Goal: Book appointment/travel/reservation

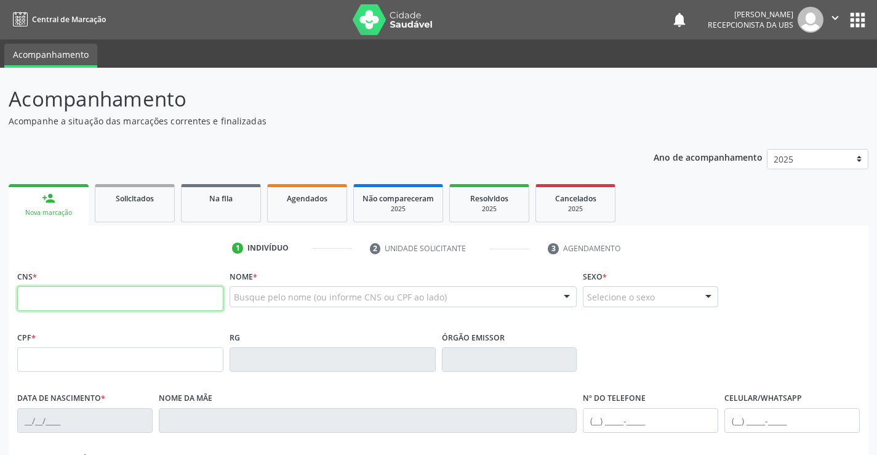
click at [103, 303] on input "text" at bounding box center [120, 298] width 206 height 25
paste input "704 0028 8089 1369"
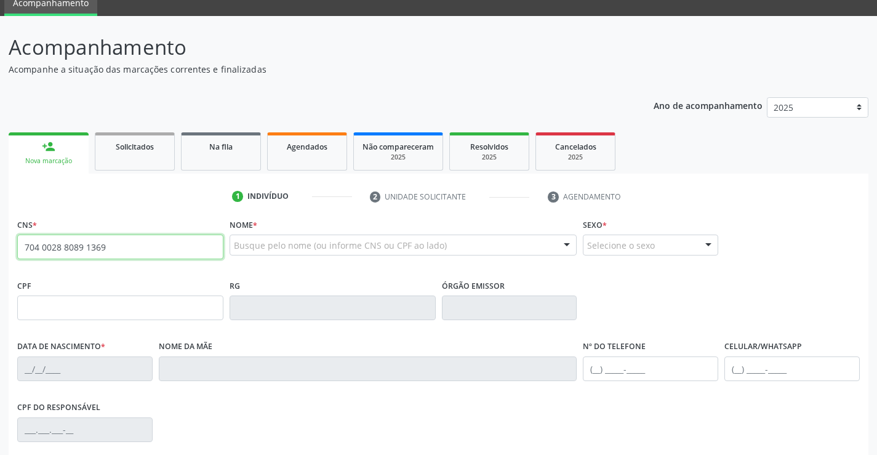
type input "704 0028 8089 1369"
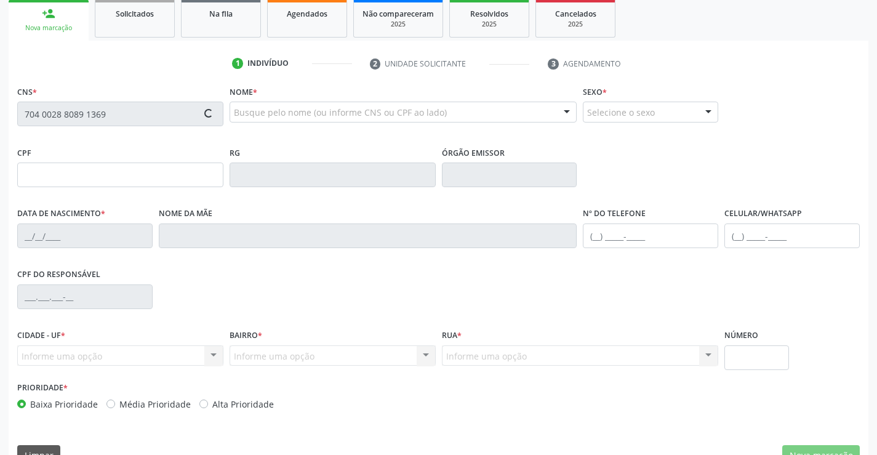
type input "094.363.354-07"
type input "18/12/1988"
type input "Helena Lucas dos Anjos"
type input "(87) 99991-0961"
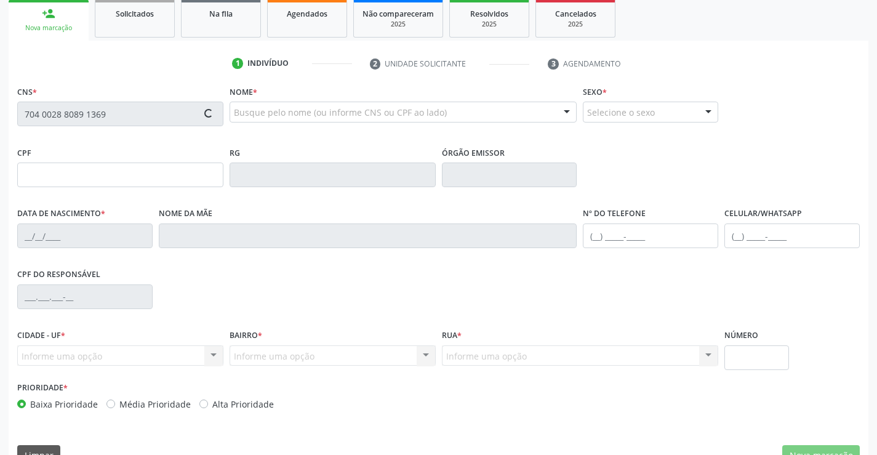
type input "77"
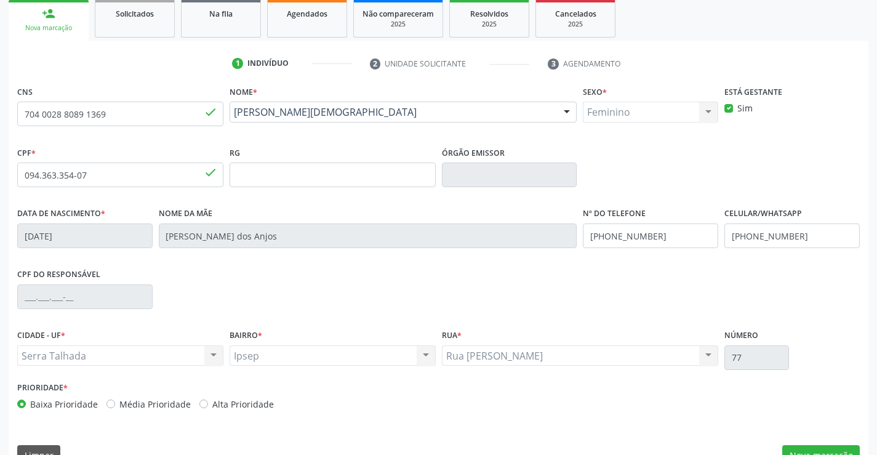
click at [578, 297] on div "CPF do responsável" at bounding box center [438, 295] width 848 height 61
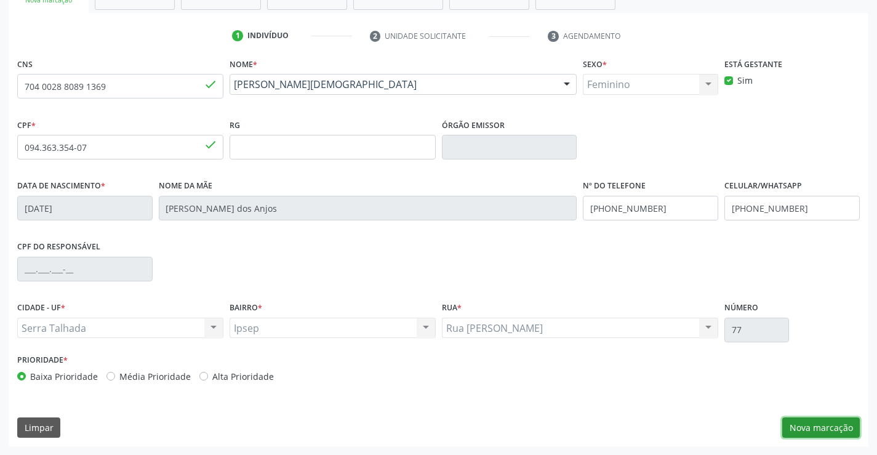
click at [841, 426] on button "Nova marcação" at bounding box center [821, 427] width 78 height 21
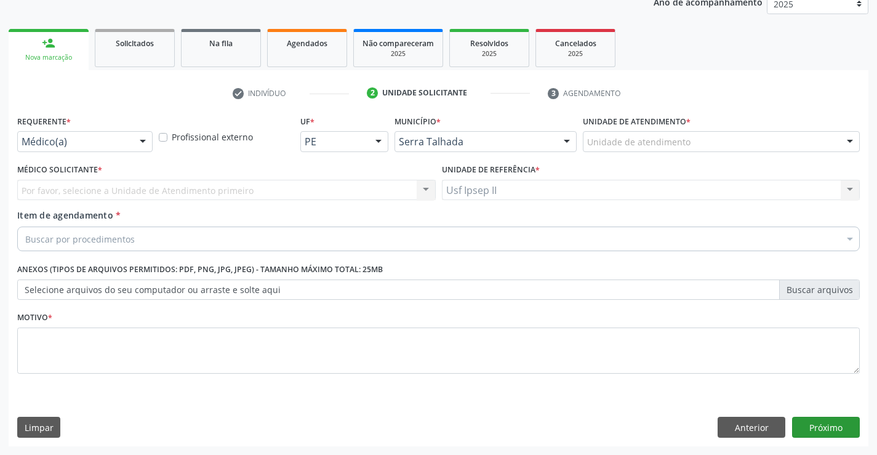
scroll to position [155, 0]
click at [690, 138] on div "Unidade de atendimento" at bounding box center [721, 141] width 277 height 21
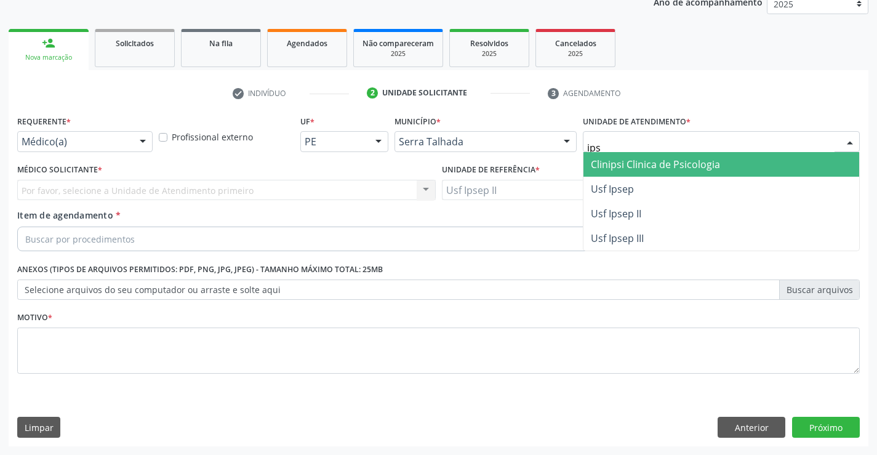
type input "ipse"
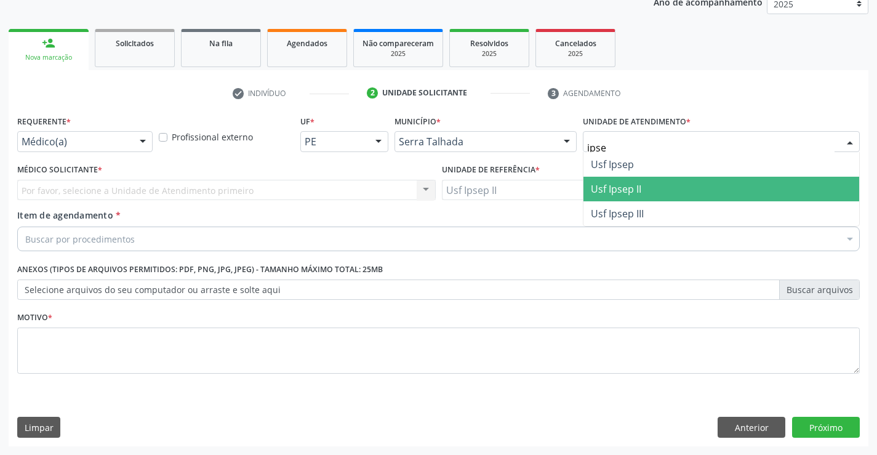
click at [637, 184] on span "Usf Ipsep II" at bounding box center [616, 189] width 50 height 14
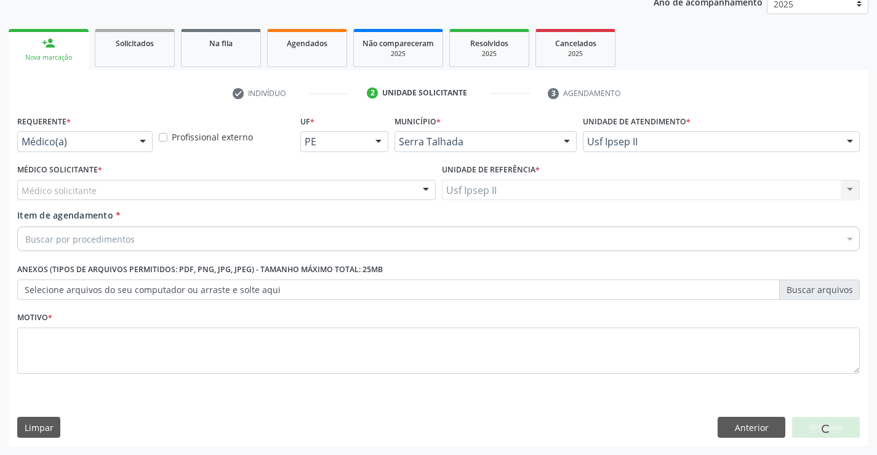
click at [325, 189] on div "Médico solicitante" at bounding box center [226, 190] width 418 height 21
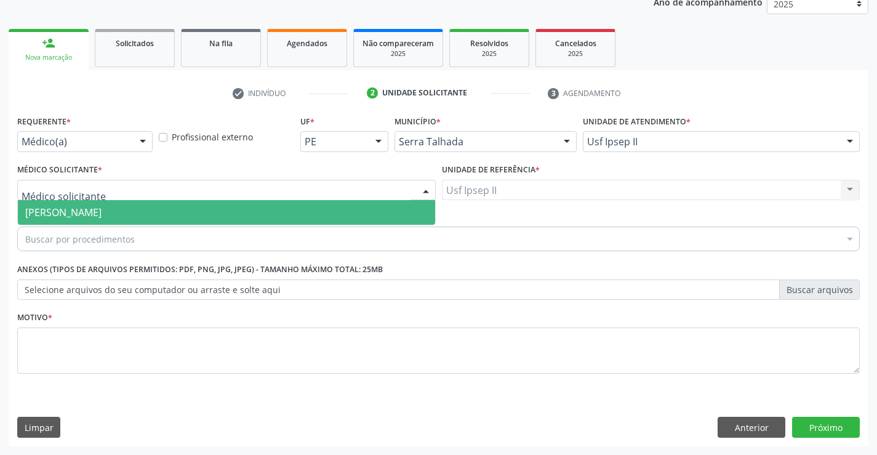
click at [289, 207] on span "[PERSON_NAME]" at bounding box center [226, 212] width 417 height 25
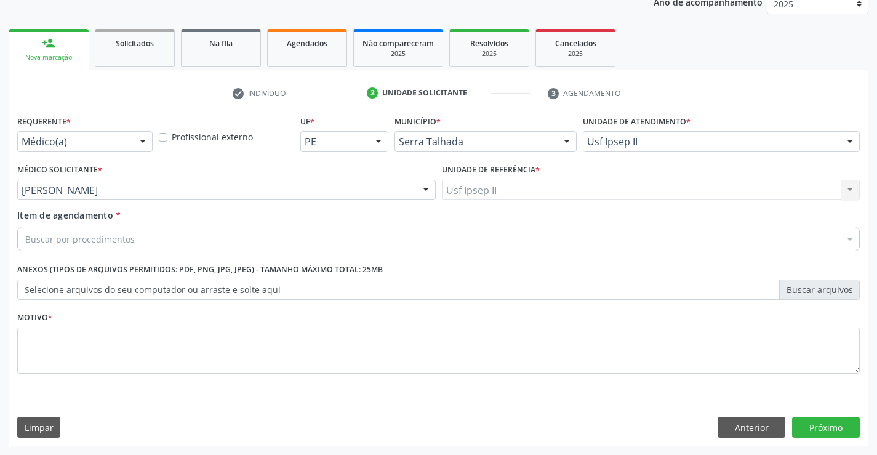
click at [251, 247] on div "Buscar por procedimentos" at bounding box center [438, 238] width 842 height 25
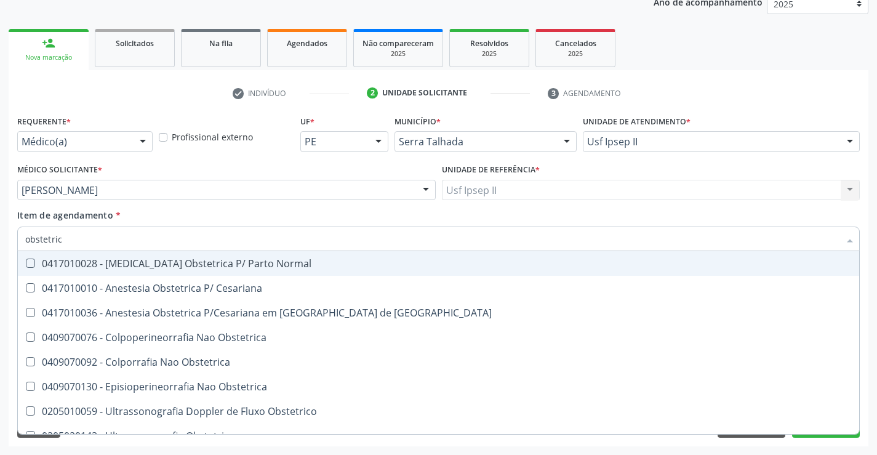
type input "obstetrica"
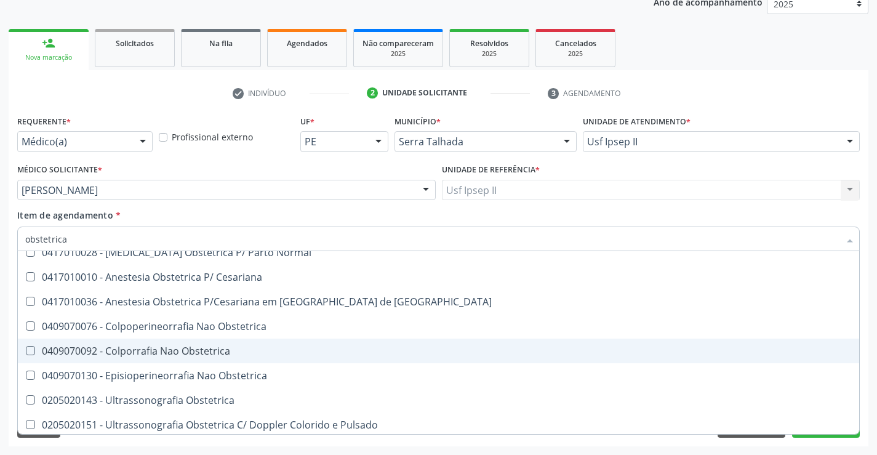
scroll to position [14, 0]
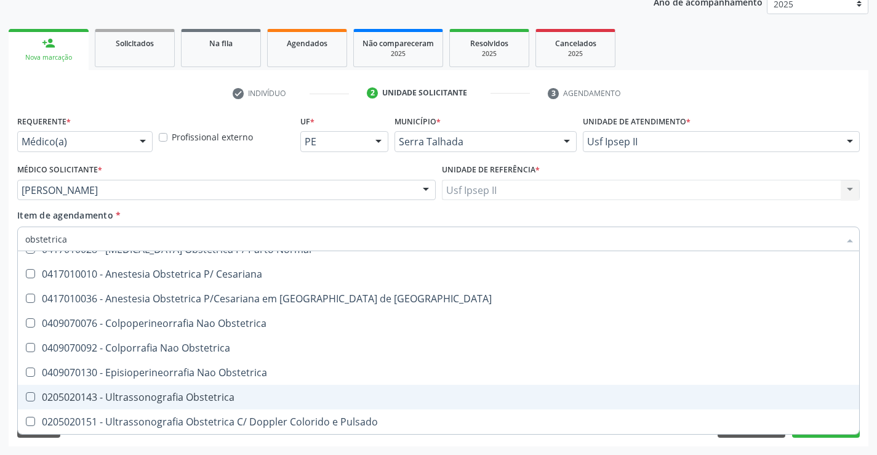
click at [169, 397] on div "0205020143 - Ultrassonografia Obstetrica" at bounding box center [438, 397] width 826 height 10
checkbox Obstetrica "true"
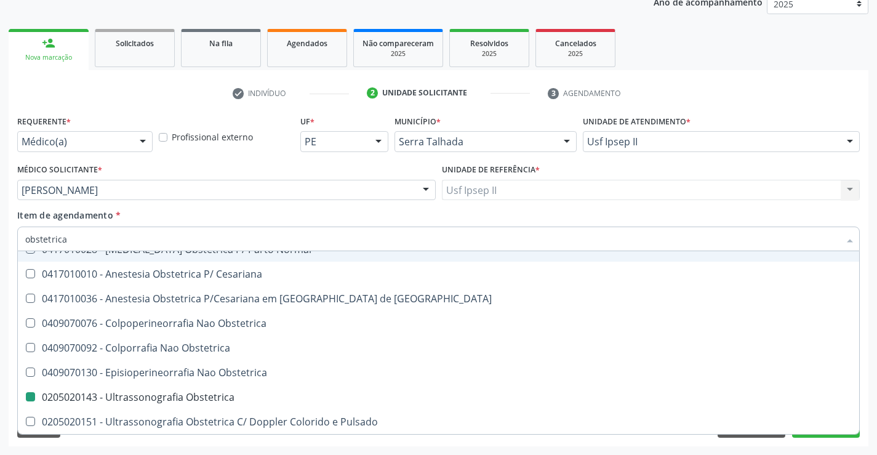
click at [223, 205] on div "Médico Solicitante * Nadjane Nayara Bezerra Ferreira da Silva Nadjane Nayara Be…" at bounding box center [226, 185] width 424 height 48
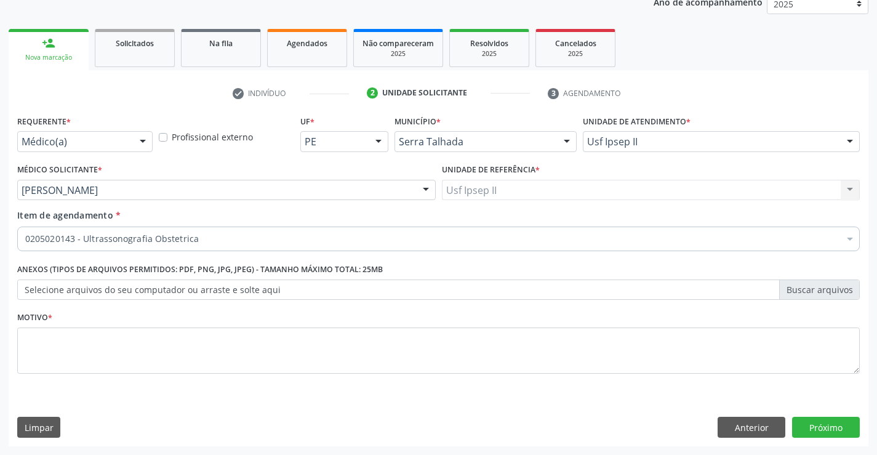
scroll to position [0, 0]
click at [111, 353] on textarea at bounding box center [438, 350] width 842 height 47
type textarea "gestante"
click at [809, 428] on button "Próximo" at bounding box center [826, 426] width 68 height 21
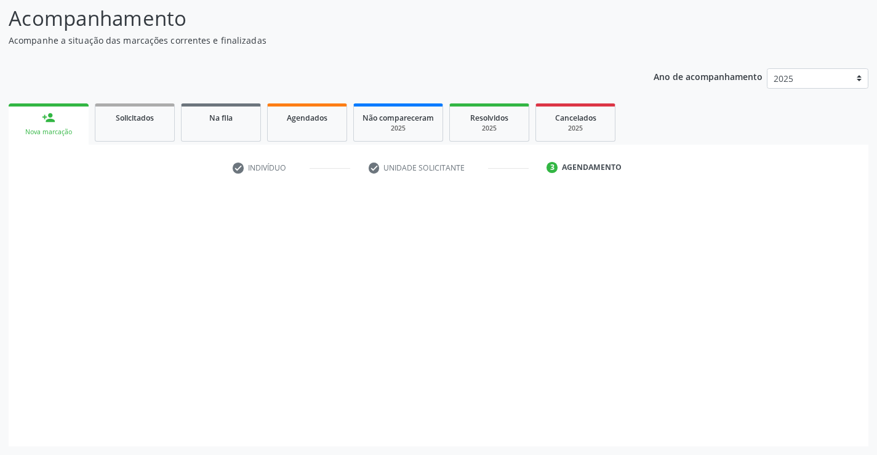
scroll to position [81, 0]
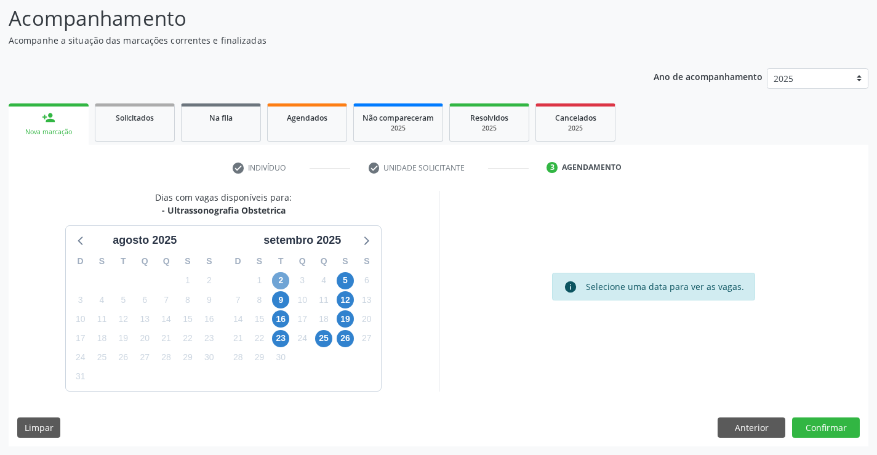
click at [278, 281] on span "2" at bounding box center [280, 280] width 17 height 17
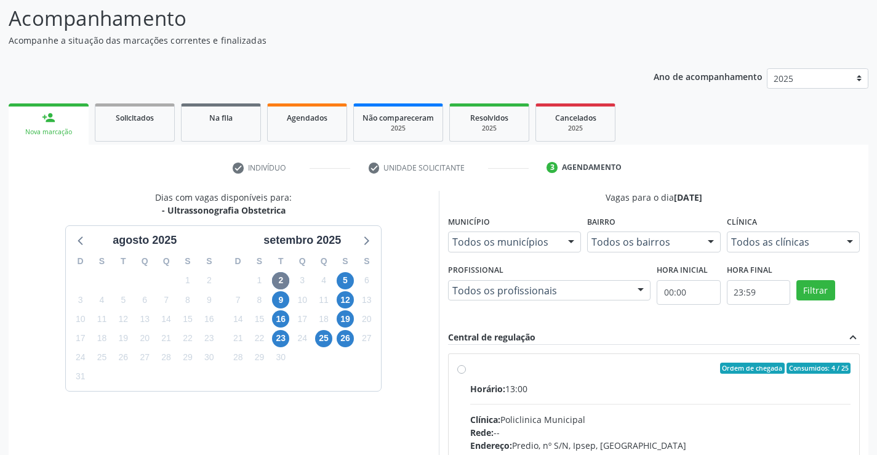
drag, startPoint x: 402, startPoint y: 409, endPoint x: 496, endPoint y: 349, distance: 111.8
click at [403, 410] on div "Dias com vagas disponíveis para: - Ultrassonografia Obstetrica [DATE] D S T Q Q…" at bounding box center [224, 380] width 430 height 378
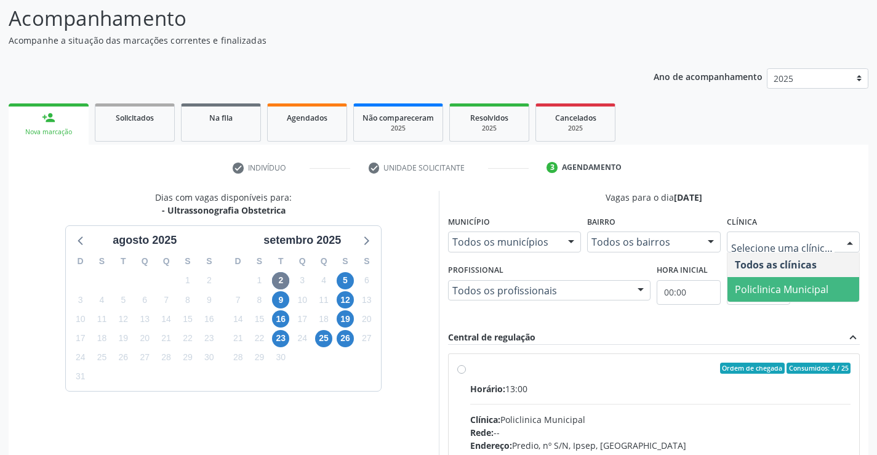
click at [752, 280] on span "Policlinica Municipal" at bounding box center [793, 289] width 132 height 25
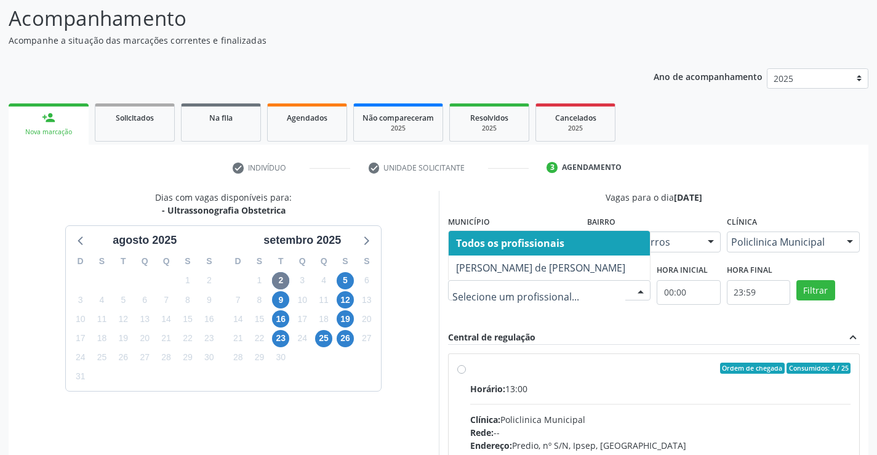
click at [584, 298] on div at bounding box center [549, 290] width 203 height 21
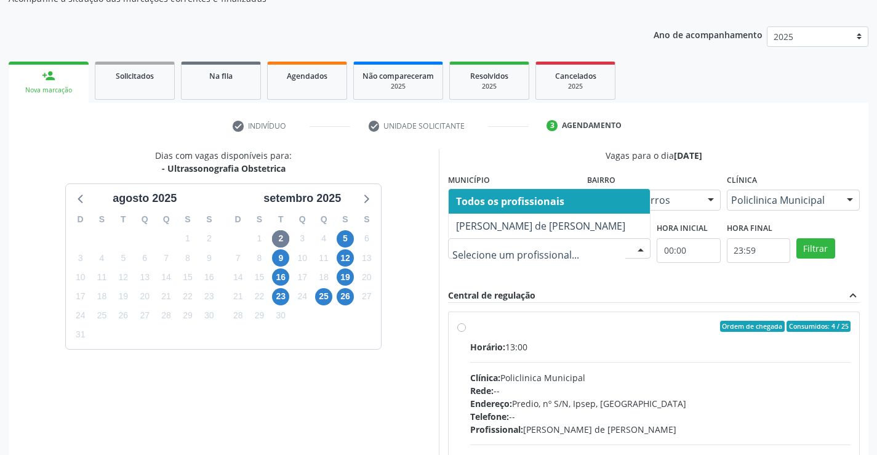
scroll to position [142, 0]
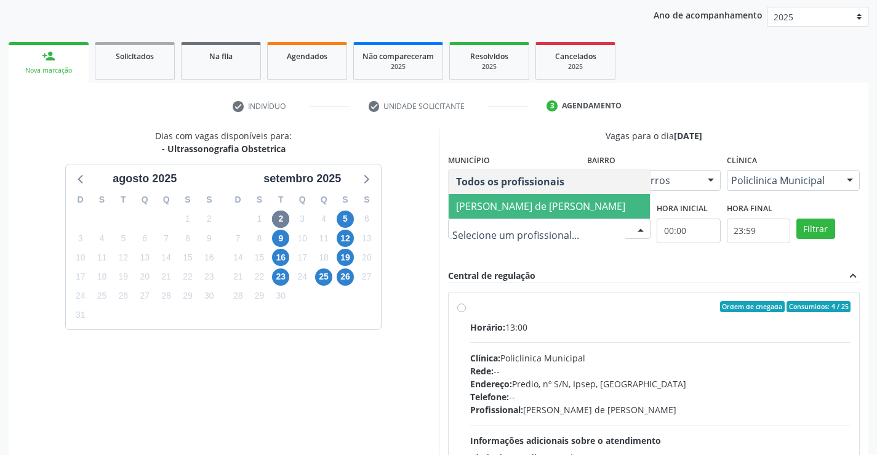
click at [578, 199] on span "[PERSON_NAME] de [PERSON_NAME]" at bounding box center [540, 206] width 169 height 14
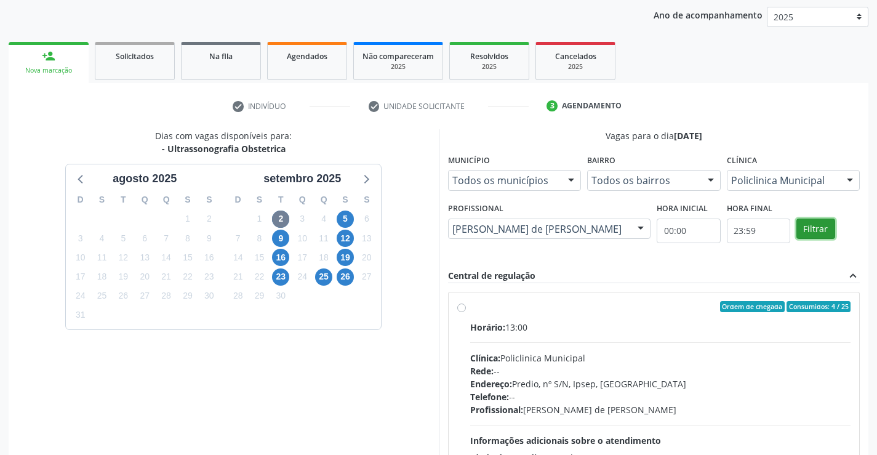
click at [811, 226] on button "Filtrar" at bounding box center [815, 228] width 39 height 21
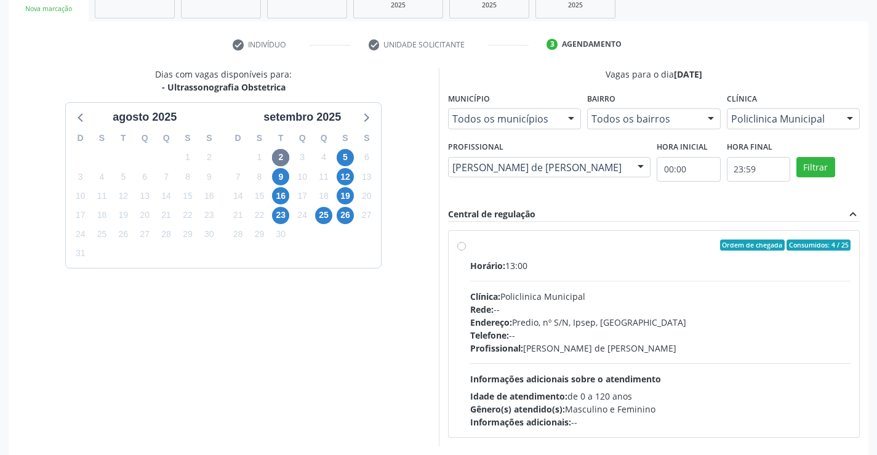
click at [530, 301] on div "Clínica: Policlinica Municipal" at bounding box center [660, 296] width 381 height 13
click at [466, 250] on input "Ordem de chegada Consumidos: 4 / 25 Horário: 13:00 Clínica: Policlinica Municip…" at bounding box center [461, 244] width 9 height 11
radio input "true"
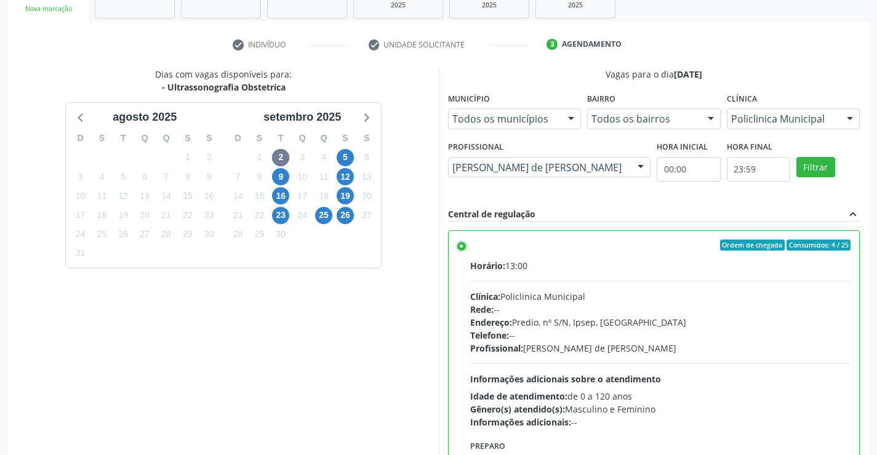
scroll to position [280, 0]
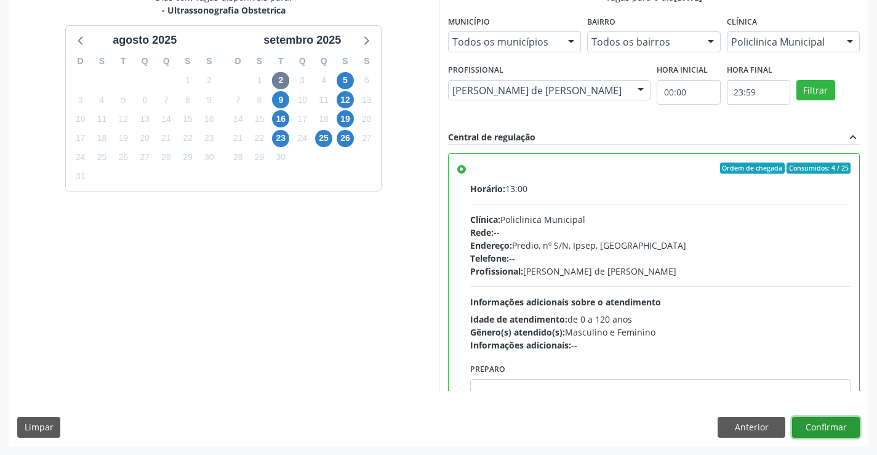
click at [827, 430] on button "Confirmar" at bounding box center [826, 426] width 68 height 21
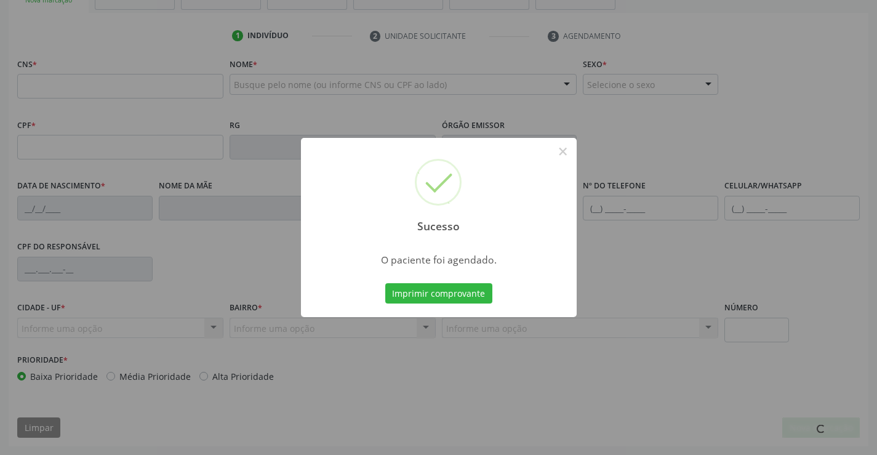
scroll to position [212, 0]
click at [450, 289] on button "Imprimir comprovante" at bounding box center [438, 293] width 107 height 21
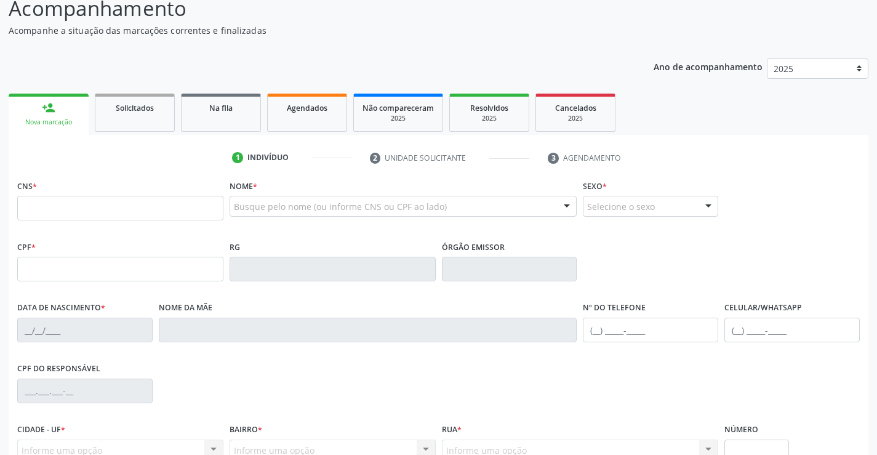
scroll to position [89, 0]
click at [55, 108] on div "person_add" at bounding box center [49, 109] width 14 height 14
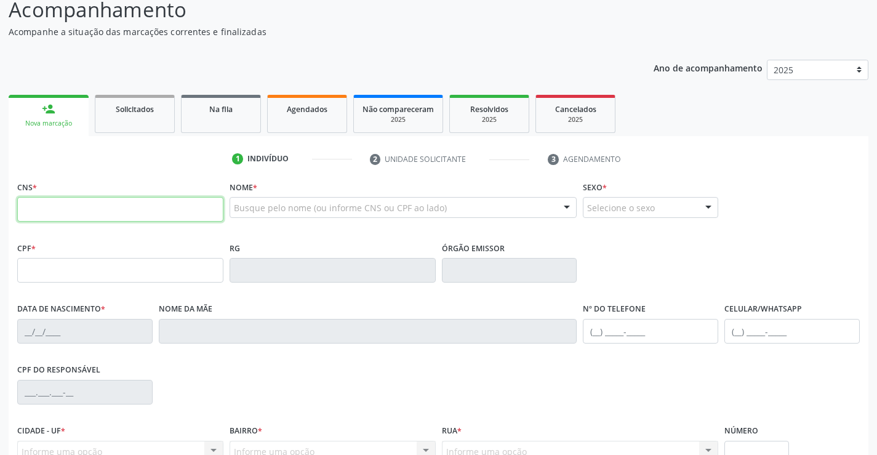
click at [161, 204] on input "text" at bounding box center [120, 209] width 206 height 25
paste input "704 0008 9568 0766"
type input "704 0008 9568 0766"
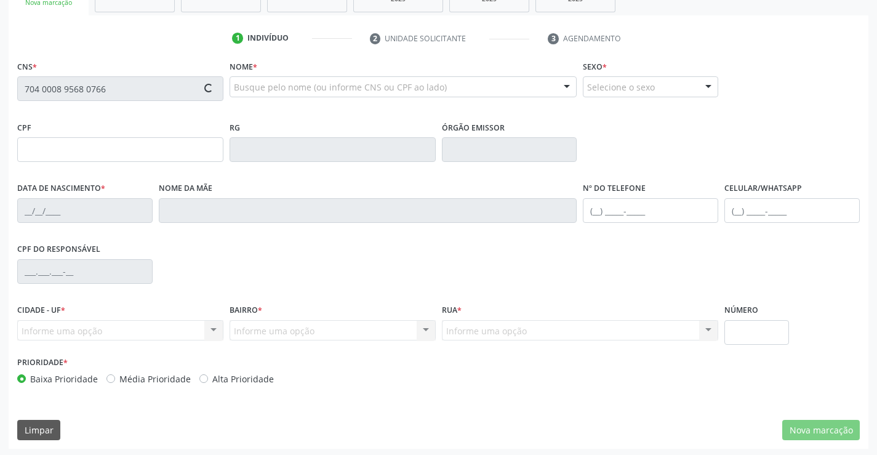
scroll to position [212, 0]
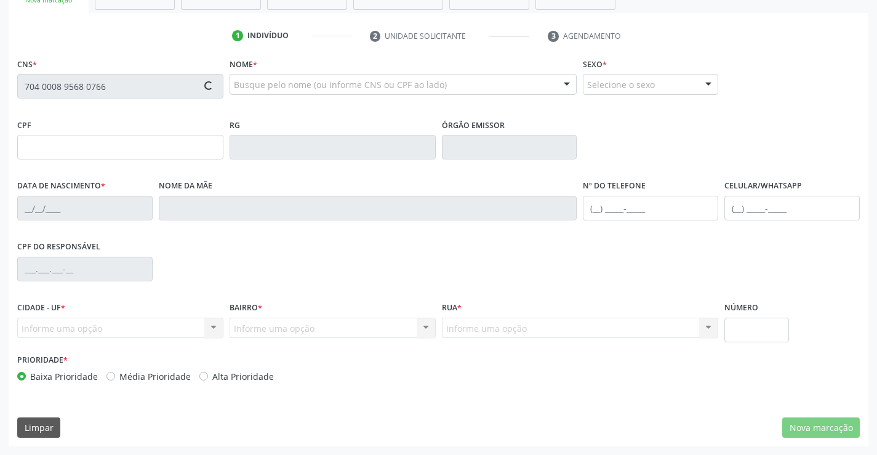
type input "006.926.264-09"
type input "12/06/2025"
type input "Ana Patricia da Silva"
type input "(87) 99965-4459"
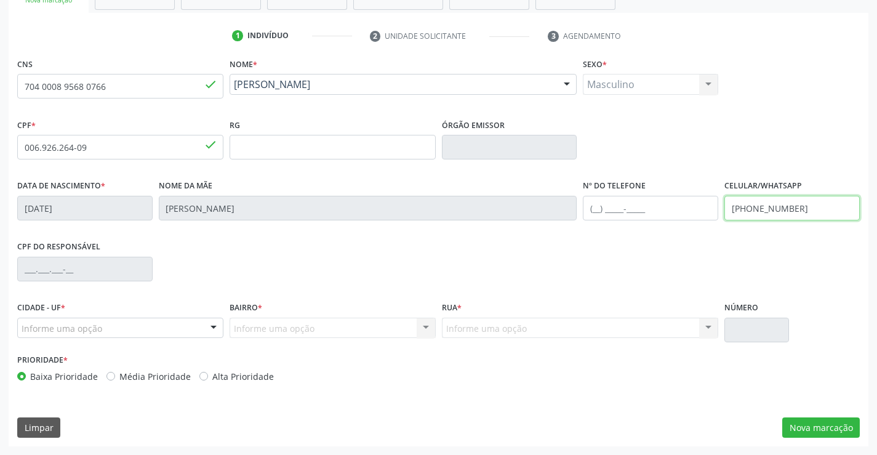
click at [760, 209] on input "(87) 99965-4459" at bounding box center [791, 208] width 135 height 25
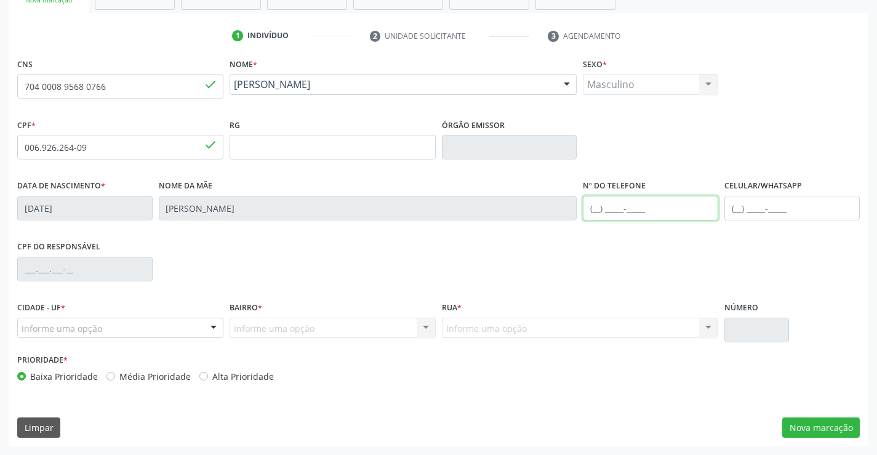
click at [691, 203] on input "text" at bounding box center [650, 208] width 135 height 25
type input "(87) 99128-5833"
click at [591, 258] on div "CPF do responsável" at bounding box center [438, 267] width 848 height 61
click at [215, 328] on div at bounding box center [213, 328] width 18 height 21
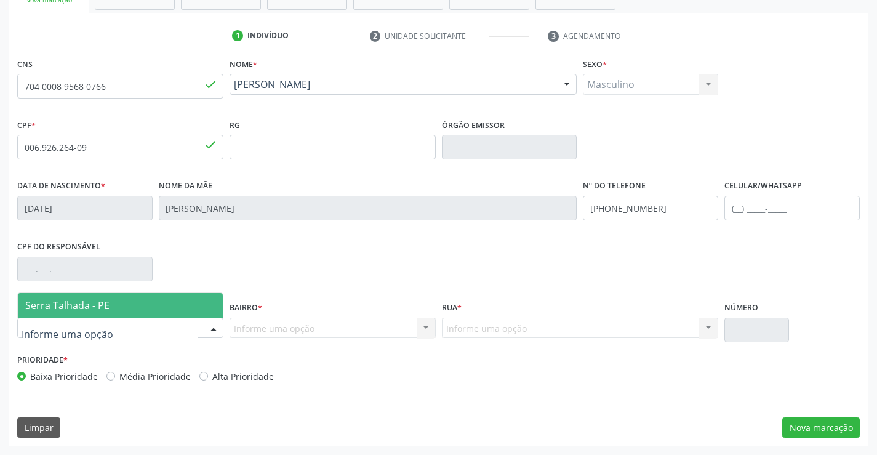
click at [75, 308] on span "Serra Talhada - PE" at bounding box center [67, 305] width 84 height 14
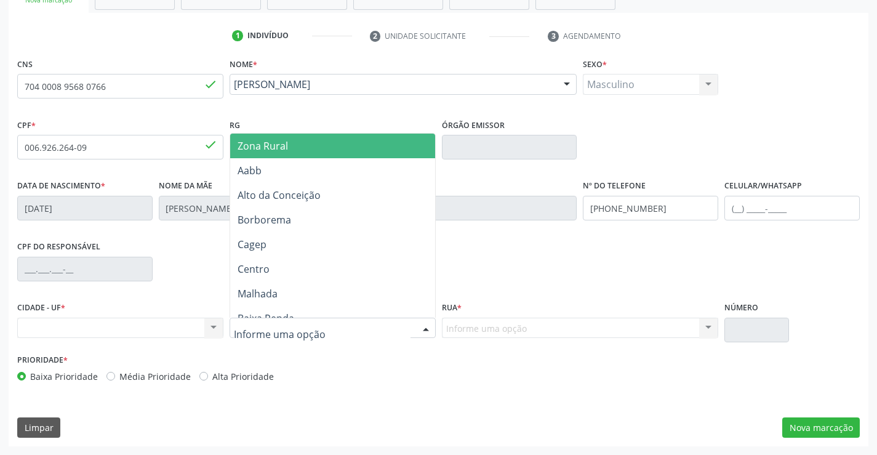
click at [424, 332] on div at bounding box center [425, 328] width 18 height 21
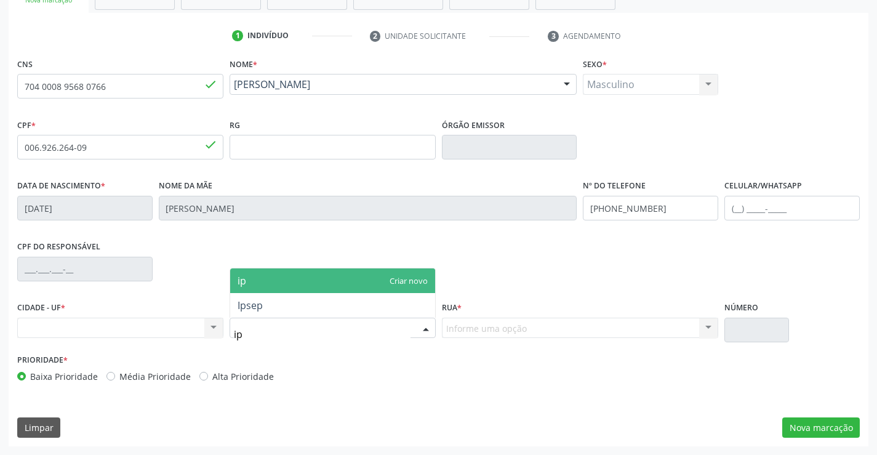
type input "ips"
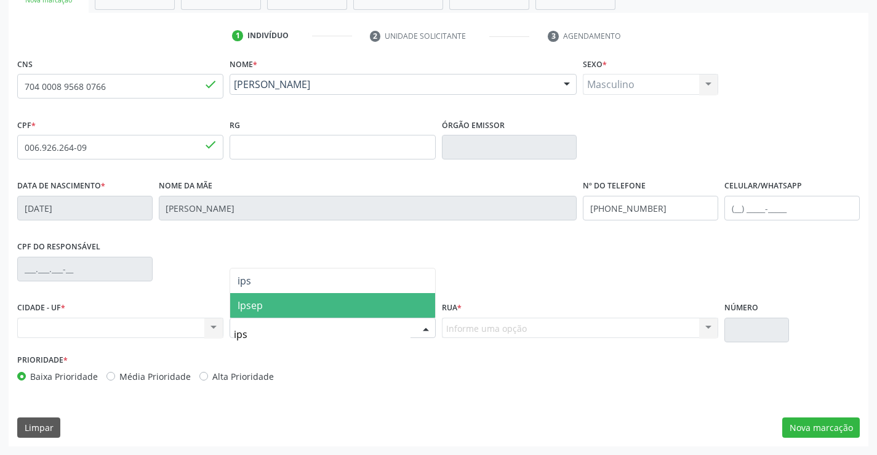
click at [315, 304] on span "Ipsep" at bounding box center [332, 305] width 205 height 25
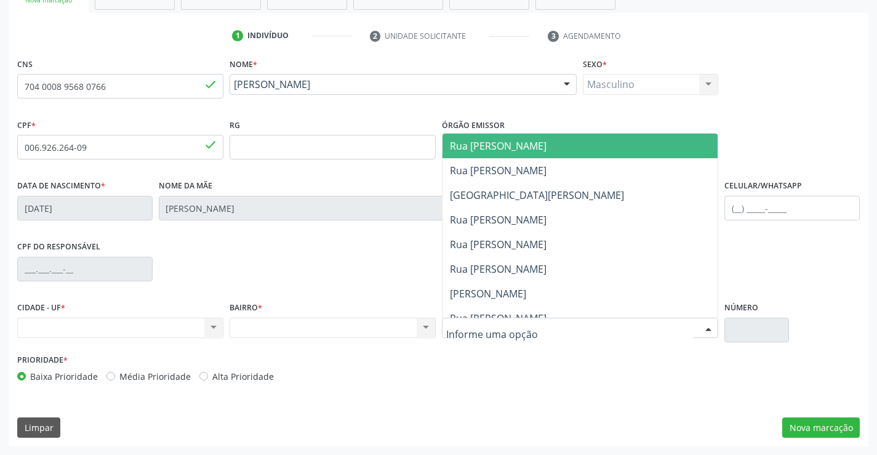
click at [565, 333] on div at bounding box center [580, 327] width 277 height 21
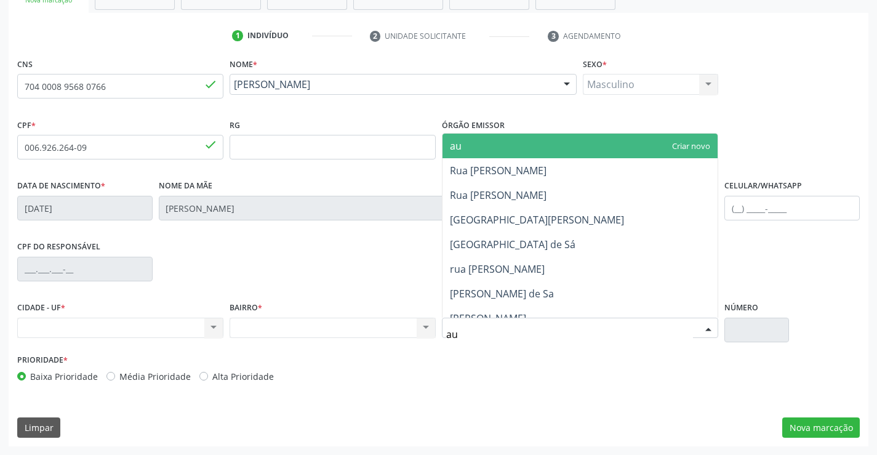
type input "aug"
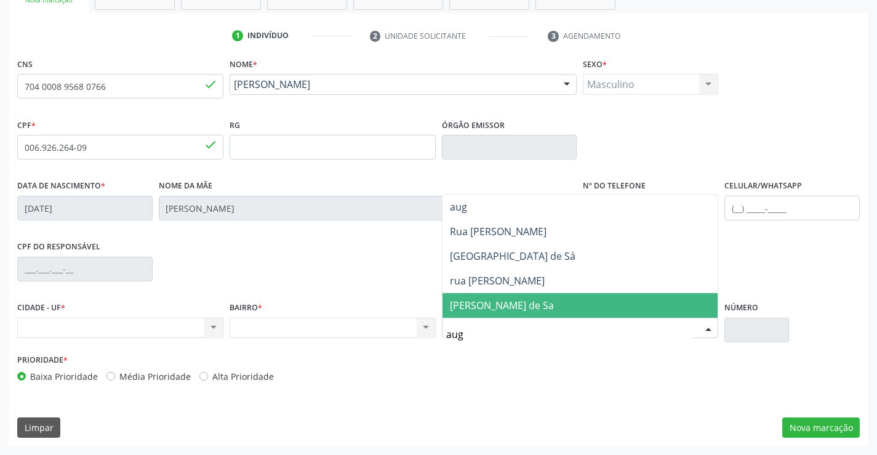
click at [559, 308] on span "[PERSON_NAME] de Sa" at bounding box center [580, 305] width 276 height 25
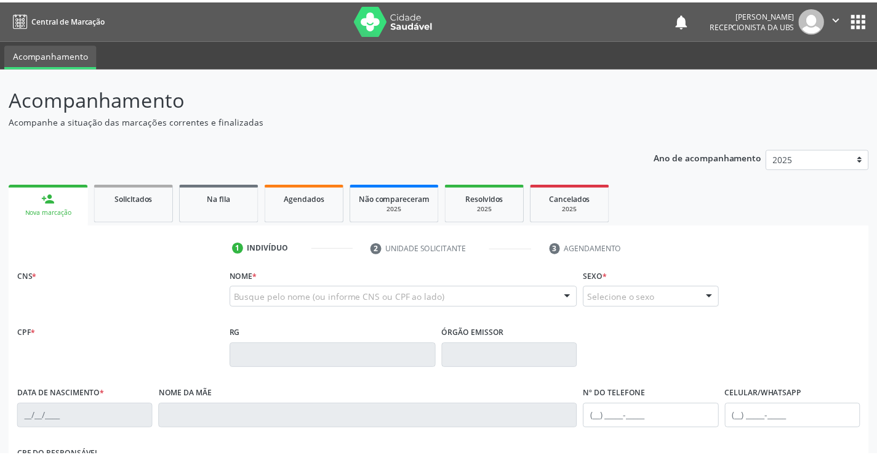
scroll to position [212, 0]
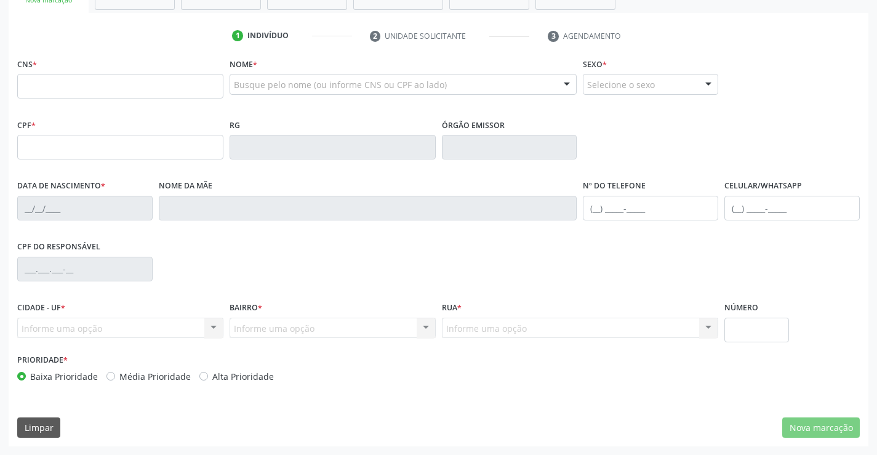
click at [501, 292] on div "CPF do responsável" at bounding box center [438, 267] width 848 height 61
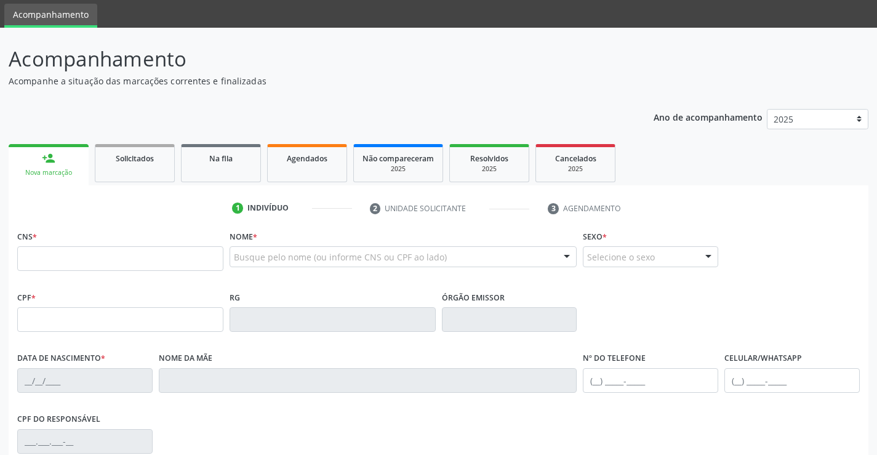
scroll to position [28, 0]
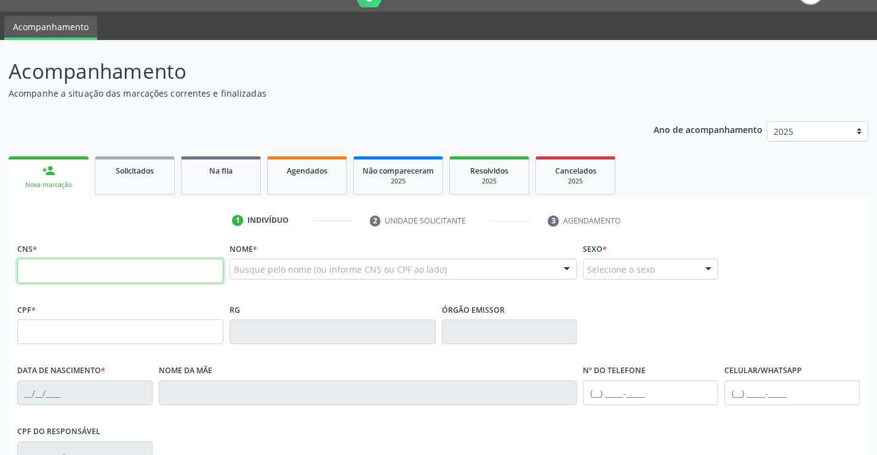
click at [121, 267] on input "text" at bounding box center [120, 270] width 206 height 25
paste input "700 4045 0855 1050"
type input "700 4045 0855 1050"
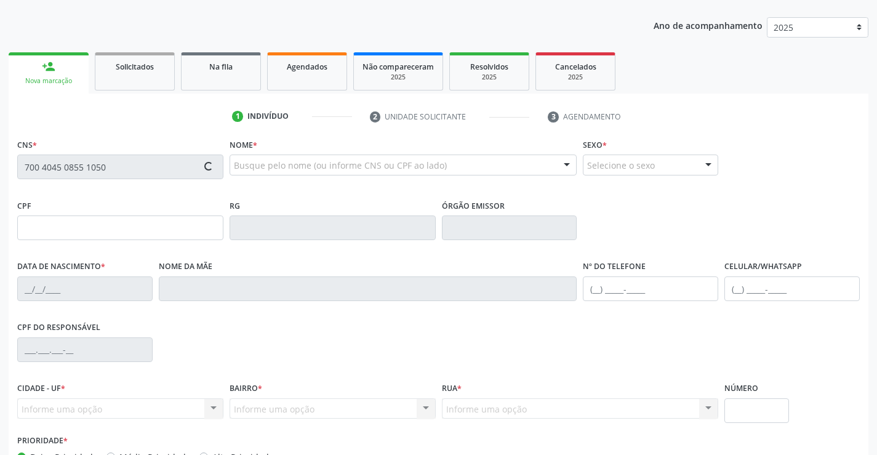
scroll to position [151, 0]
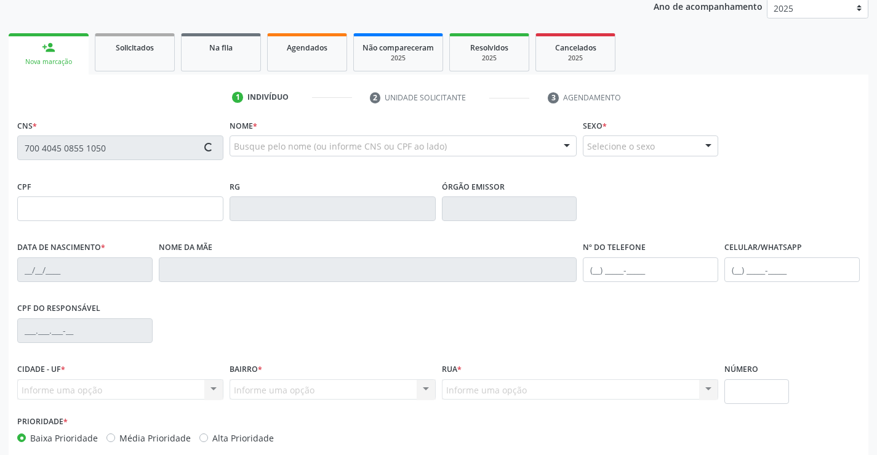
type input "[DATE]"
type input "[PERSON_NAME]"
type input "[PHONE_NUMBER]"
type input "451"
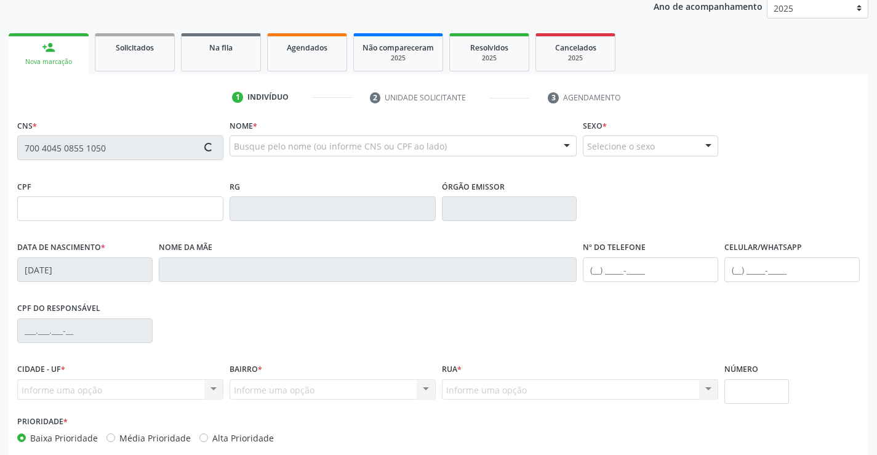
type input "140.147.914-67"
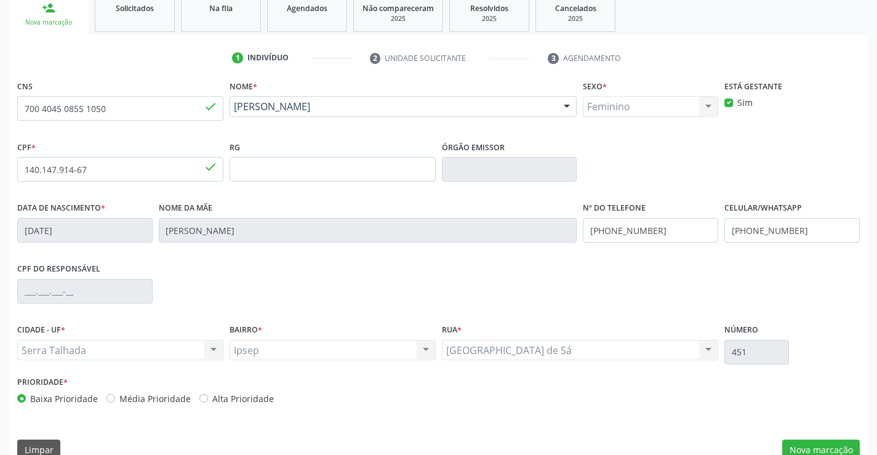
scroll to position [212, 0]
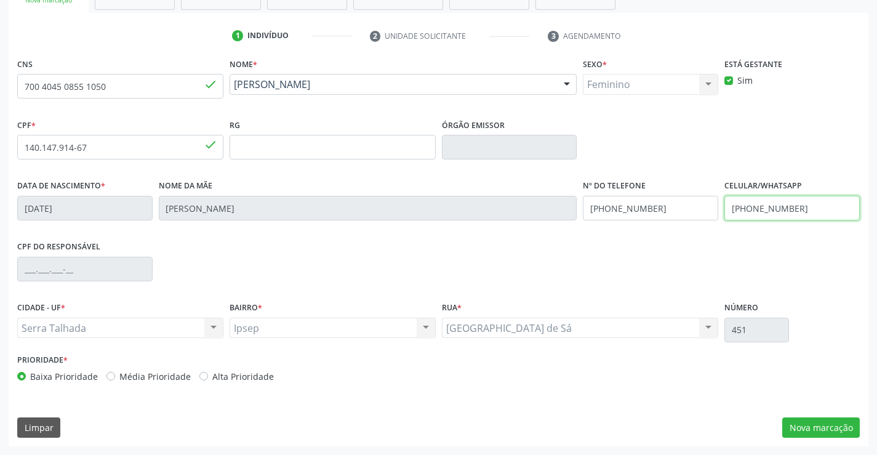
click at [779, 208] on input "[PHONE_NUMBER]" at bounding box center [791, 208] width 135 height 25
click at [708, 245] on div "CPF do responsável" at bounding box center [438, 267] width 848 height 61
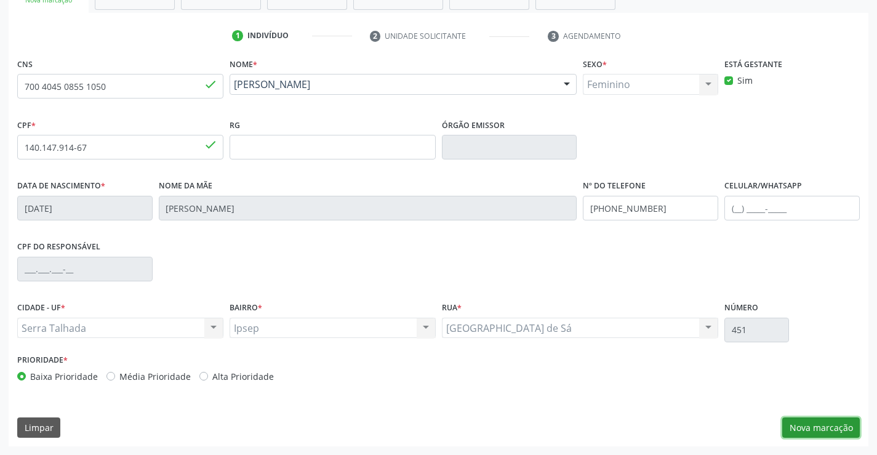
click at [804, 424] on button "Nova marcação" at bounding box center [821, 427] width 78 height 21
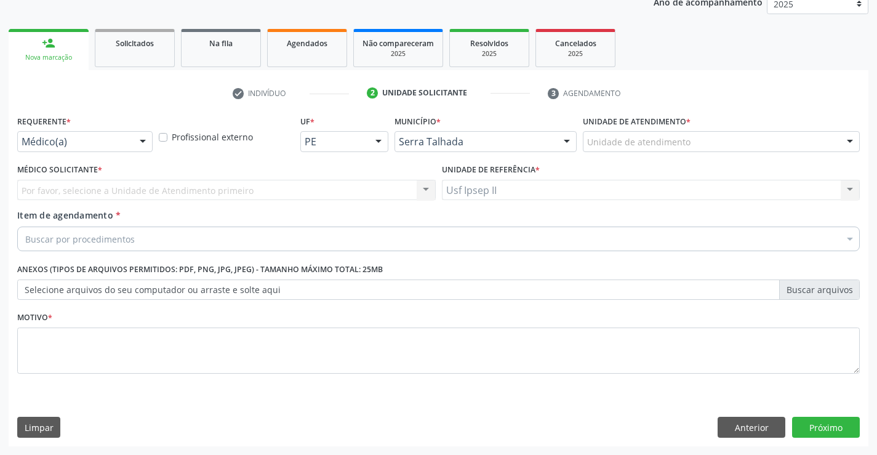
scroll to position [155, 0]
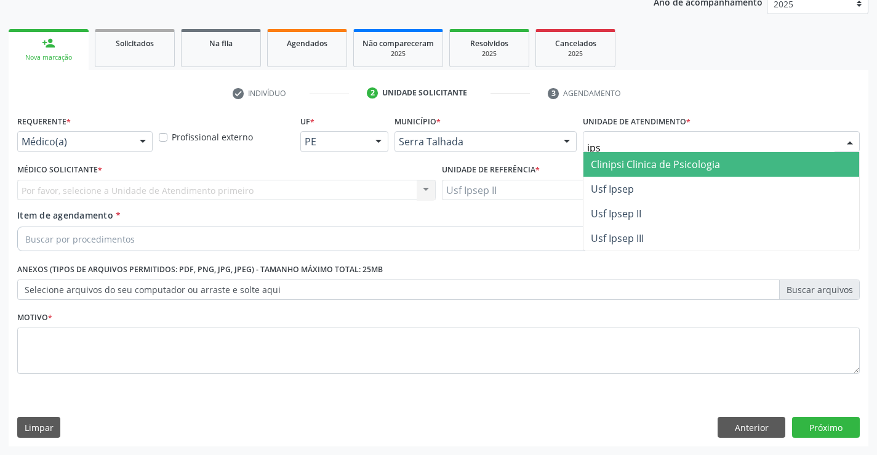
type input "ipse"
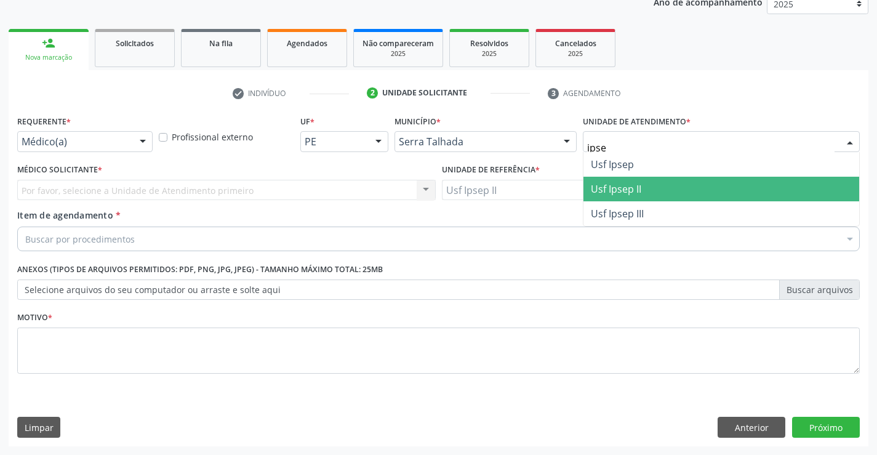
click at [624, 180] on span "Usf Ipsep II" at bounding box center [721, 189] width 276 height 25
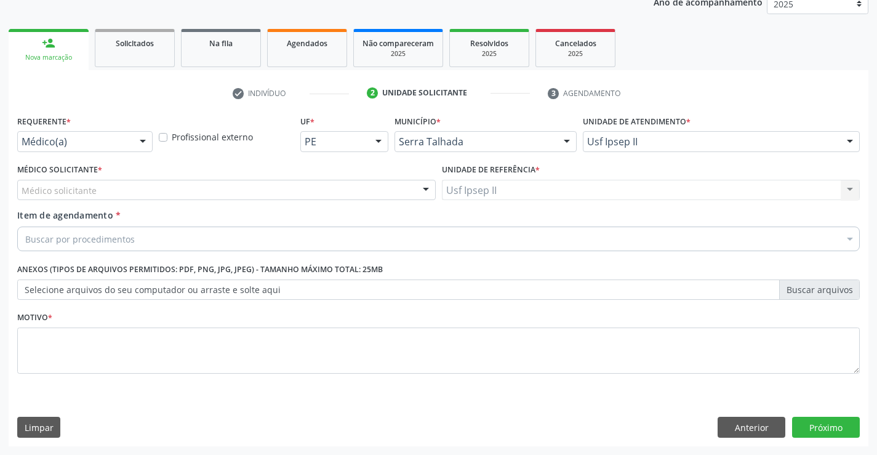
click at [125, 185] on div "Médico solicitante" at bounding box center [226, 190] width 418 height 21
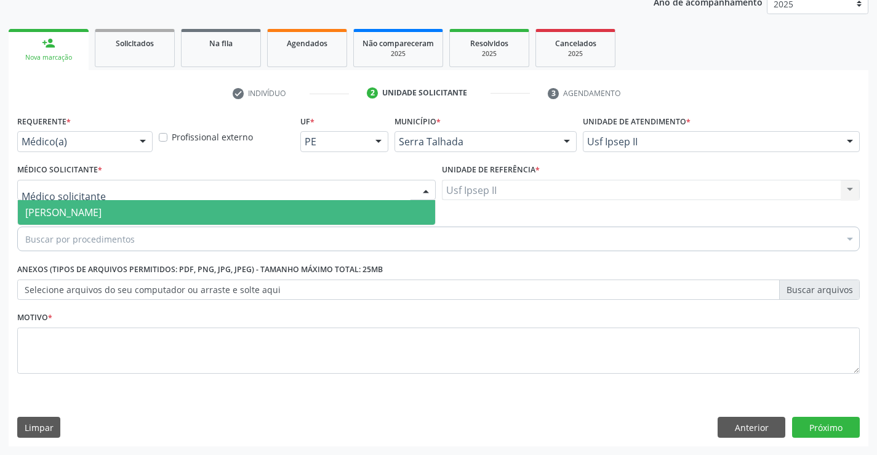
click at [101, 209] on span "[PERSON_NAME]" at bounding box center [63, 212] width 76 height 14
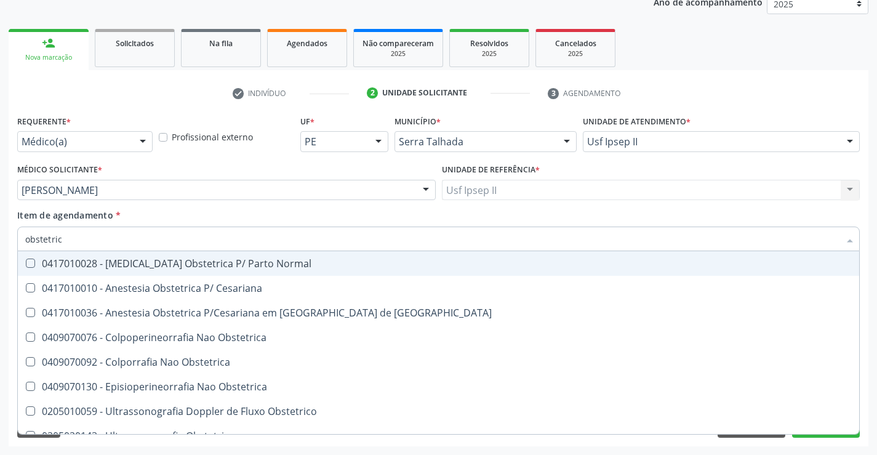
type input "obstetrica"
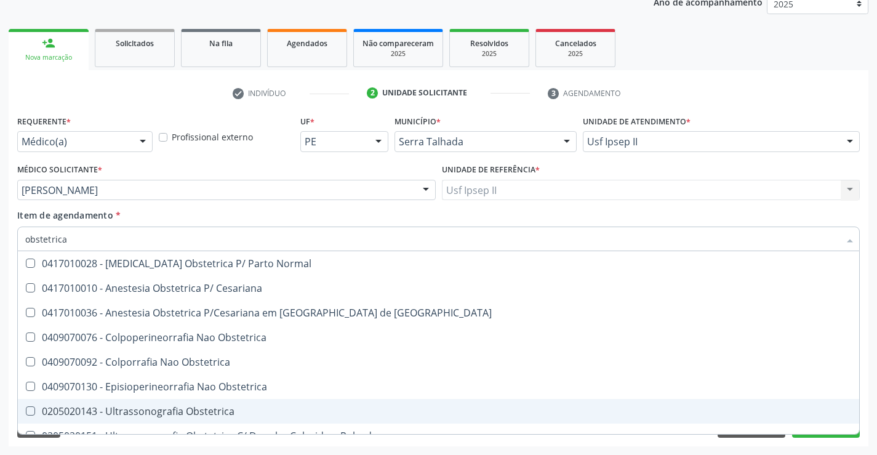
click at [188, 406] on div "0205020143 - Ultrassonografia Obstetrica" at bounding box center [438, 411] width 826 height 10
checkbox Obstetrica "true"
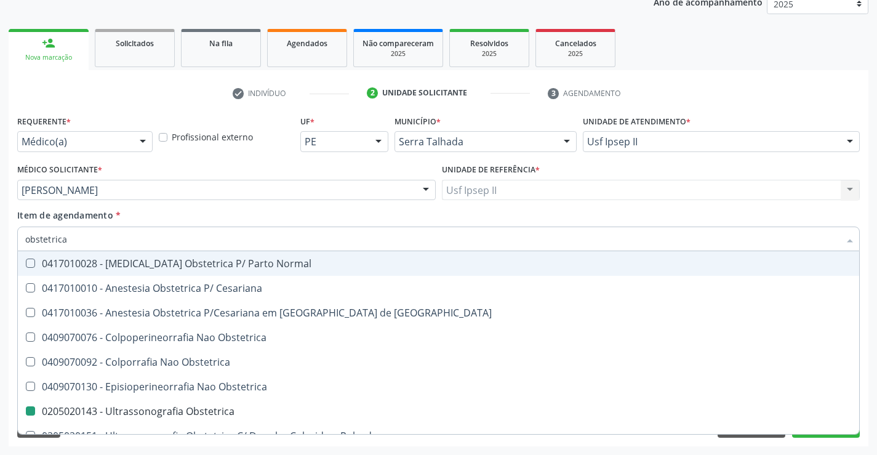
click at [262, 212] on div "Item de agendamento * obstetrica Desfazer seleção 0417010028 - [MEDICAL_DATA] O…" at bounding box center [438, 228] width 842 height 39
checkbox Cesariana "true"
checkbox Obstetrica "false"
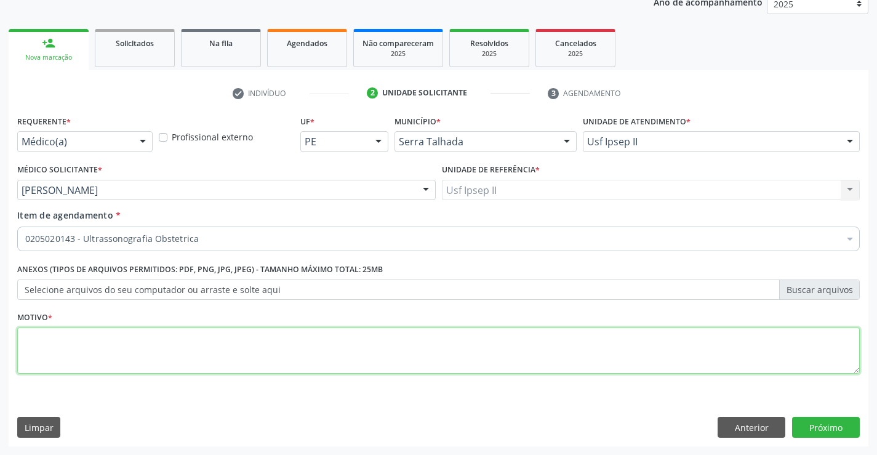
click at [184, 350] on textarea at bounding box center [438, 350] width 842 height 47
type textarea "gestante"
click at [799, 425] on button "Próximo" at bounding box center [826, 426] width 68 height 21
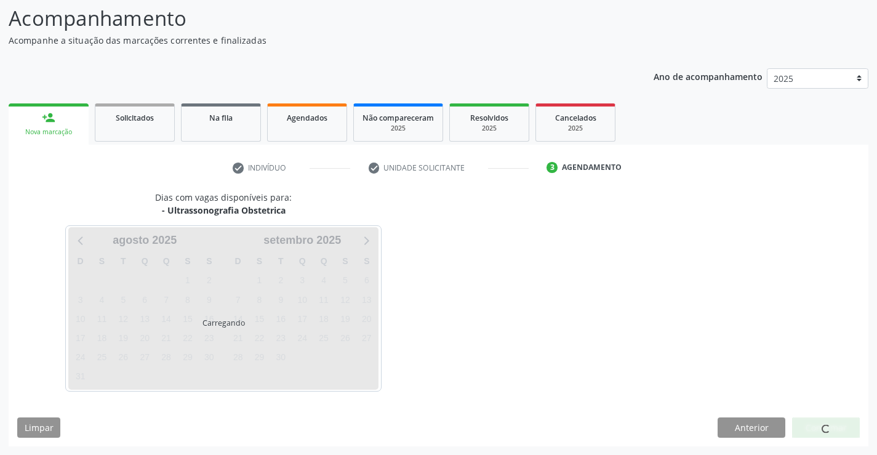
scroll to position [81, 0]
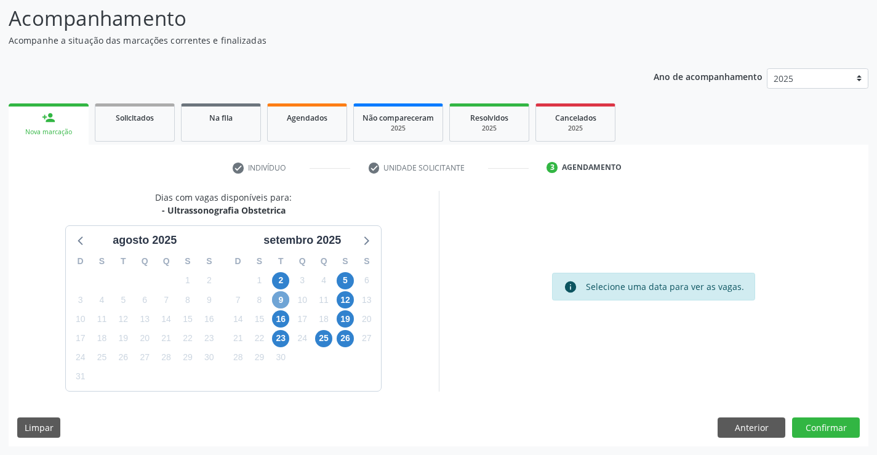
click at [282, 299] on span "9" at bounding box center [280, 299] width 17 height 17
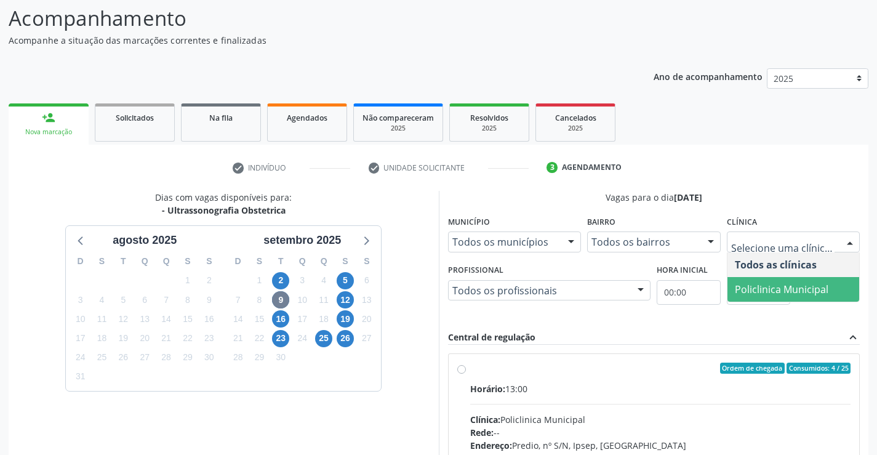
click at [784, 287] on span "Policlinica Municipal" at bounding box center [780, 289] width 93 height 14
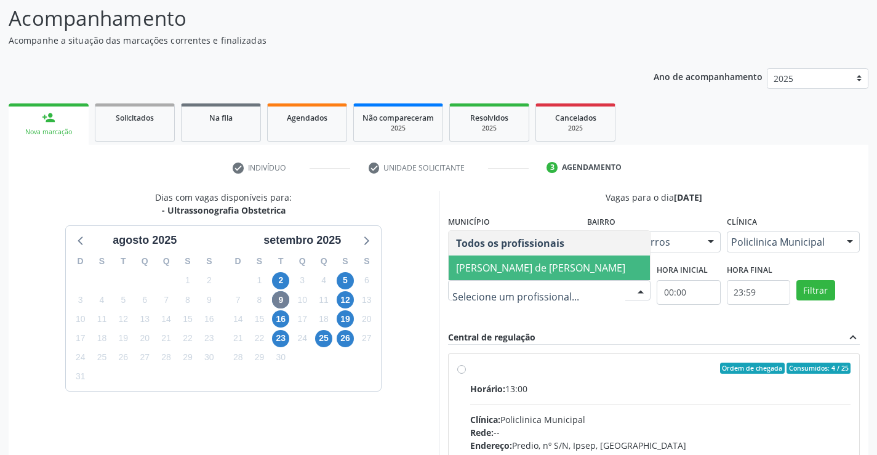
click at [564, 261] on span "[PERSON_NAME] de [PERSON_NAME]" at bounding box center [540, 268] width 169 height 14
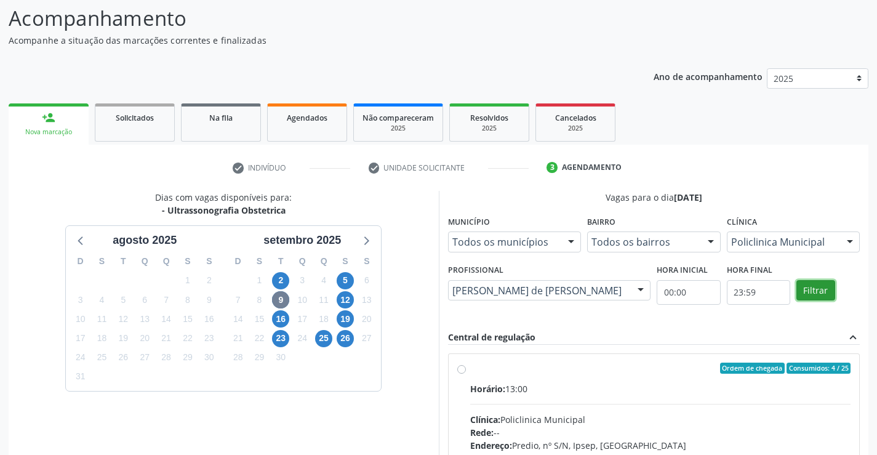
click at [828, 294] on button "Filtrar" at bounding box center [815, 290] width 39 height 21
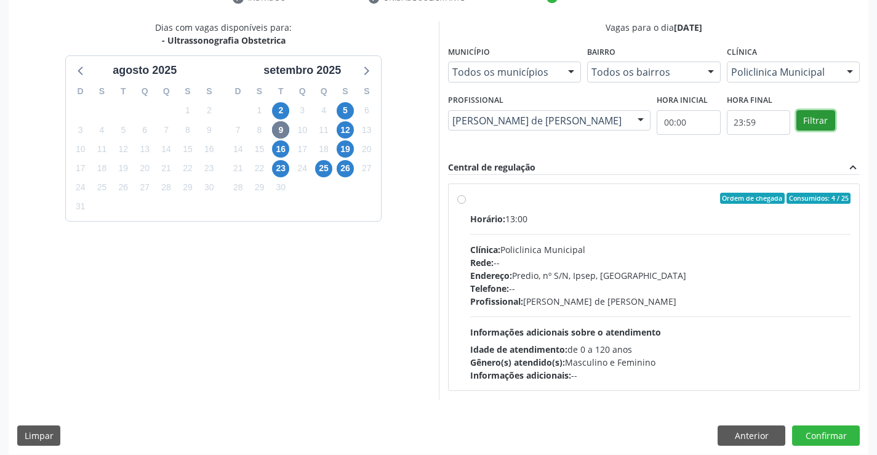
scroll to position [258, 0]
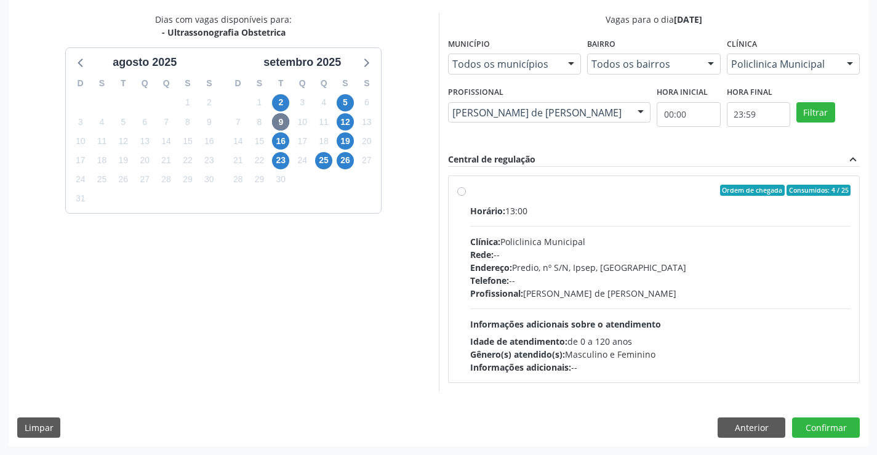
click at [519, 261] on div "Endereço: Predio, nº S/N, Ipsep, [GEOGRAPHIC_DATA]" at bounding box center [660, 267] width 381 height 13
click at [466, 196] on input "Ordem de chegada Consumidos: 4 / 25 Horário: 13:00 Clínica: Policlinica Municip…" at bounding box center [461, 190] width 9 height 11
radio input "true"
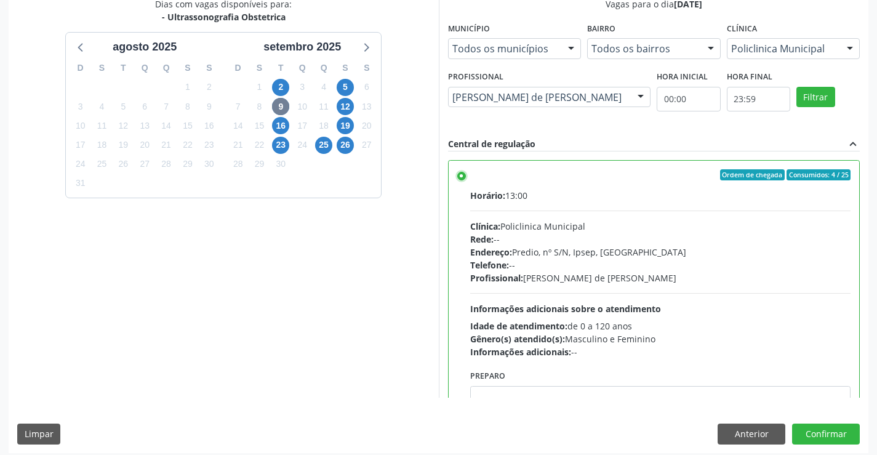
scroll to position [280, 0]
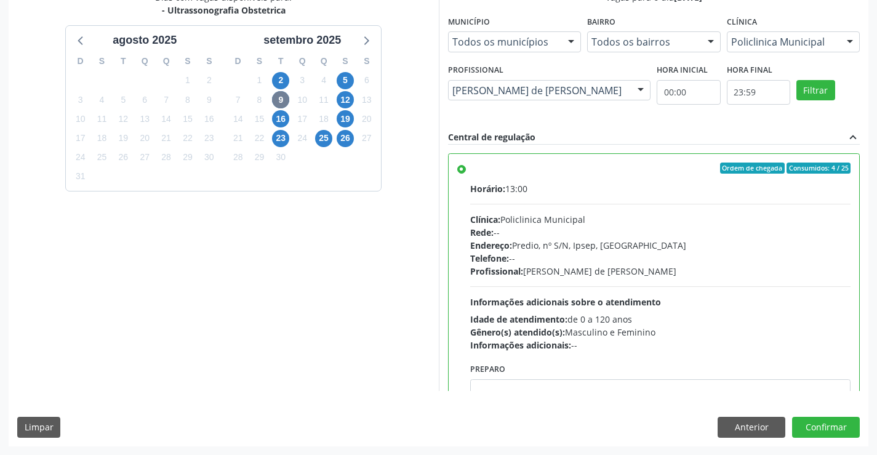
click at [396, 306] on div "Dias com vagas disponíveis para: - Ultrassonografia Obstetrica [DATE] D S T Q Q…" at bounding box center [224, 191] width 430 height 400
click at [405, 339] on div "Dias com vagas disponíveis para: - Ultrassonografia Obstetrica [DATE] D S T Q Q…" at bounding box center [224, 191] width 430 height 400
click at [822, 426] on button "Confirmar" at bounding box center [826, 426] width 68 height 21
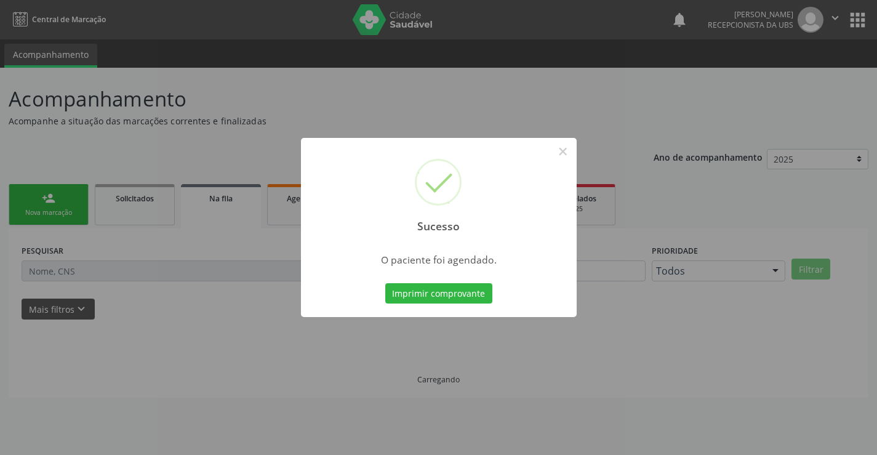
scroll to position [0, 0]
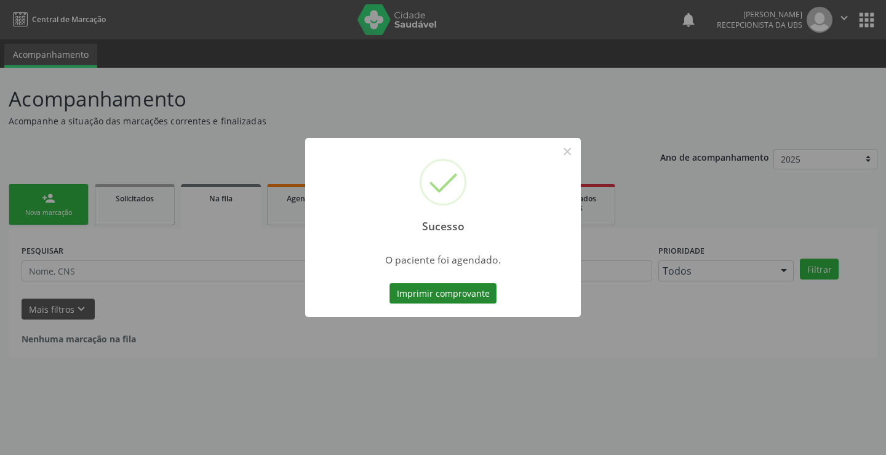
click at [456, 287] on button "Imprimir comprovante" at bounding box center [442, 293] width 107 height 21
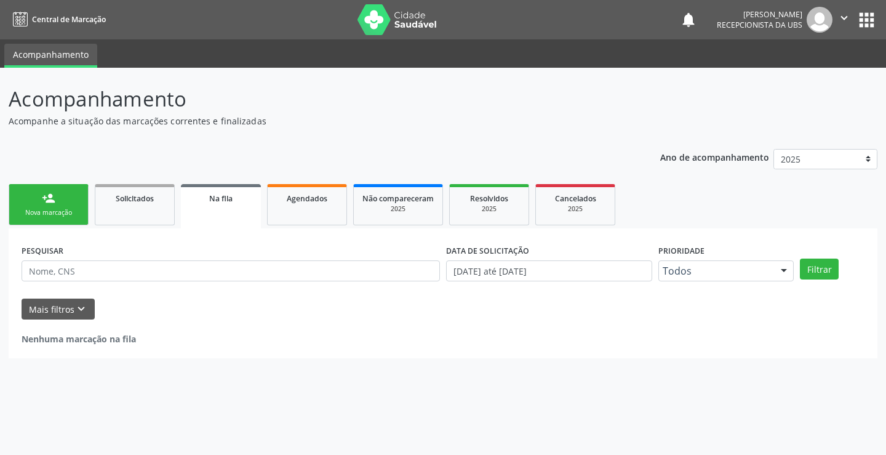
click at [52, 201] on div "person_add" at bounding box center [49, 198] width 14 height 14
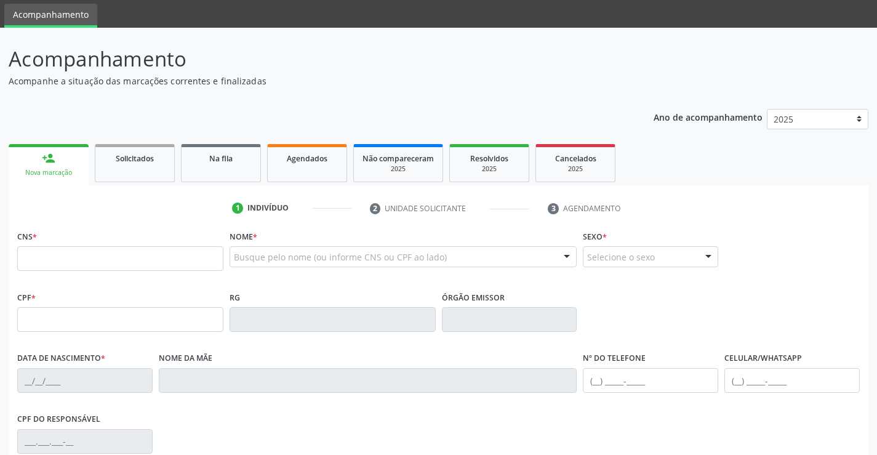
scroll to position [62, 0]
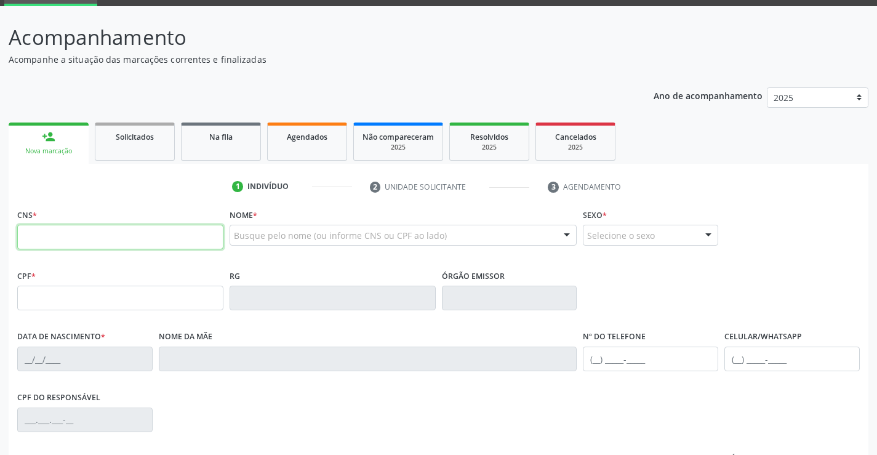
click at [112, 244] on input "text" at bounding box center [120, 237] width 206 height 25
type input "705 2014 9998 2473"
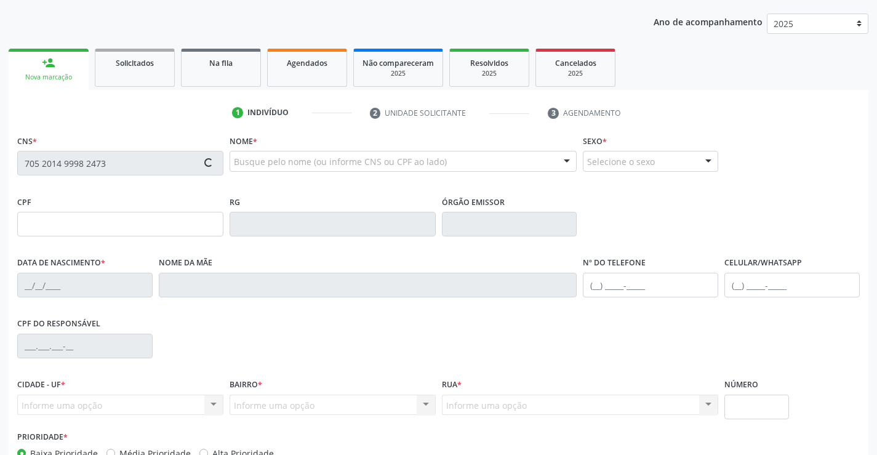
type input "126.511.324-62"
type input "[DATE]"
type input "[PERSON_NAME]"
type input "[PHONE_NUMBER]"
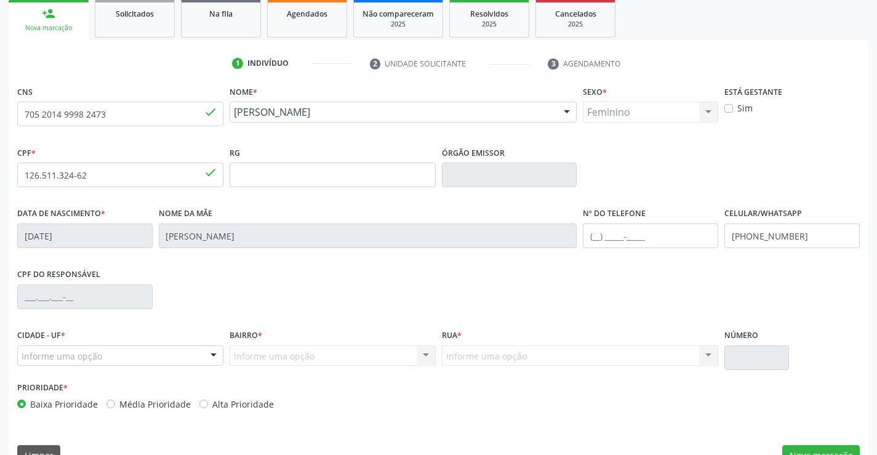
scroll to position [212, 0]
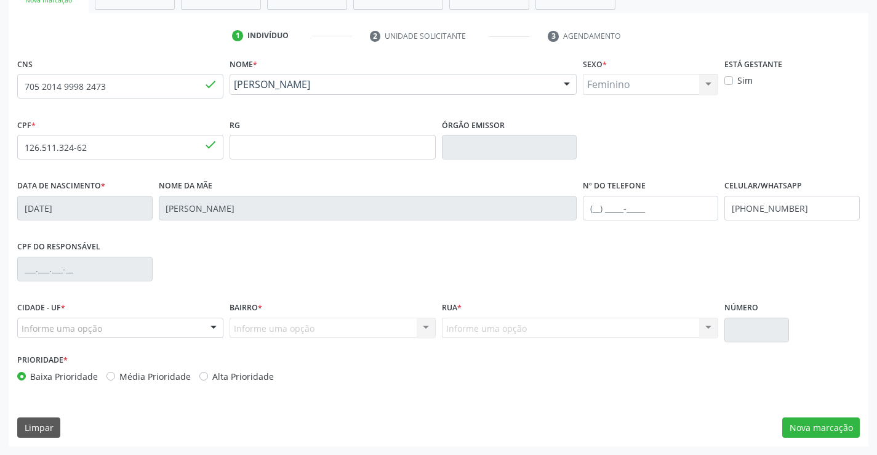
click at [737, 81] on label "Sim" at bounding box center [744, 80] width 15 height 13
click at [731, 81] on input "Sim" at bounding box center [728, 79] width 9 height 11
checkbox input "true"
click at [201, 327] on div "Informe uma opção Serra Talhada - PE Nenhum resultado encontrado para: " " Nenh…" at bounding box center [120, 327] width 206 height 21
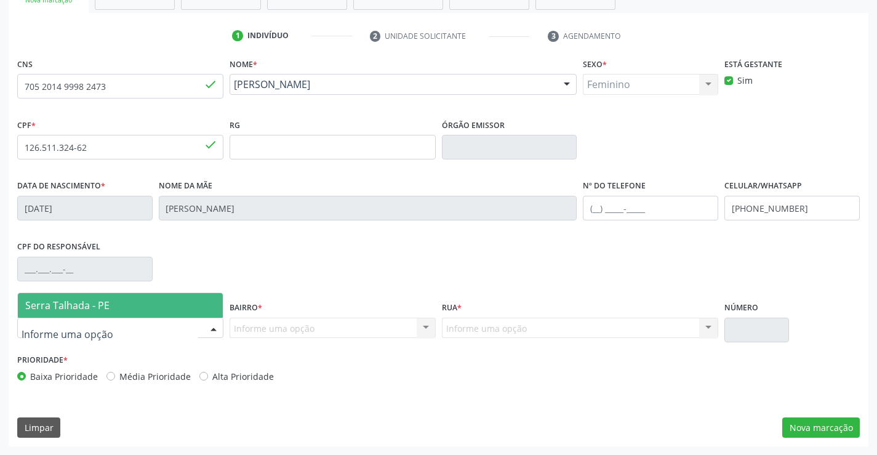
click at [143, 305] on span "Serra Talhada - PE" at bounding box center [120, 305] width 205 height 25
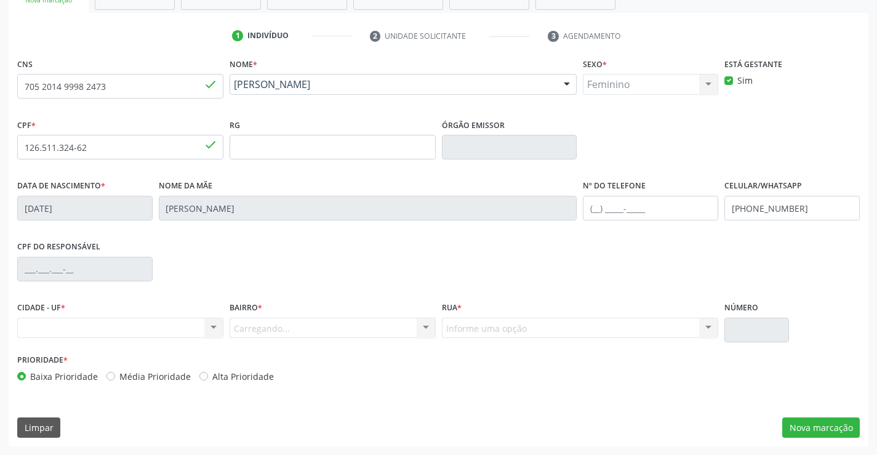
click at [340, 320] on div "Carregando... Nenhum resultado encontrado para: " " Nenhuma opção encontrada. D…" at bounding box center [332, 327] width 206 height 21
click at [427, 322] on div at bounding box center [425, 328] width 18 height 21
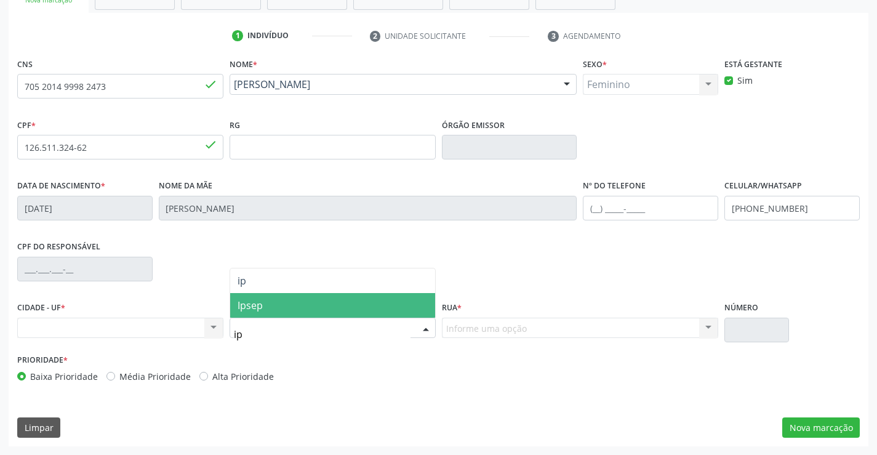
type input "ips"
click at [349, 303] on span "Ipsep" at bounding box center [332, 305] width 205 height 25
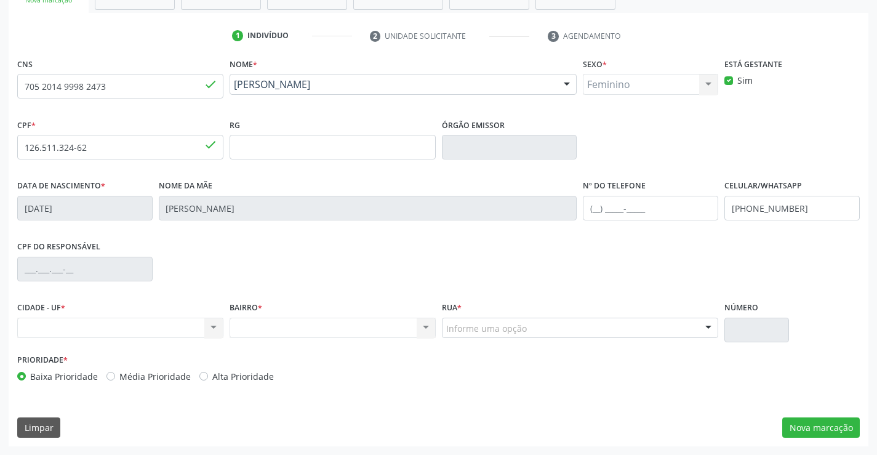
click at [531, 331] on div "Informe uma opção" at bounding box center [580, 327] width 277 height 21
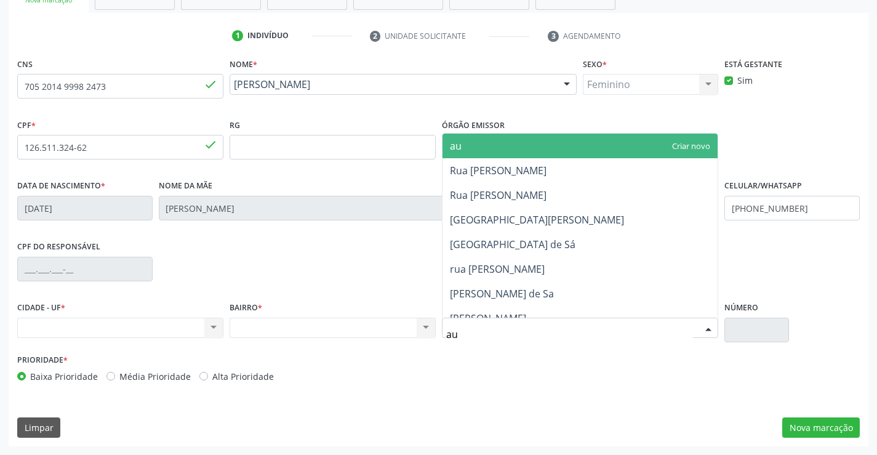
type input "aug"
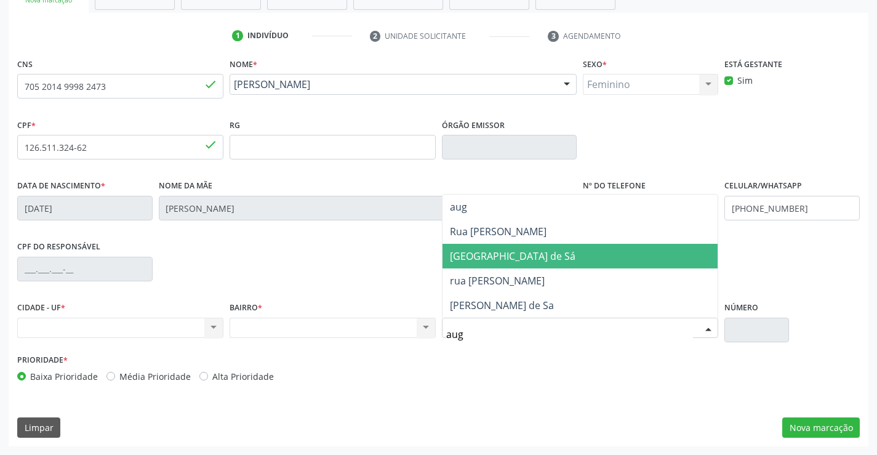
click at [519, 252] on span "[GEOGRAPHIC_DATA] de Sá" at bounding box center [512, 256] width 125 height 14
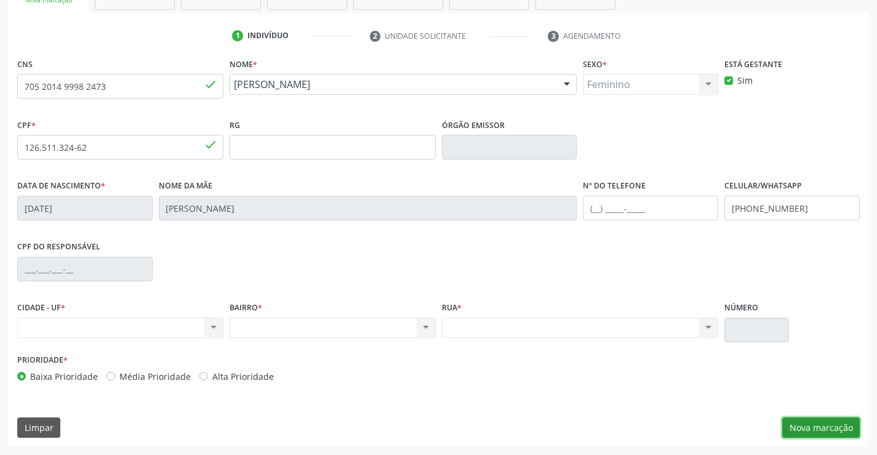
click at [811, 423] on button "Nova marcação" at bounding box center [821, 427] width 78 height 21
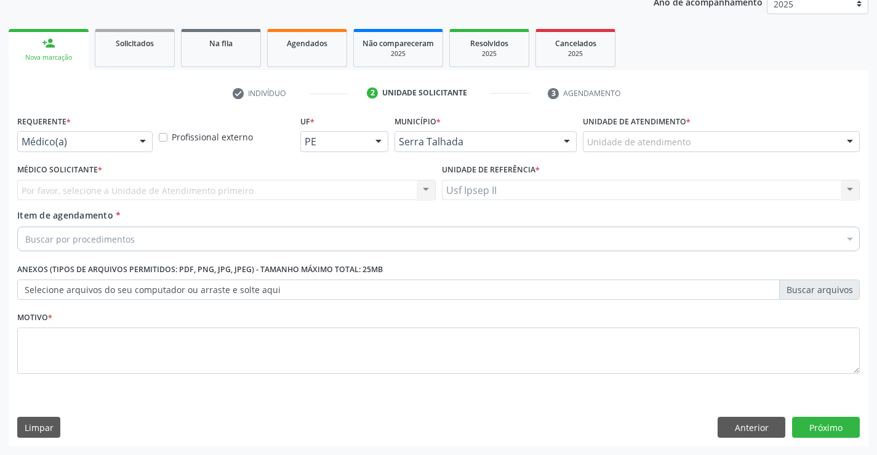
scroll to position [155, 0]
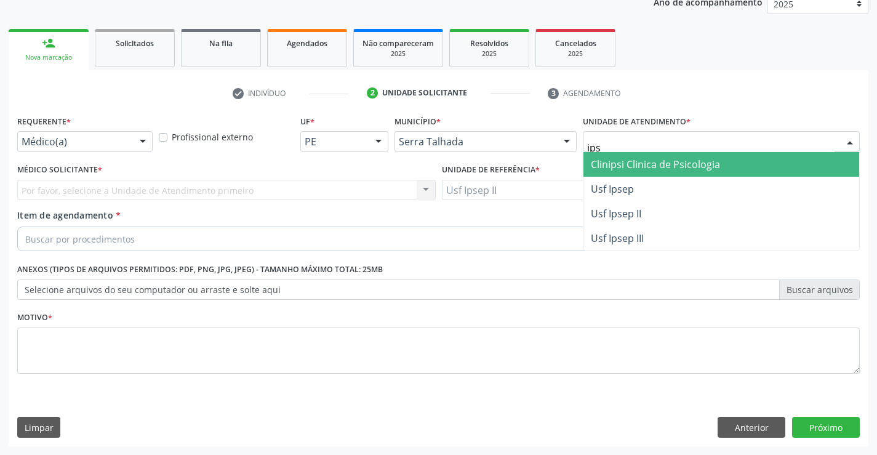
type input "ipse"
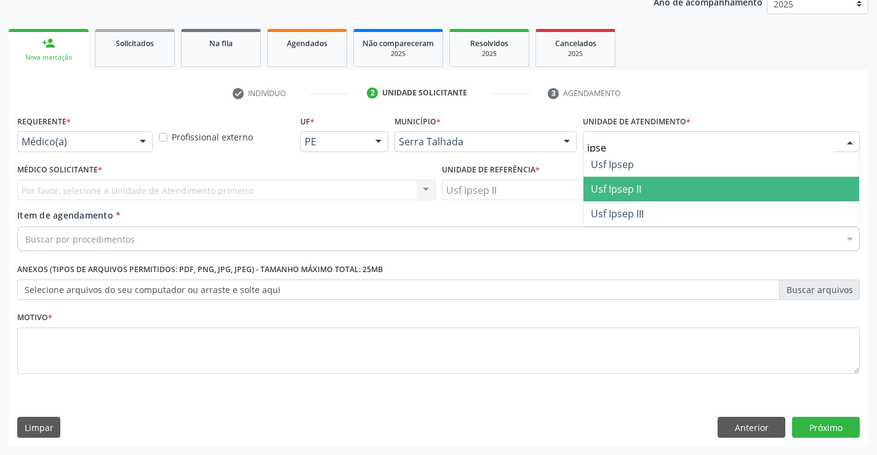
click at [616, 191] on span "Usf Ipsep II" at bounding box center [616, 189] width 50 height 14
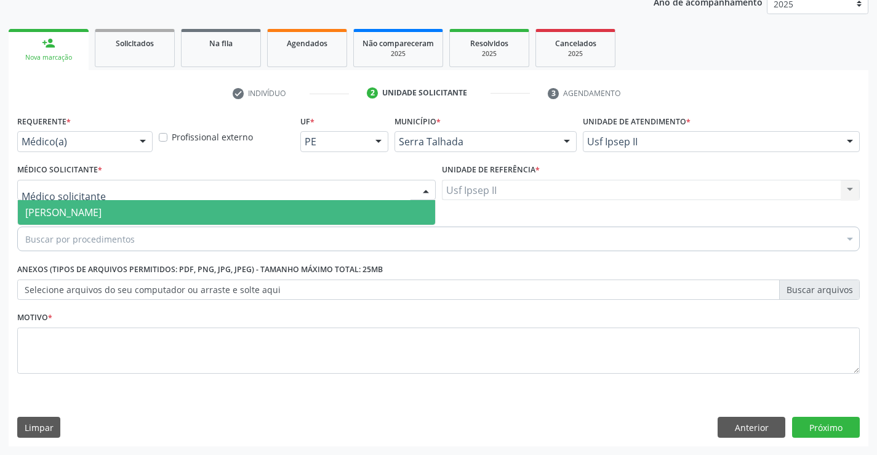
click at [178, 192] on div at bounding box center [226, 190] width 418 height 21
click at [101, 207] on span "[PERSON_NAME]" at bounding box center [63, 212] width 76 height 14
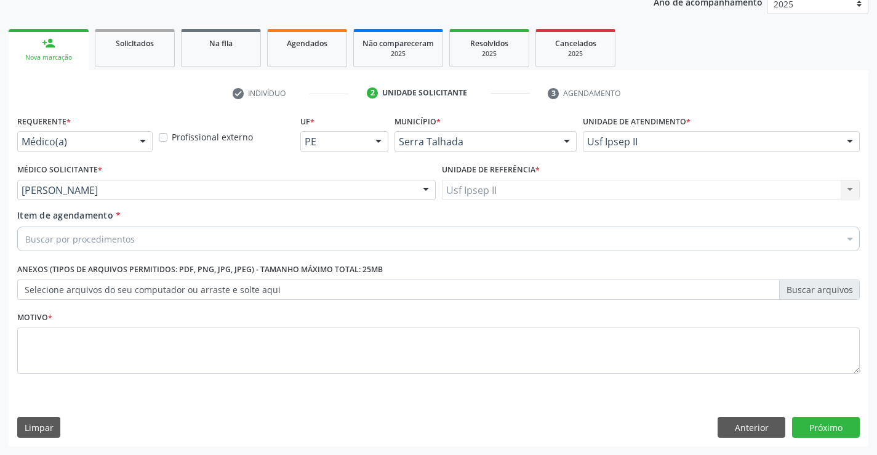
click at [188, 240] on div "Buscar por procedimentos" at bounding box center [438, 238] width 842 height 25
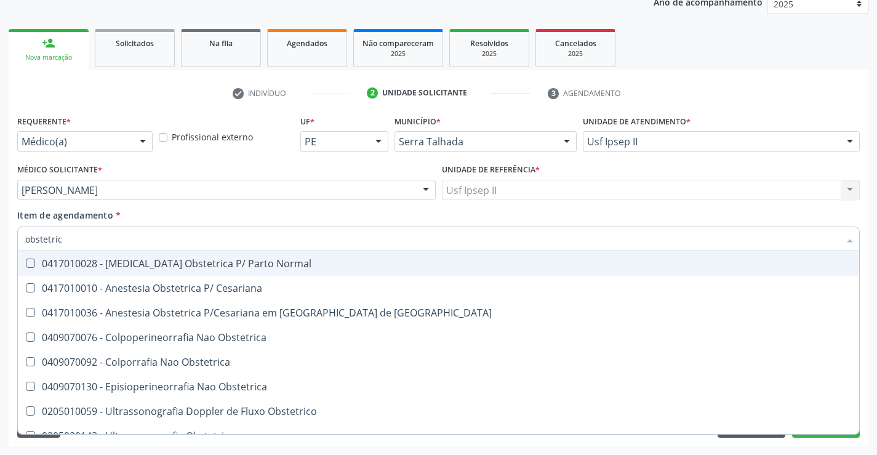
type input "obstetrica"
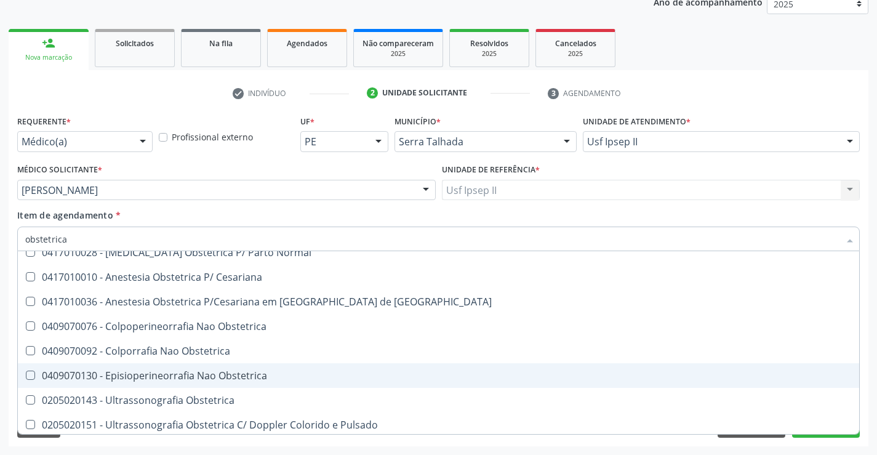
scroll to position [14, 0]
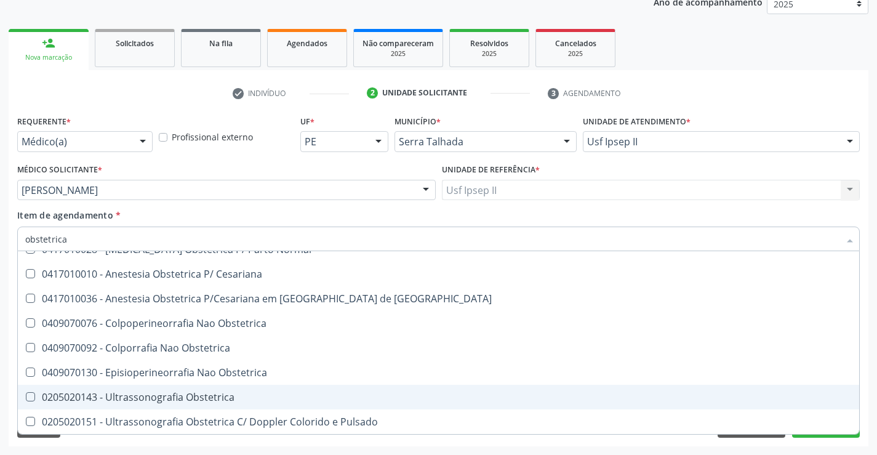
click at [174, 395] on div "0205020143 - Ultrassonografia Obstetrica" at bounding box center [438, 397] width 826 height 10
checkbox Obstetrica "true"
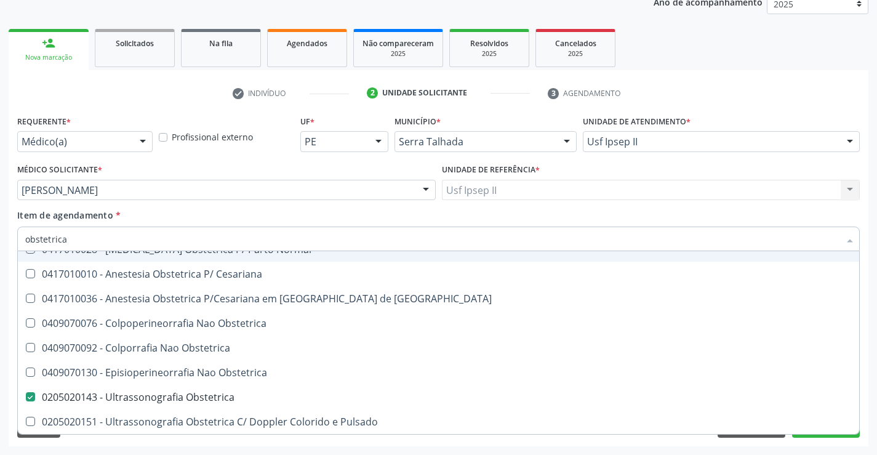
click at [217, 214] on div "Item de agendamento * obstetrica Desfazer seleção 0417010028 - [MEDICAL_DATA] O…" at bounding box center [438, 228] width 842 height 39
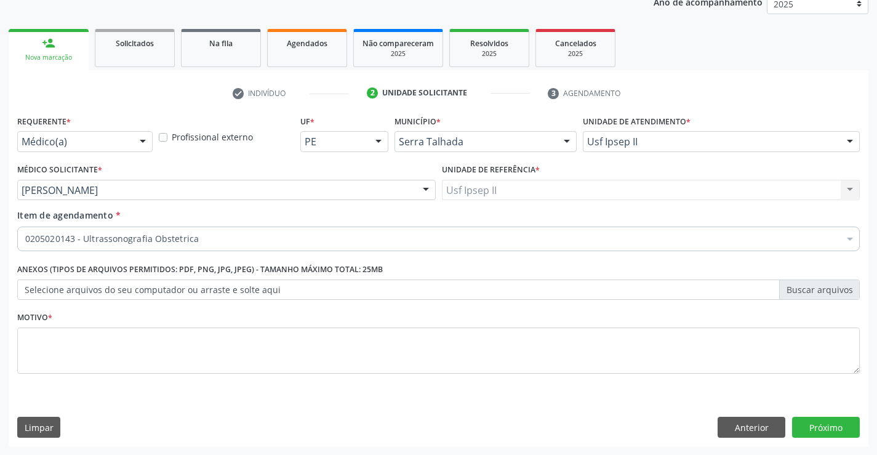
scroll to position [0, 0]
click at [138, 345] on textarea at bounding box center [438, 350] width 842 height 47
type textarea "a"
click at [818, 423] on button "Próximo" at bounding box center [826, 426] width 68 height 21
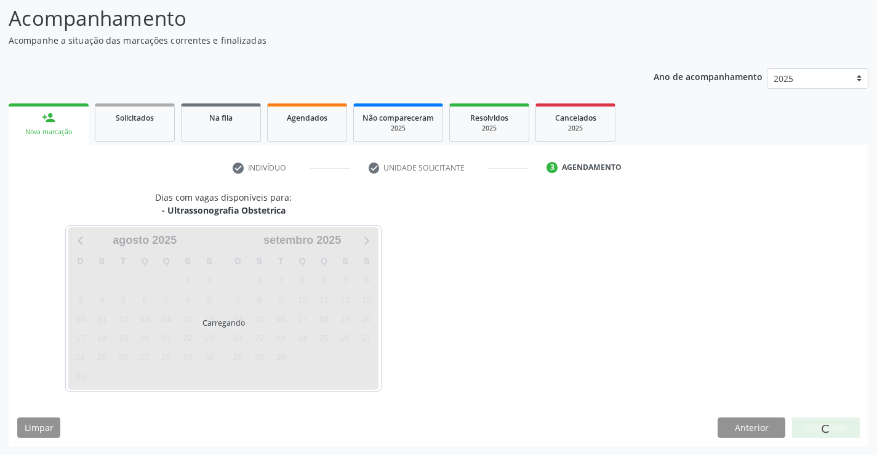
scroll to position [81, 0]
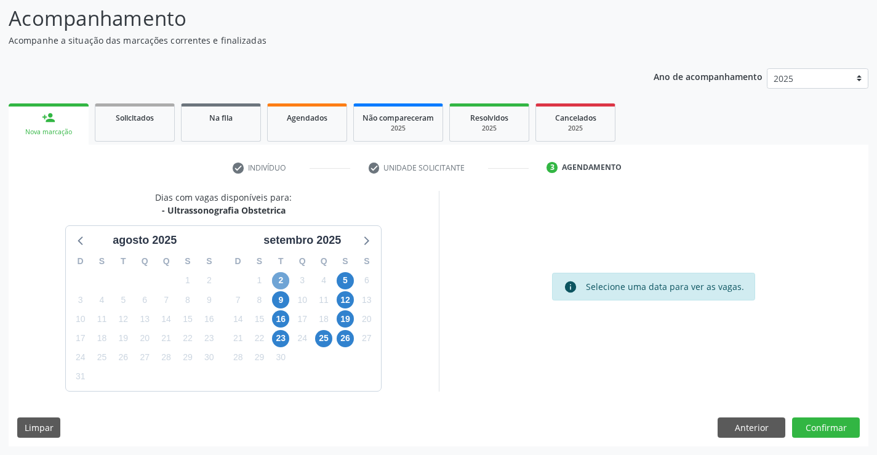
click at [280, 276] on span "2" at bounding box center [280, 280] width 17 height 17
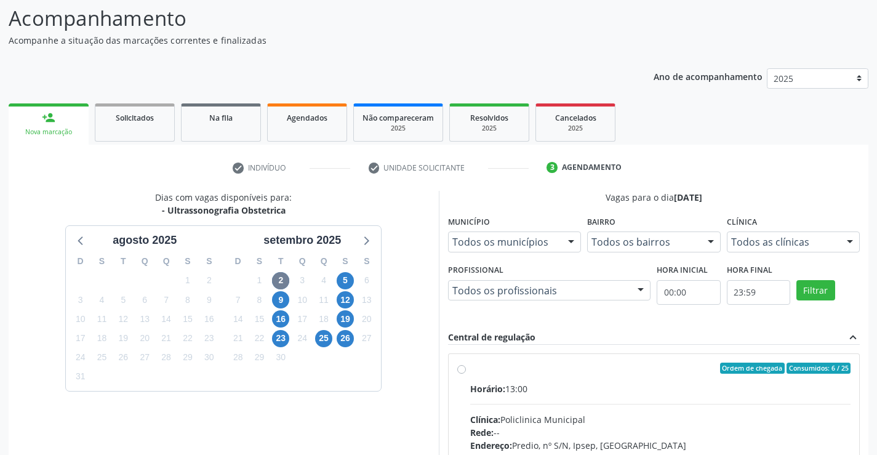
click at [814, 250] on div "Todos as clínicas" at bounding box center [792, 241] width 133 height 21
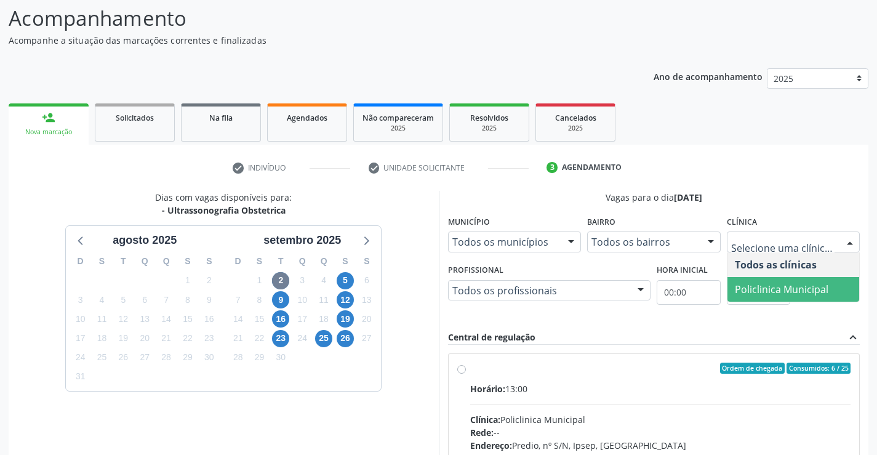
click at [760, 280] on span "Policlinica Municipal" at bounding box center [793, 289] width 132 height 25
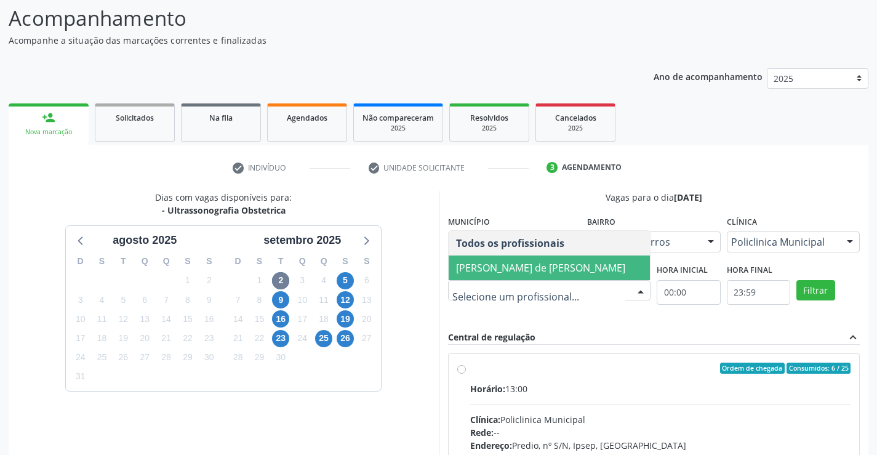
click at [525, 261] on span "[PERSON_NAME] de [PERSON_NAME]" at bounding box center [540, 268] width 169 height 14
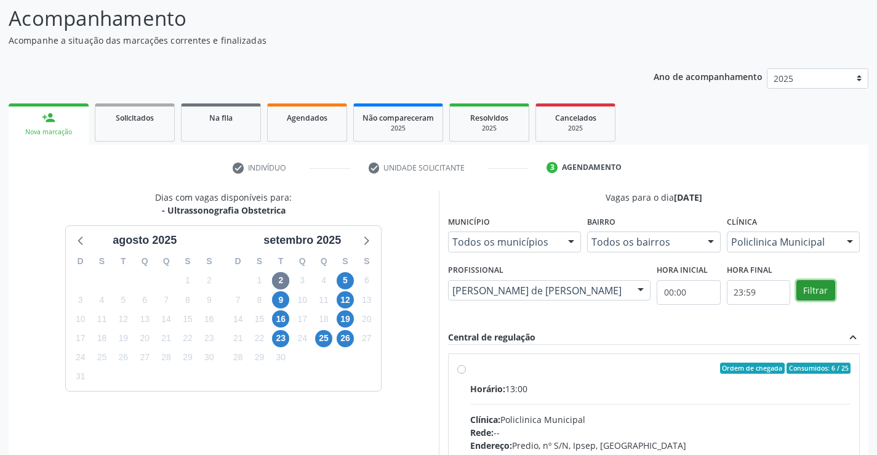
click at [817, 288] on button "Filtrar" at bounding box center [815, 290] width 39 height 21
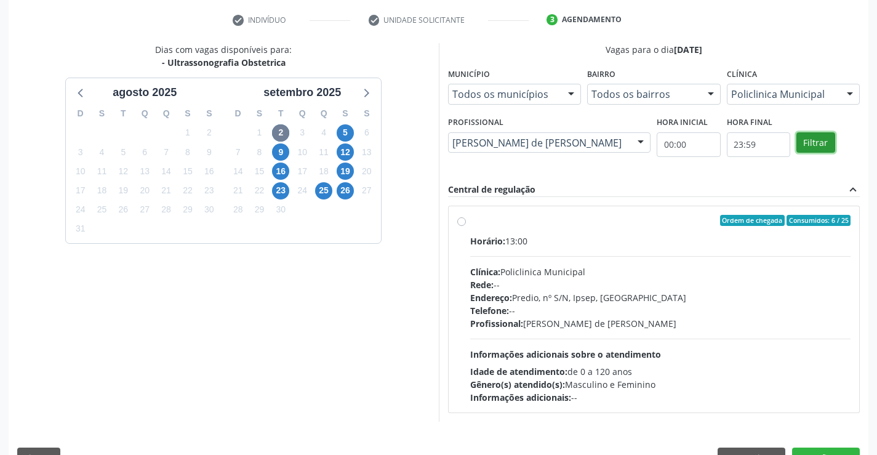
scroll to position [258, 0]
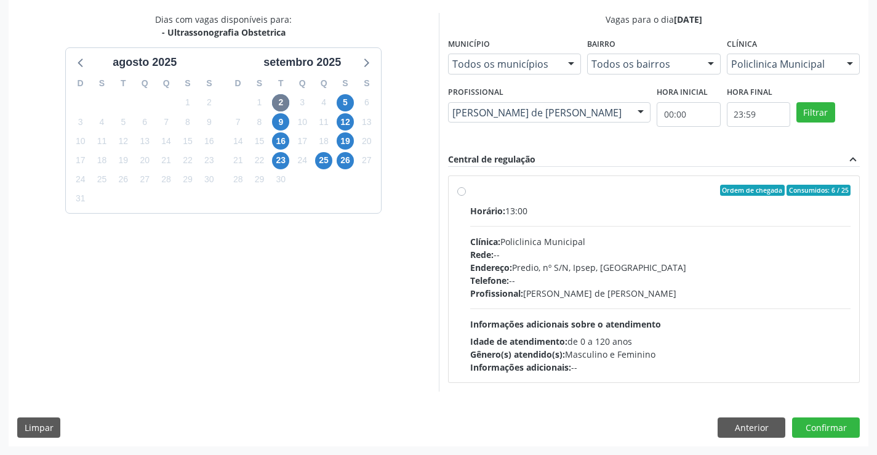
click at [470, 195] on label "Ordem de chegada Consumidos: 6 / 25 Horário: 13:00 Clínica: Policlinica Municip…" at bounding box center [660, 279] width 381 height 189
click at [463, 195] on input "Ordem de chegada Consumidos: 6 / 25 Horário: 13:00 Clínica: Policlinica Municip…" at bounding box center [461, 190] width 9 height 11
radio input "true"
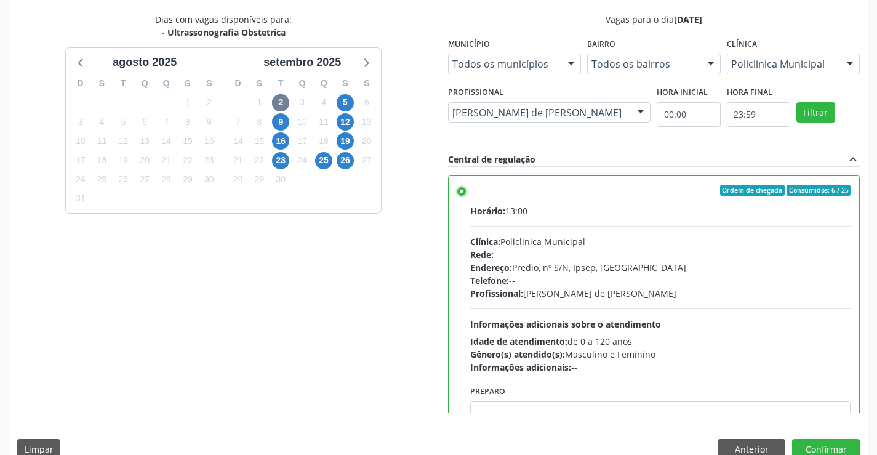
scroll to position [280, 0]
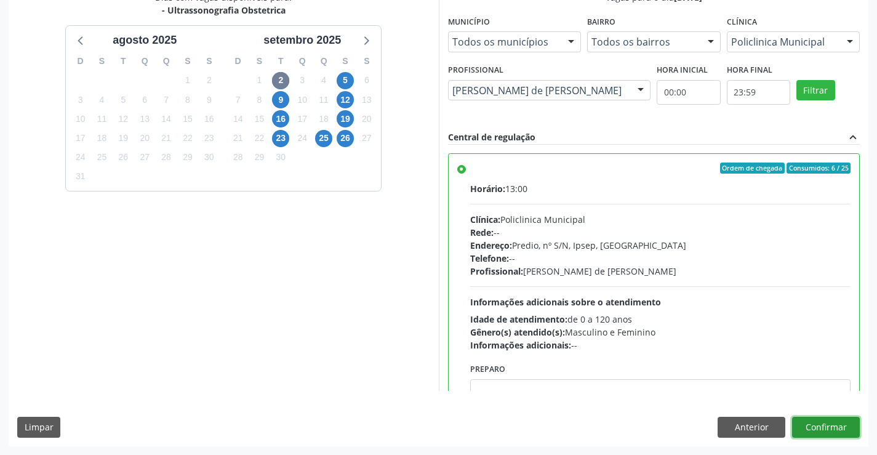
click at [844, 428] on button "Confirmar" at bounding box center [826, 426] width 68 height 21
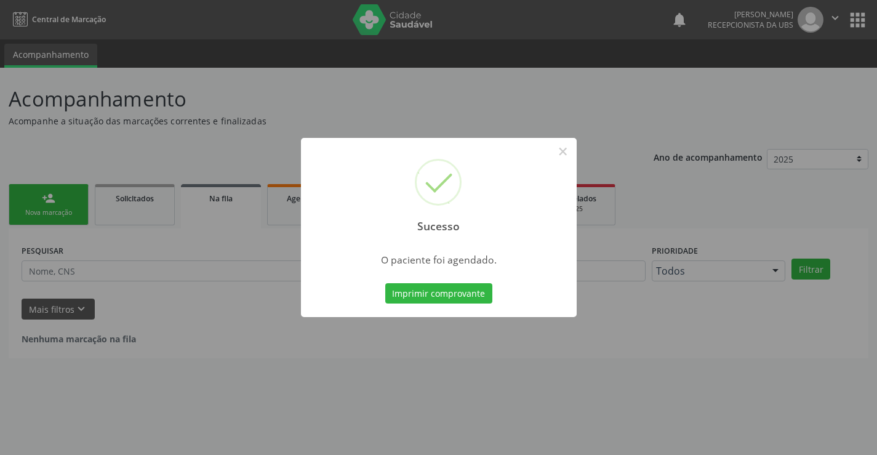
scroll to position [0, 0]
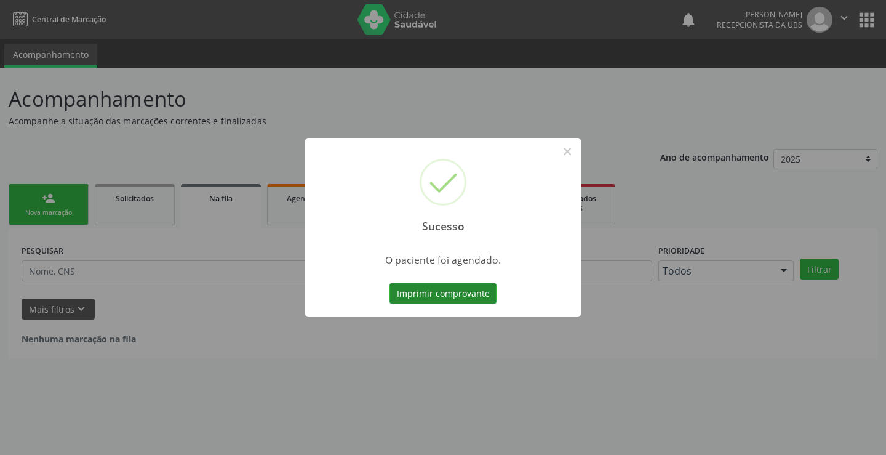
click at [428, 288] on button "Imprimir comprovante" at bounding box center [442, 293] width 107 height 21
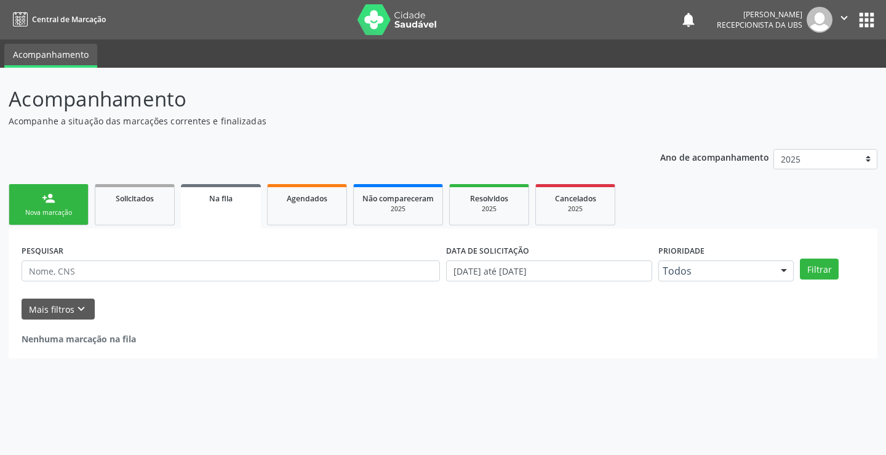
click at [63, 206] on link "person_add Nova marcação" at bounding box center [49, 204] width 80 height 41
click at [66, 206] on link "person_add Nova marcação" at bounding box center [49, 204] width 80 height 41
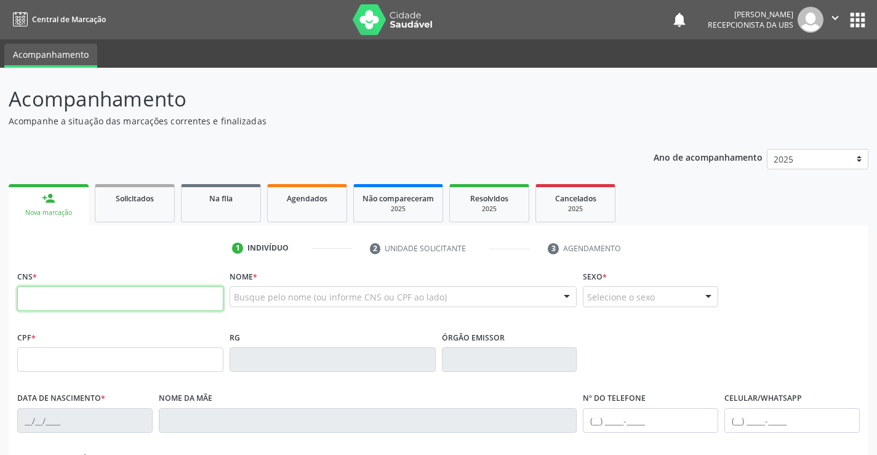
click at [128, 301] on input "text" at bounding box center [120, 298] width 206 height 25
paste input "703 2086 3194 0396"
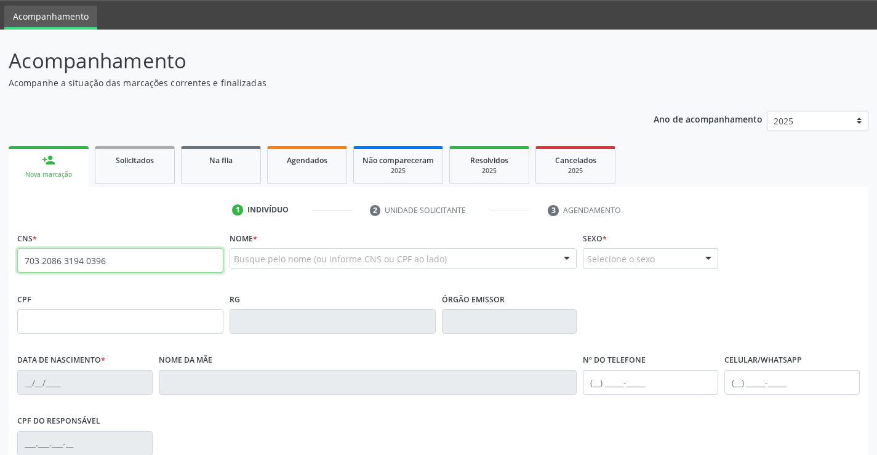
type input "703 2086 3194 0396"
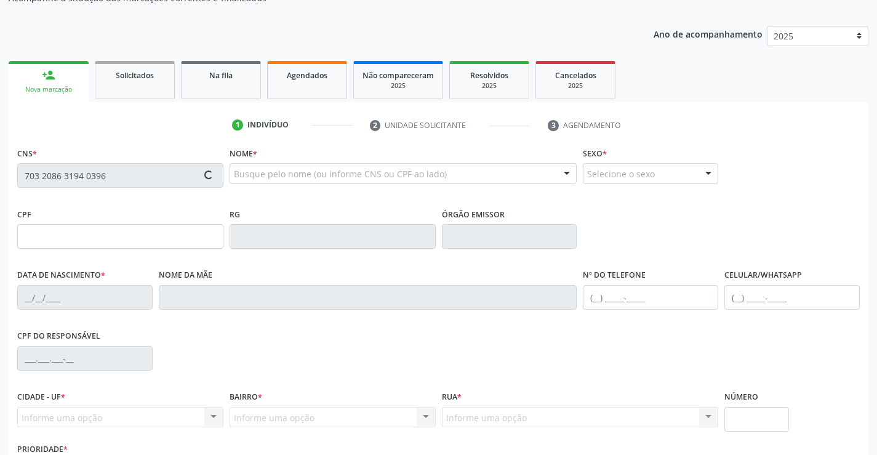
type input "115.562.314-23"
type input "[DATE]"
type input "[PERSON_NAME]"
type input "[PHONE_NUMBER]"
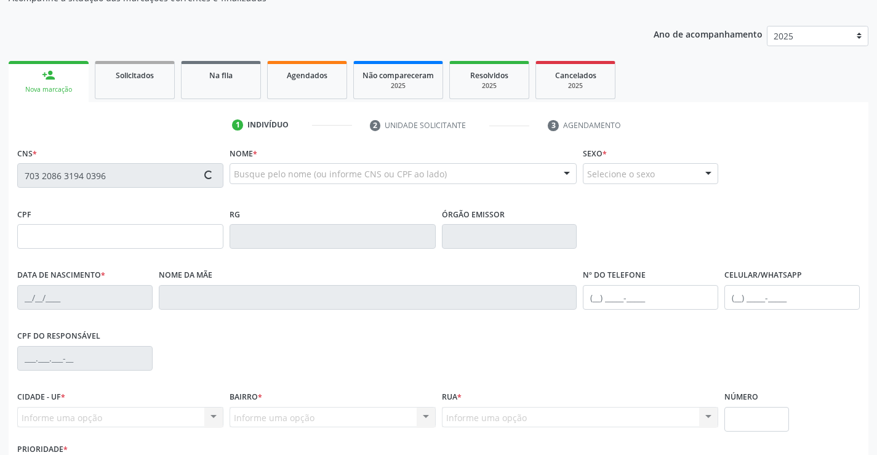
type input "201"
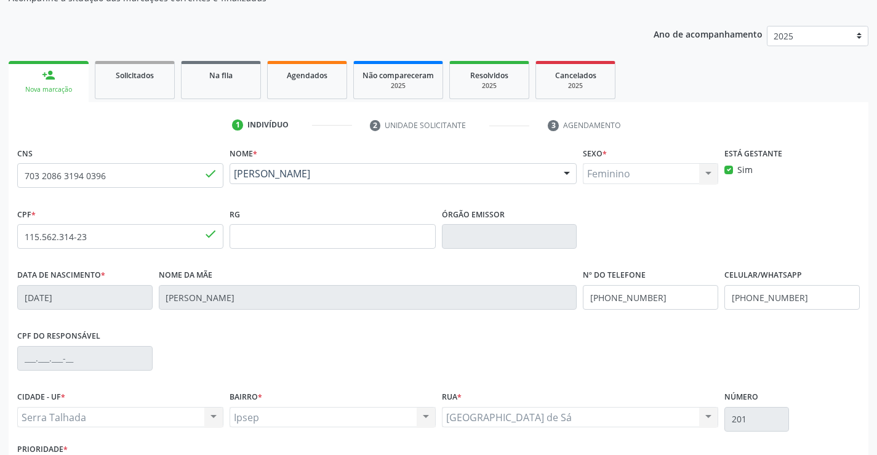
click at [563, 356] on div "CPF do responsável" at bounding box center [438, 357] width 848 height 61
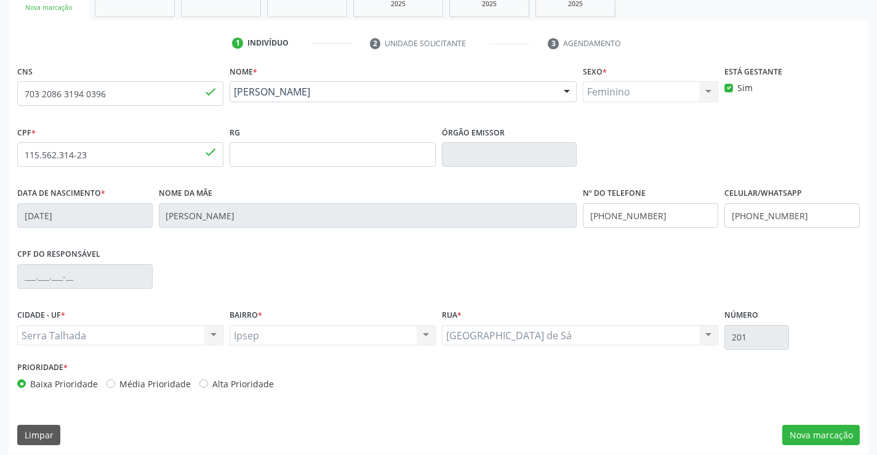
scroll to position [212, 0]
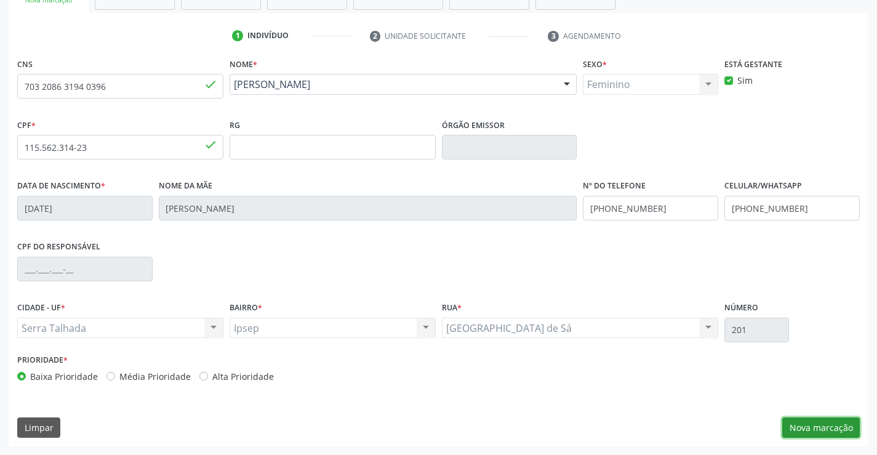
click at [812, 420] on button "Nova marcação" at bounding box center [821, 427] width 78 height 21
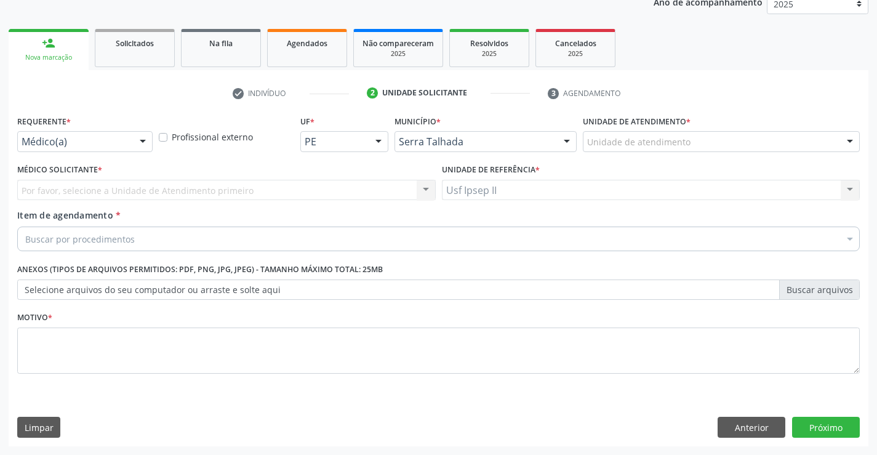
scroll to position [155, 0]
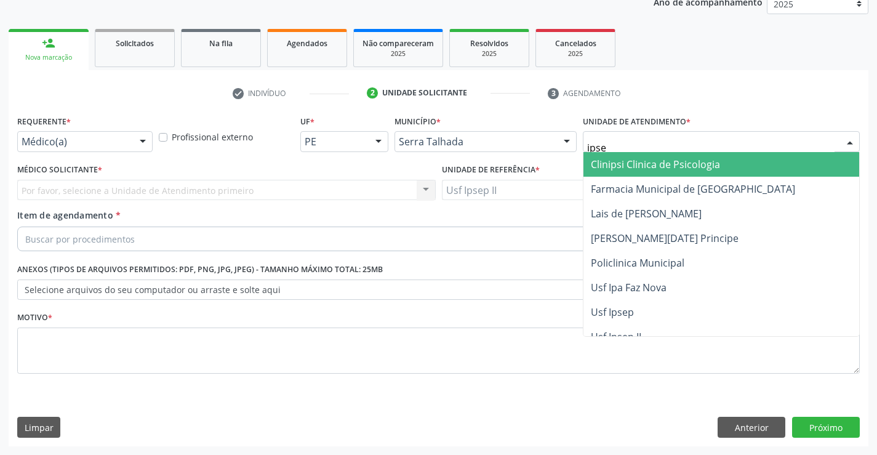
type input "ipsep"
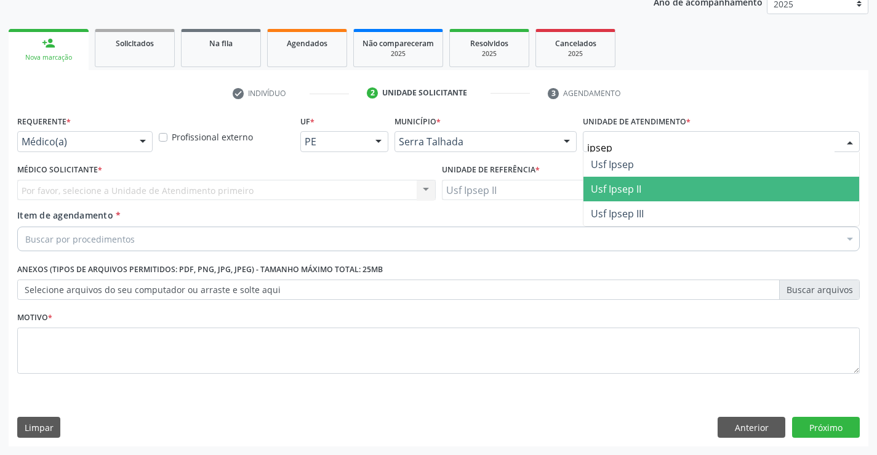
click at [629, 180] on span "Usf Ipsep II" at bounding box center [721, 189] width 276 height 25
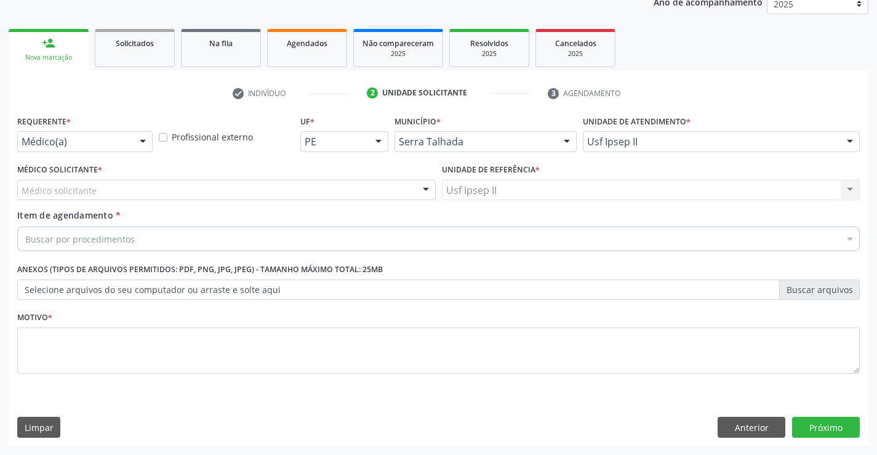
click at [185, 191] on div "Médico solicitante" at bounding box center [226, 190] width 418 height 21
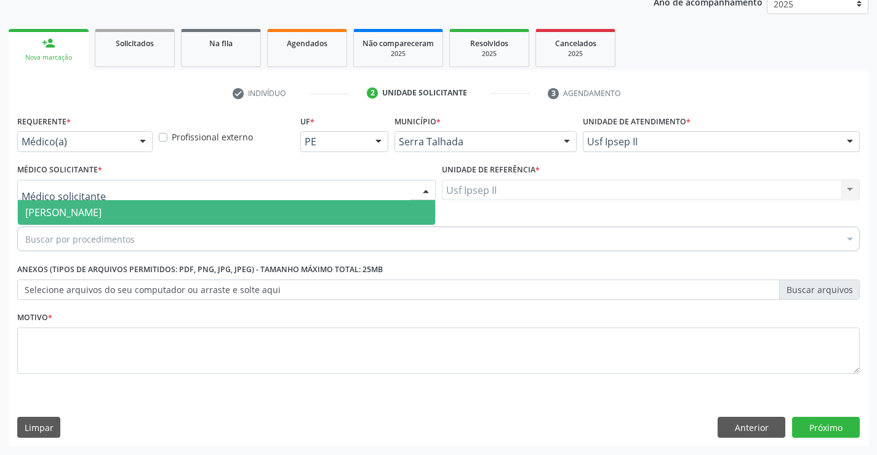
click at [101, 212] on span "[PERSON_NAME]" at bounding box center [63, 212] width 76 height 14
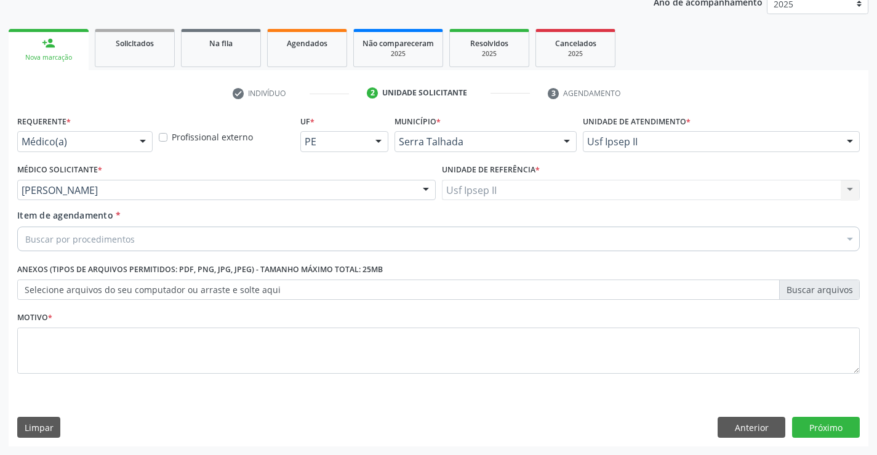
click at [192, 233] on div "Buscar por procedimentos" at bounding box center [438, 238] width 842 height 25
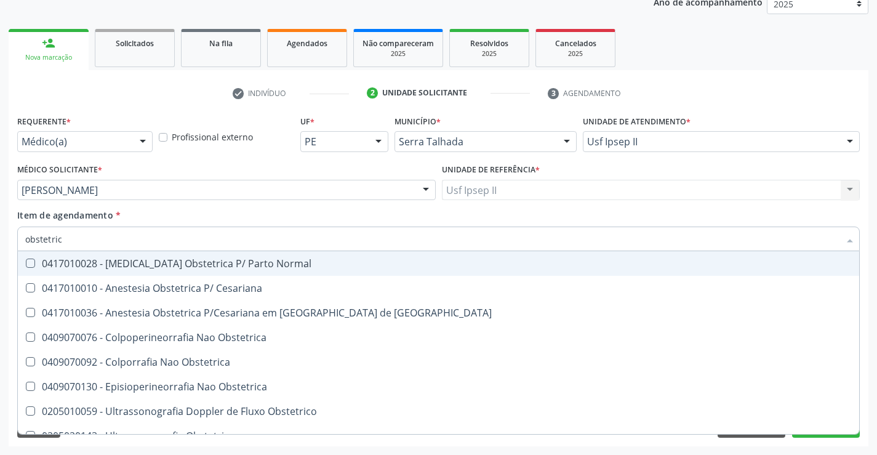
type input "obstetrica"
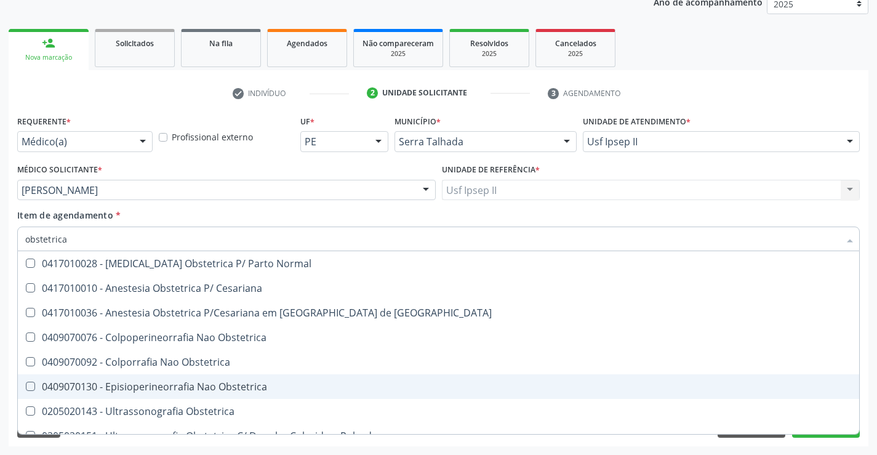
scroll to position [14, 0]
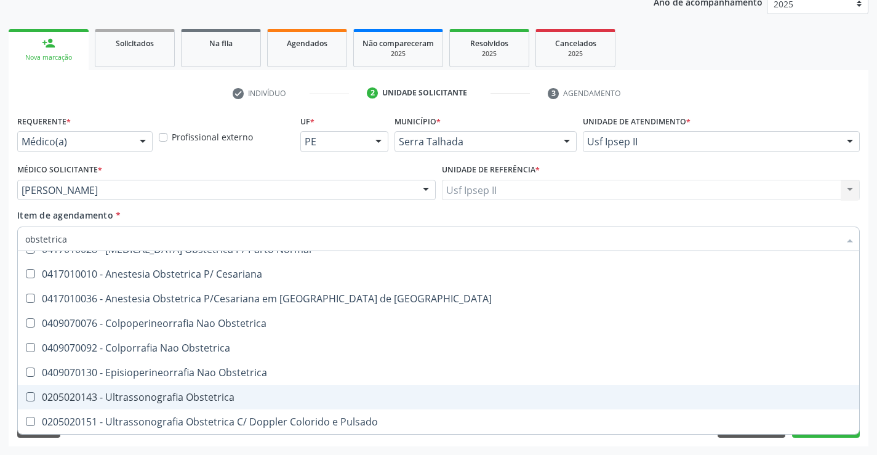
click at [189, 394] on div "0205020143 - Ultrassonografia Obstetrica" at bounding box center [438, 397] width 826 height 10
checkbox Obstetrica "true"
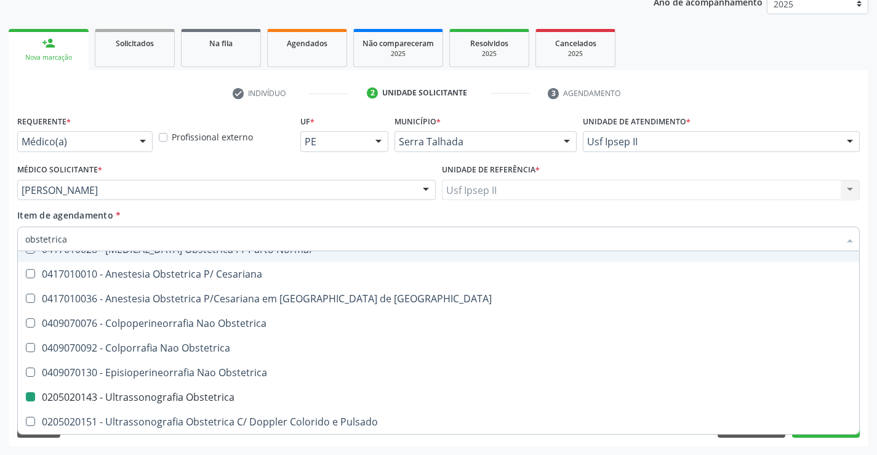
click at [258, 213] on div "Item de agendamento * obstetrica Desfazer seleção 0417010028 - [MEDICAL_DATA] O…" at bounding box center [438, 228] width 842 height 39
checkbox Cesariana "true"
checkbox Obstetrica "false"
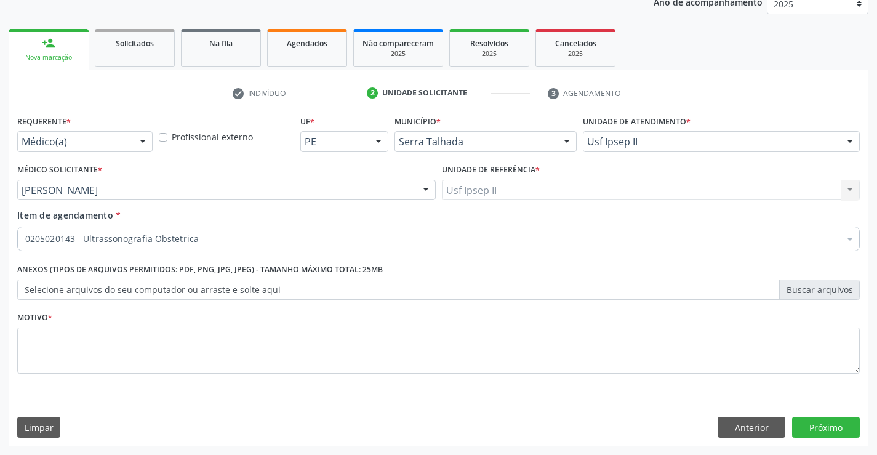
scroll to position [0, 0]
click at [218, 346] on textarea at bounding box center [438, 350] width 842 height 47
type textarea "gestante"
click at [806, 434] on button "Próximo" at bounding box center [826, 426] width 68 height 21
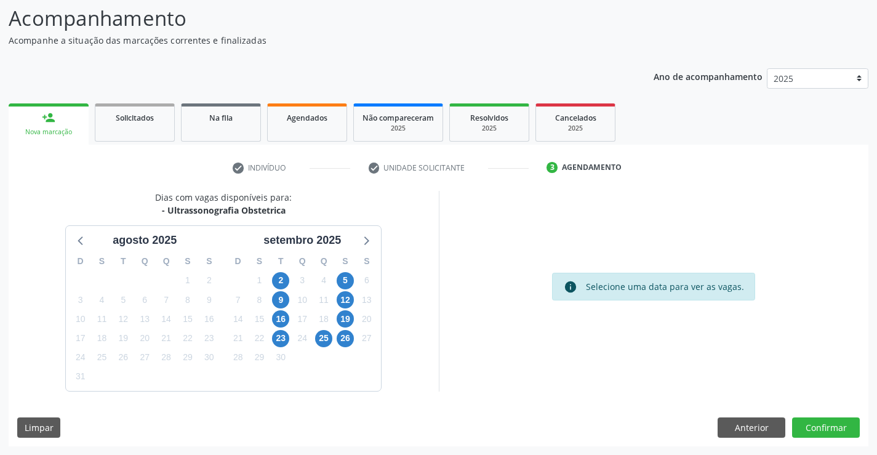
click at [495, 299] on div "info Selecione uma data para ver as vagas." at bounding box center [654, 291] width 430 height 200
click at [348, 298] on span "12" at bounding box center [344, 299] width 17 height 17
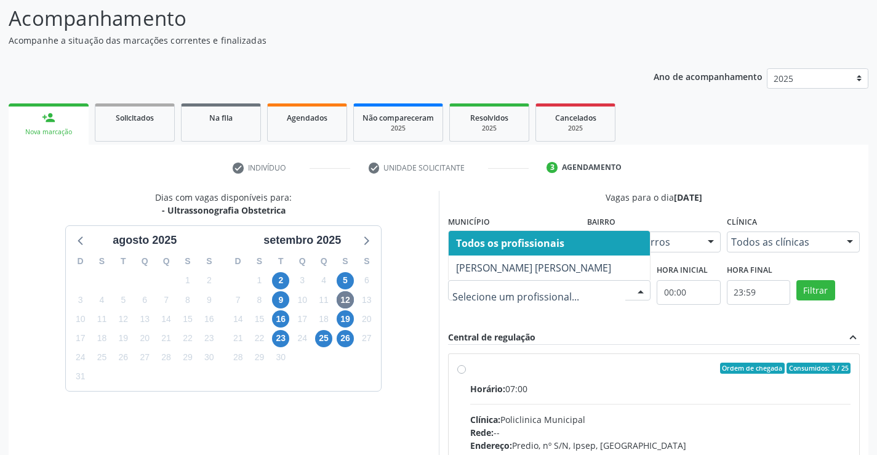
click at [530, 322] on div "Vagas para o dia [DATE] Município Todos os municípios Todos os municípios [GEOG…" at bounding box center [654, 380] width 412 height 378
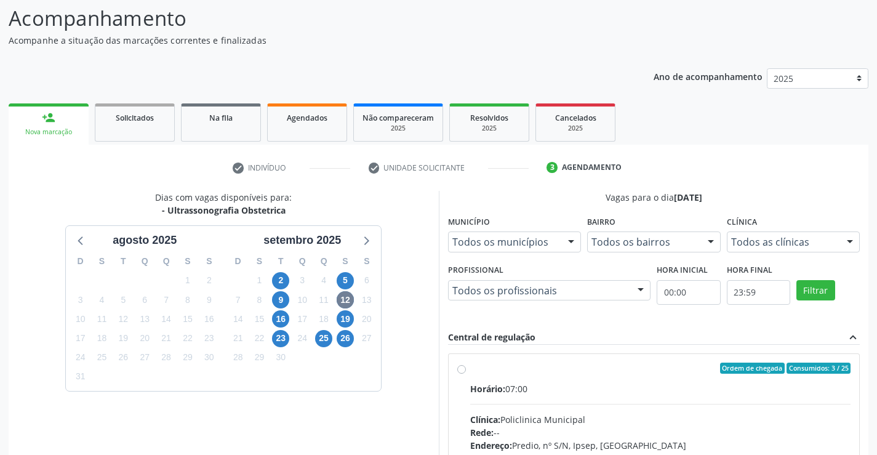
click at [395, 255] on div "Dias com vagas disponíveis para: - Ultrassonografia Obstetrica [DATE] D S T Q Q…" at bounding box center [224, 380] width 430 height 378
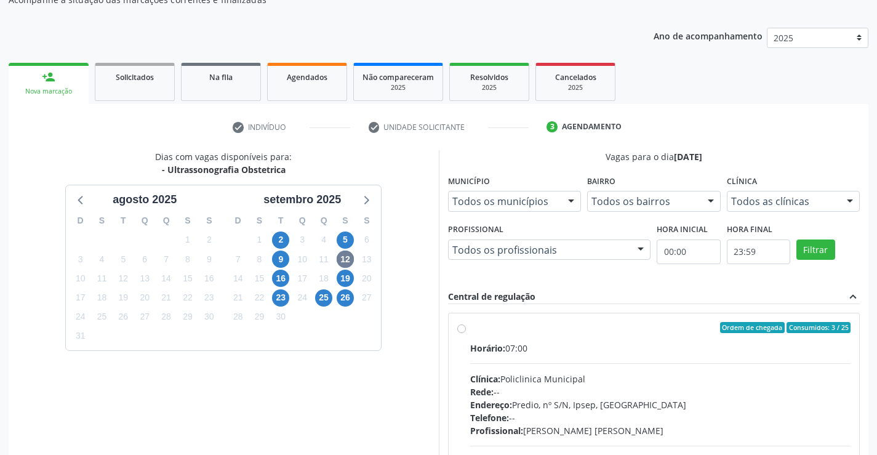
scroll to position [142, 0]
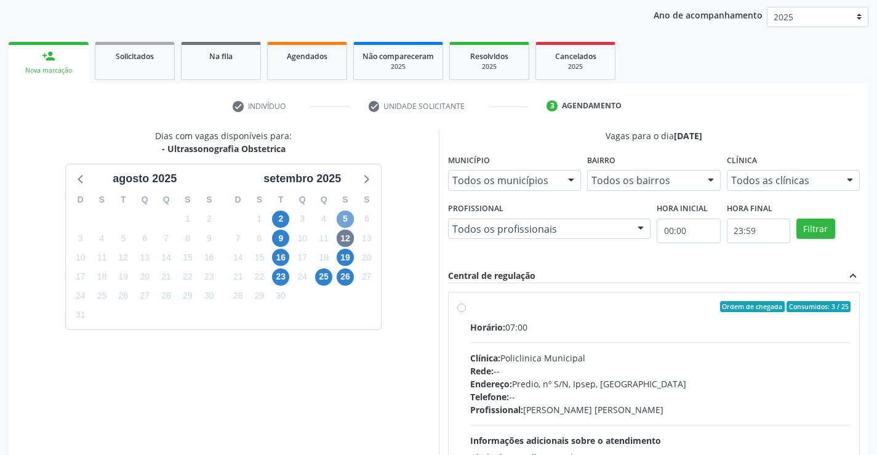
click at [346, 218] on span "5" at bounding box center [344, 218] width 17 height 17
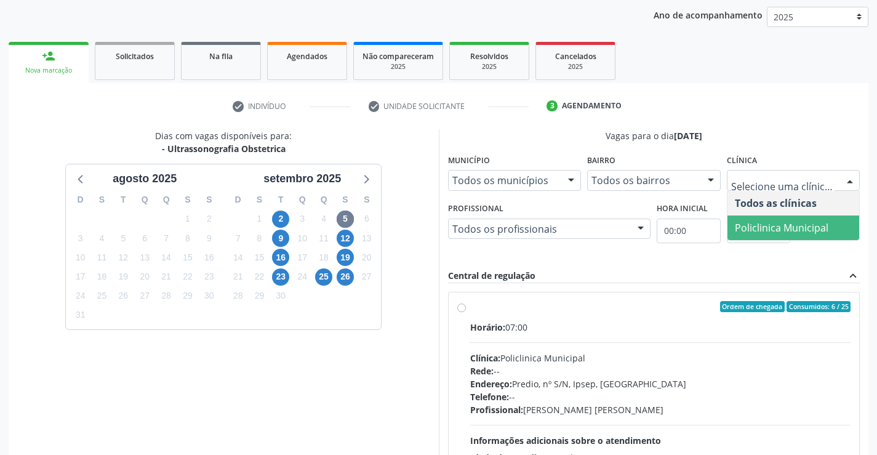
click at [753, 223] on span "Policlinica Municipal" at bounding box center [780, 228] width 93 height 14
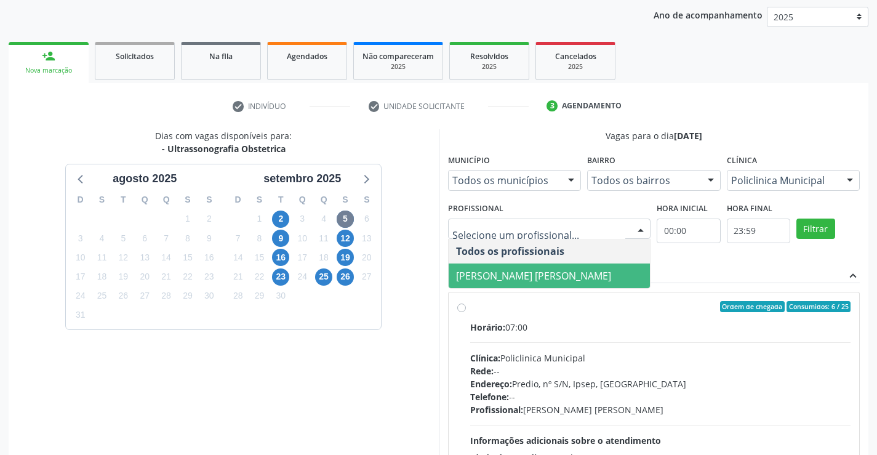
click at [514, 268] on span "[PERSON_NAME] [PERSON_NAME]" at bounding box center [549, 275] width 202 height 25
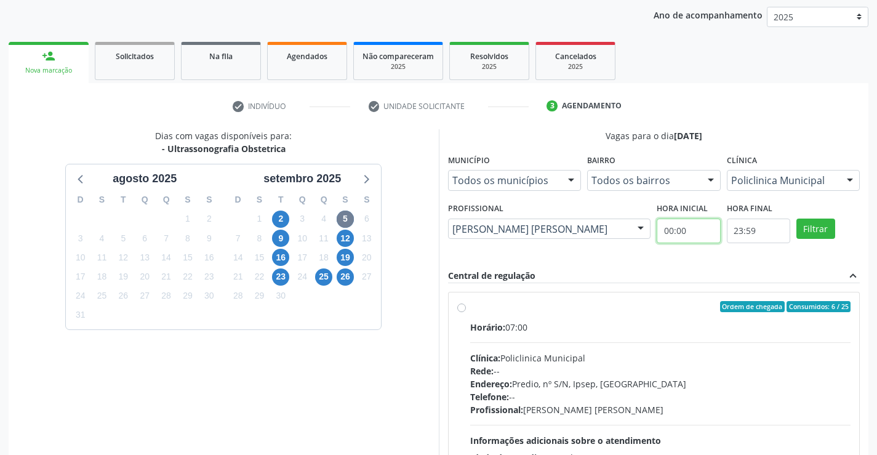
click at [693, 241] on body "Central de Marcação notifications [PERSON_NAME] Recepcionista da UBS  Configur…" at bounding box center [438, 85] width 877 height 455
click at [809, 224] on button "Filtrar" at bounding box center [815, 228] width 39 height 21
click at [470, 304] on label "Ordem de chegada Consumidos: 6 / 25 Horário: 07:00 Clínica: Policlinica Municip…" at bounding box center [660, 395] width 381 height 189
click at [457, 304] on input "Ordem de chegada Consumidos: 6 / 25 Horário: 07:00 Clínica: Policlinica Municip…" at bounding box center [461, 306] width 9 height 11
radio input "true"
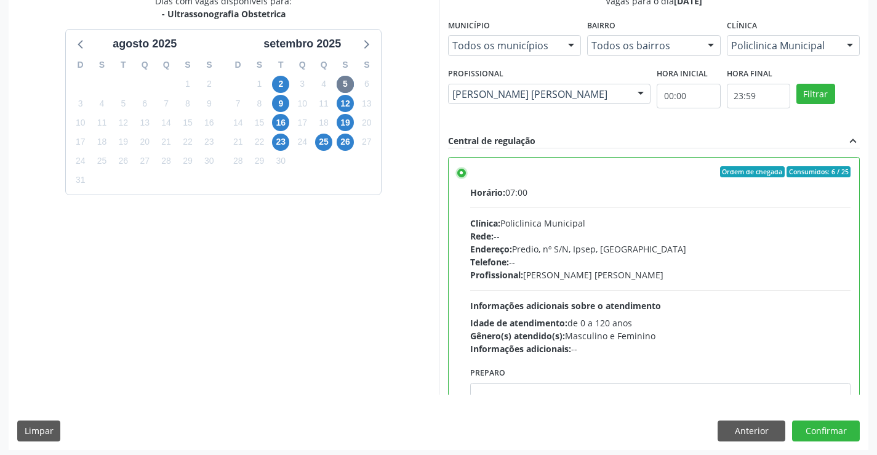
scroll to position [280, 0]
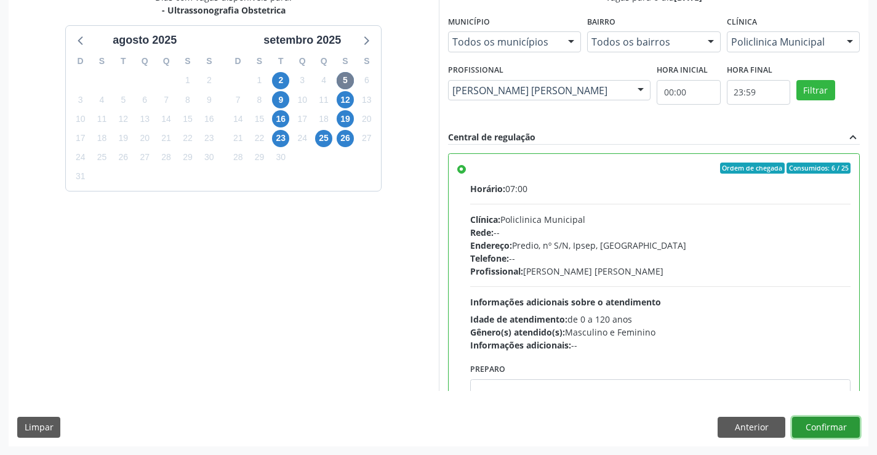
click at [825, 430] on button "Confirmar" at bounding box center [826, 426] width 68 height 21
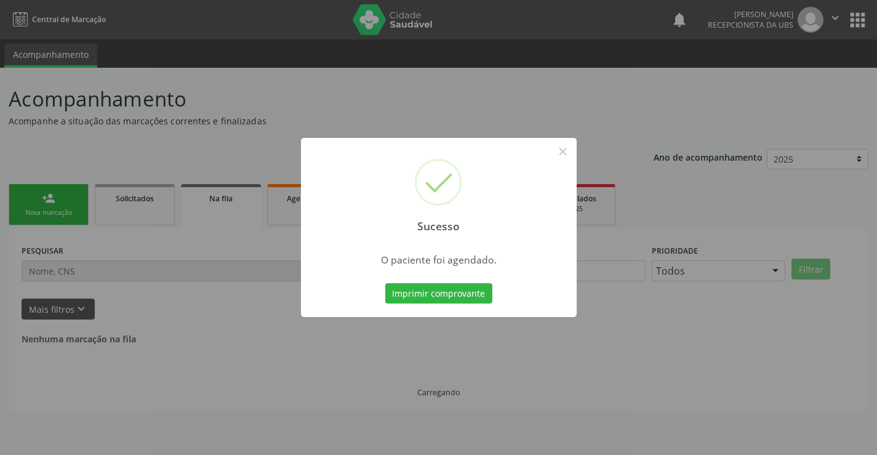
scroll to position [0, 0]
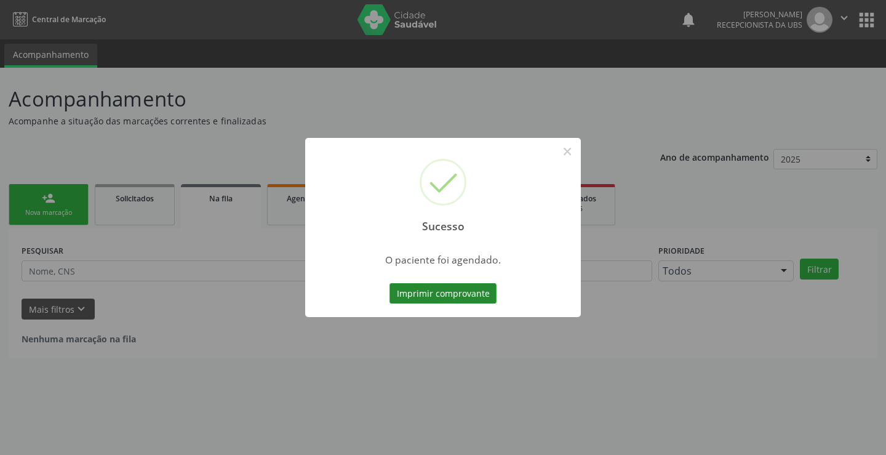
click at [480, 298] on button "Imprimir comprovante" at bounding box center [442, 293] width 107 height 21
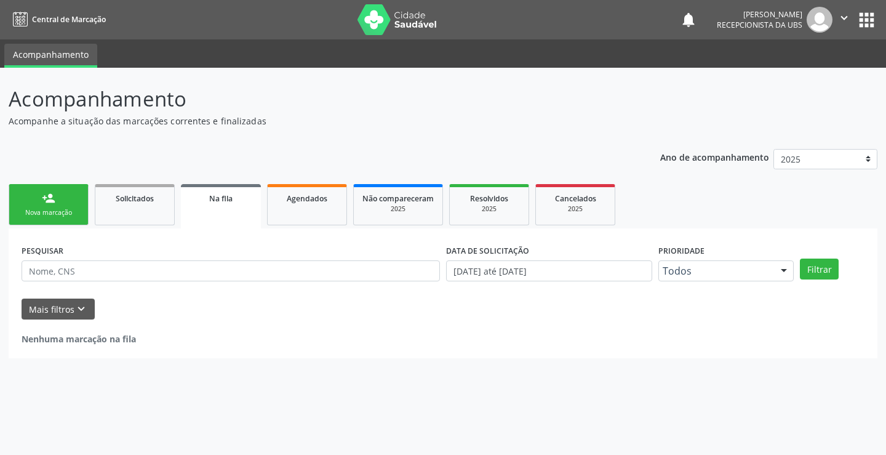
click at [51, 210] on div "Nova marcação" at bounding box center [49, 212] width 62 height 9
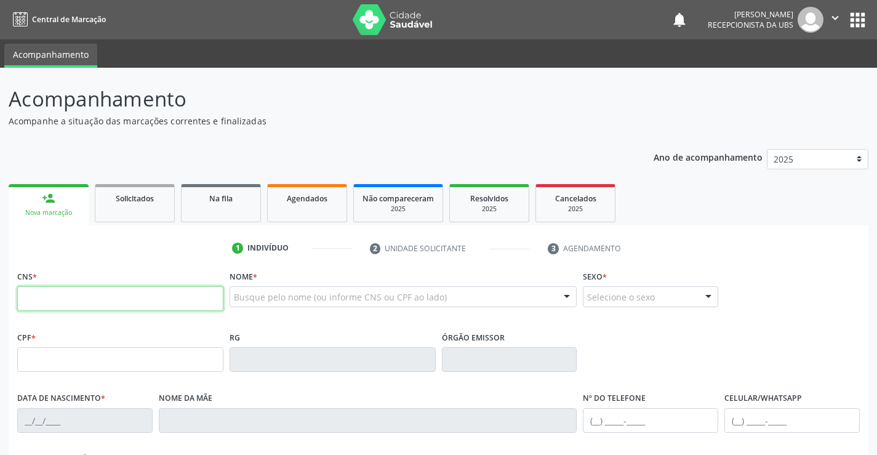
click at [145, 304] on input "text" at bounding box center [120, 298] width 206 height 25
paste input "700 4079 1051 5449"
type input "700 4079 1051 5449"
type input "[DATE]"
type input "[PERSON_NAME]"
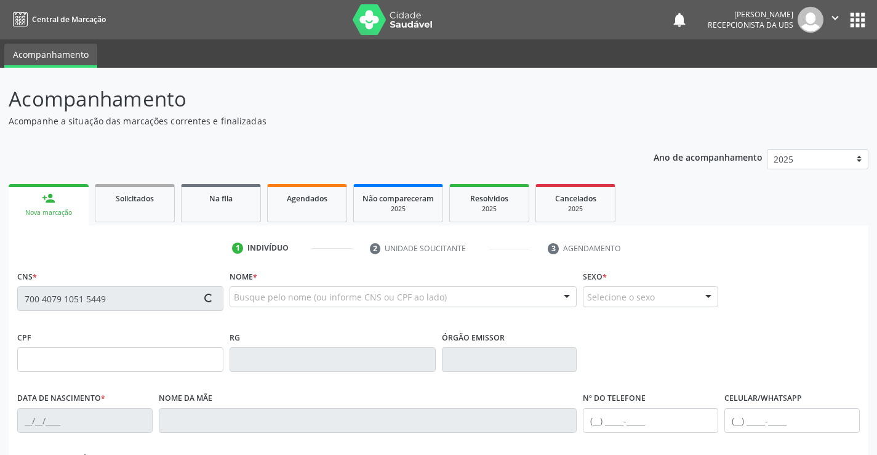
type input "[PHONE_NUMBER]"
type input "243"
click at [150, 268] on div "CNS * 700 4079 1051 5449" at bounding box center [120, 289] width 206 height 44
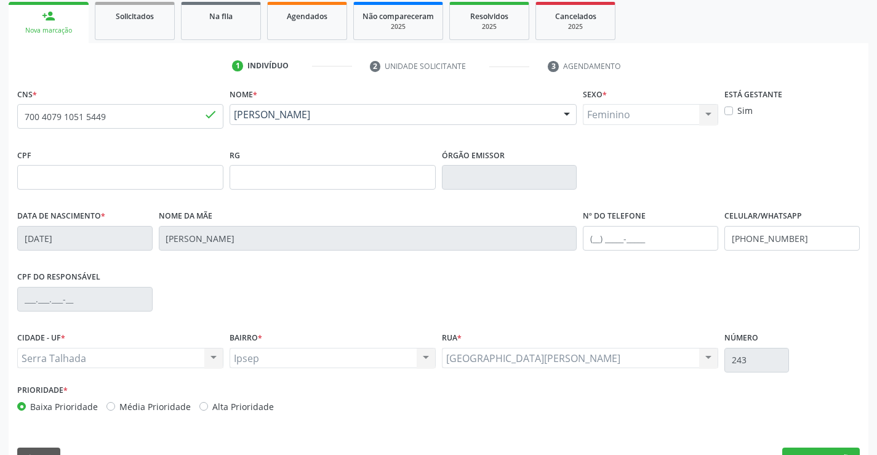
scroll to position [185, 0]
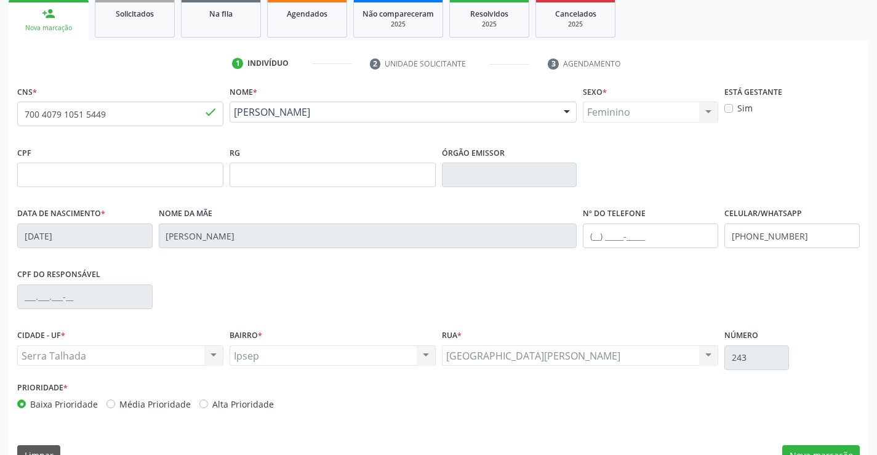
click at [737, 110] on label "Sim" at bounding box center [744, 107] width 15 height 13
click at [726, 110] on input "Sim" at bounding box center [728, 106] width 9 height 11
checkbox input "true"
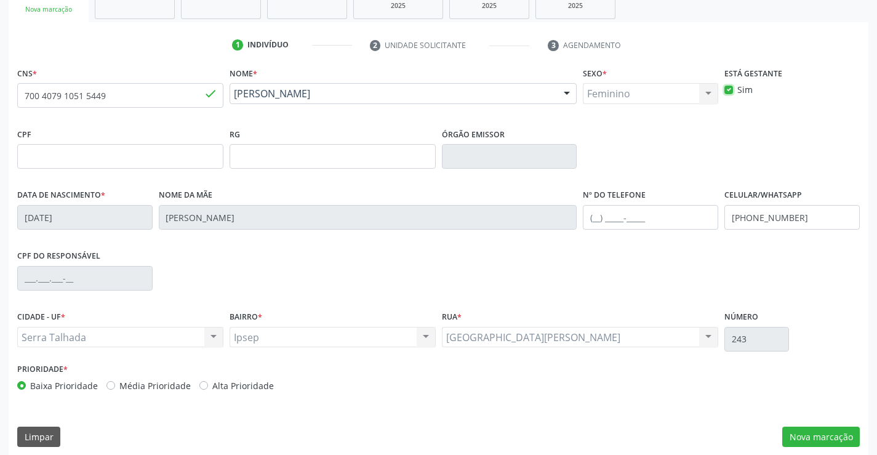
scroll to position [212, 0]
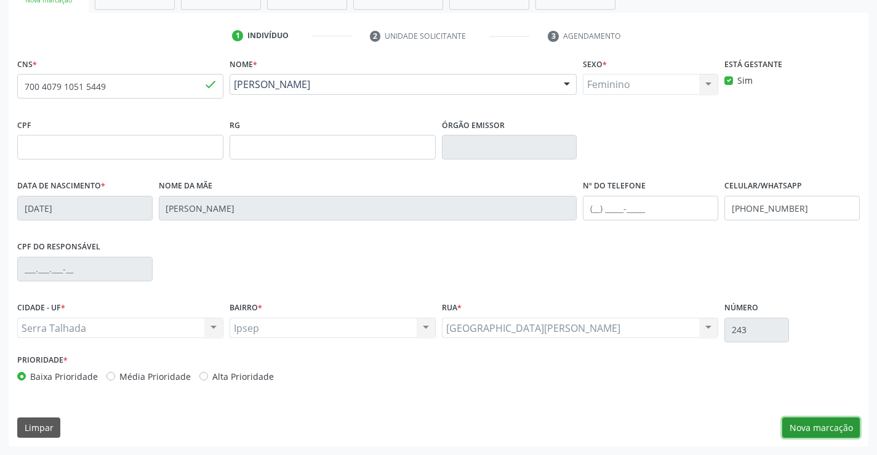
click at [810, 431] on button "Nova marcação" at bounding box center [821, 427] width 78 height 21
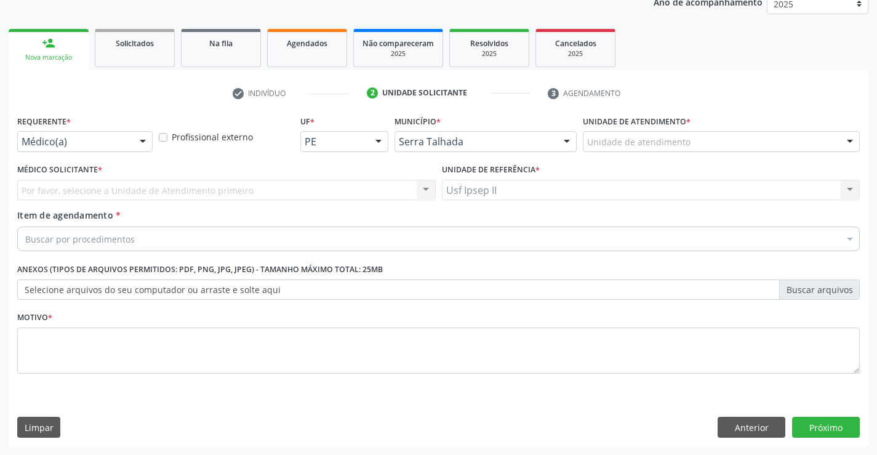
scroll to position [155, 0]
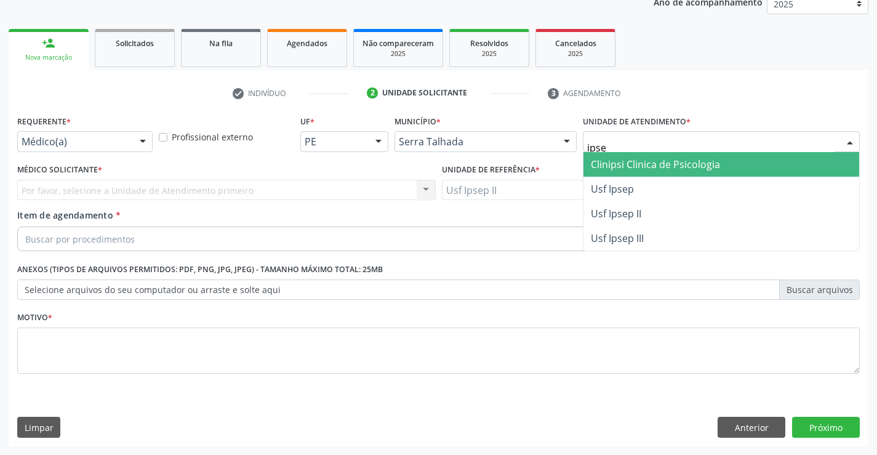
type input "ipsep"
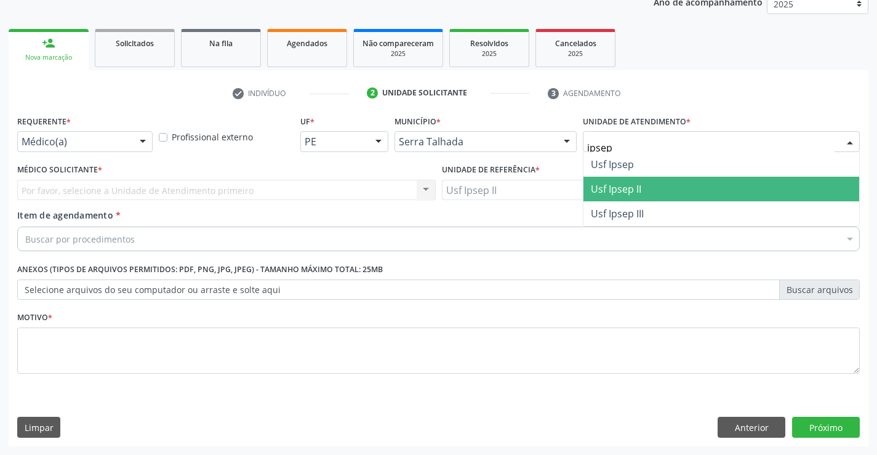
click at [610, 189] on span "Usf Ipsep II" at bounding box center [616, 189] width 50 height 14
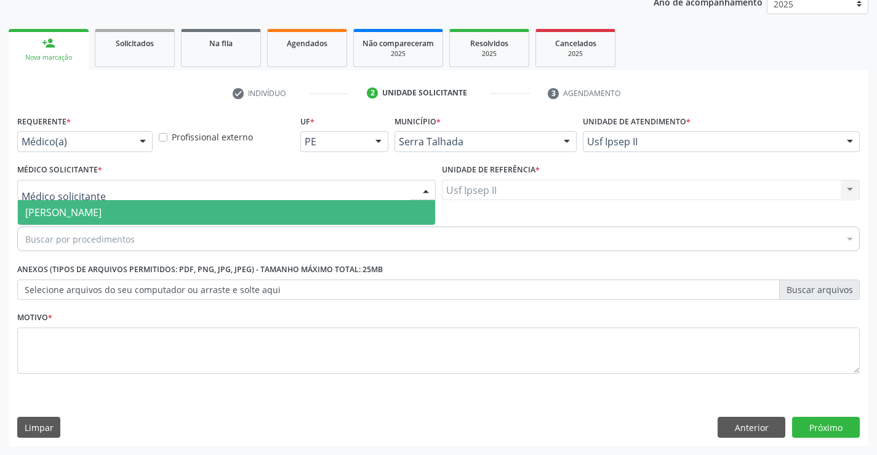
click at [186, 186] on div at bounding box center [226, 190] width 418 height 21
click at [101, 207] on span "[PERSON_NAME]" at bounding box center [63, 212] width 76 height 14
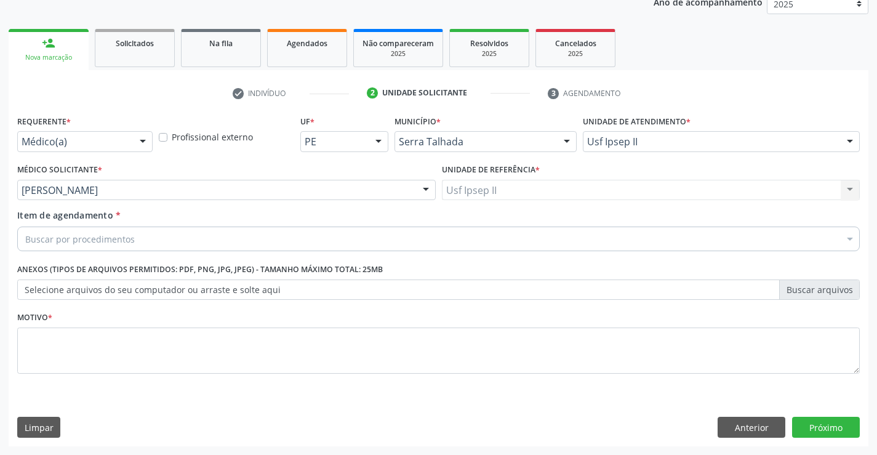
click at [140, 230] on div "Buscar por procedimentos" at bounding box center [438, 238] width 842 height 25
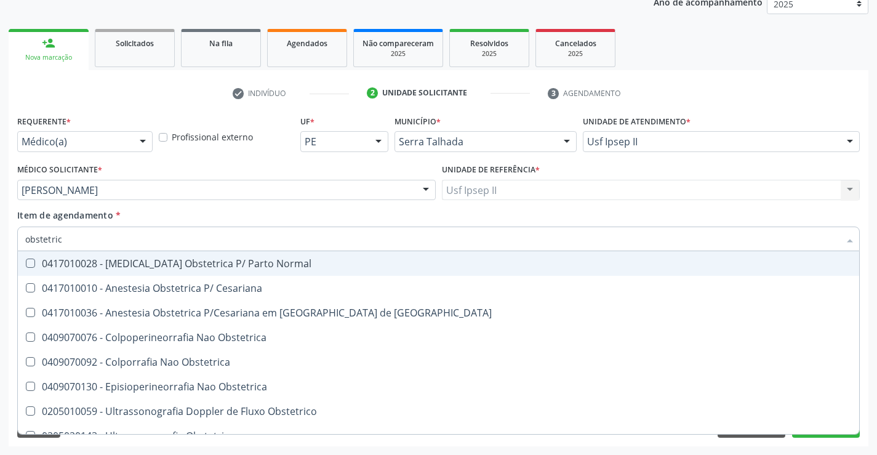
type input "obstetrica"
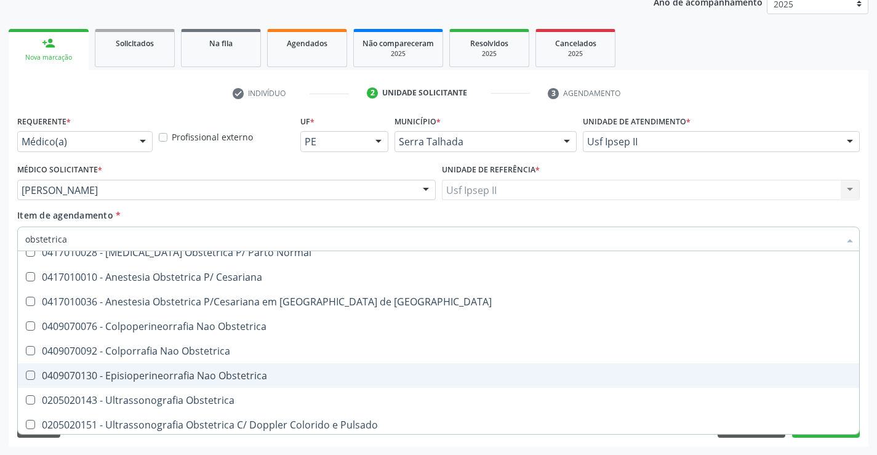
scroll to position [14, 0]
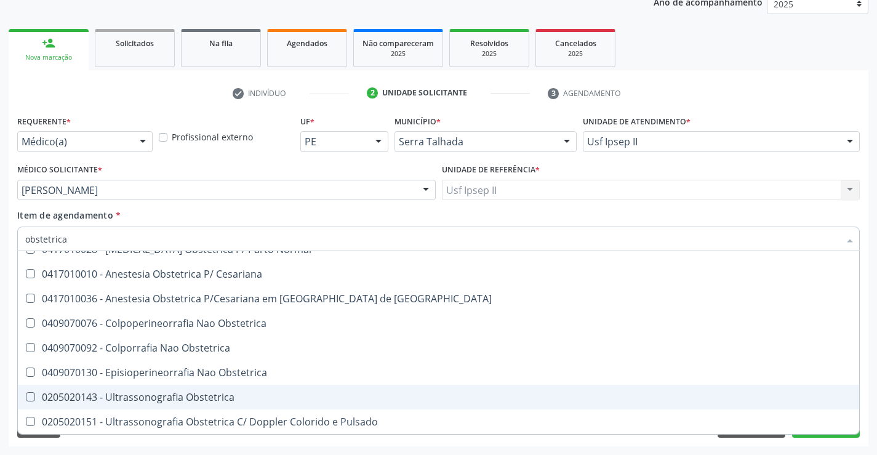
click at [167, 395] on div "0205020143 - Ultrassonografia Obstetrica" at bounding box center [438, 397] width 826 height 10
checkbox Obstetrica "true"
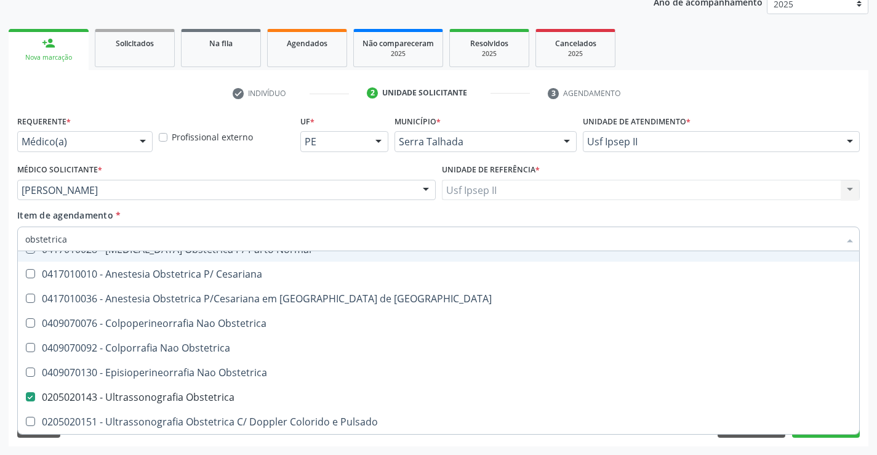
click at [209, 223] on div "Item de agendamento * obstetrica Desfazer seleção 0417010028 - [MEDICAL_DATA] O…" at bounding box center [438, 228] width 842 height 39
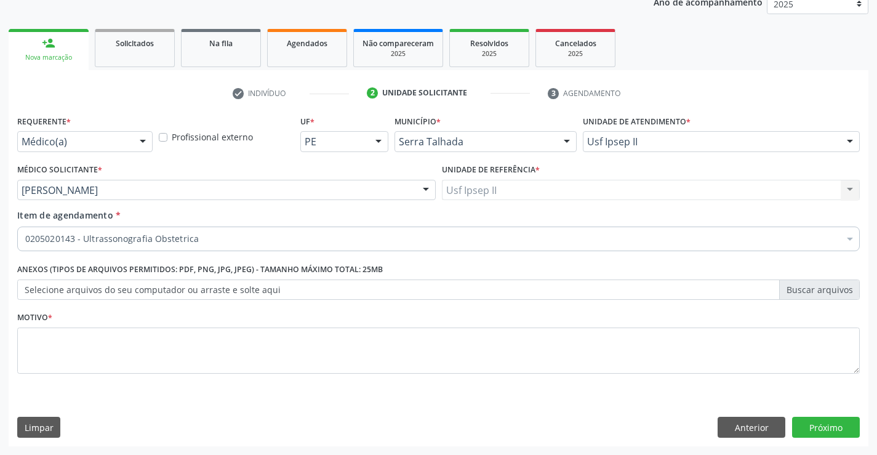
scroll to position [0, 0]
click at [234, 211] on div "Item de agendamento * 0205020143 - Ultrassonografia Obstetrica Desfazer seleção…" at bounding box center [438, 228] width 842 height 39
click at [159, 336] on textarea at bounding box center [438, 350] width 842 height 47
type textarea "gestante"
click at [855, 432] on button "Próximo" at bounding box center [826, 426] width 68 height 21
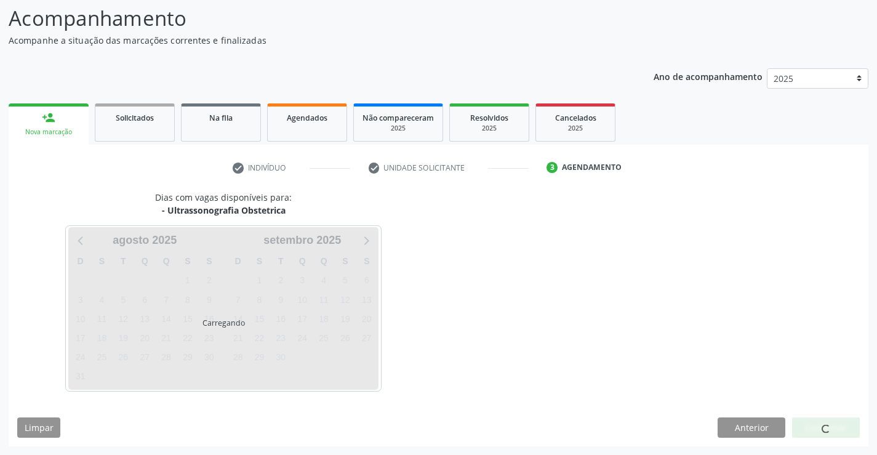
scroll to position [81, 0]
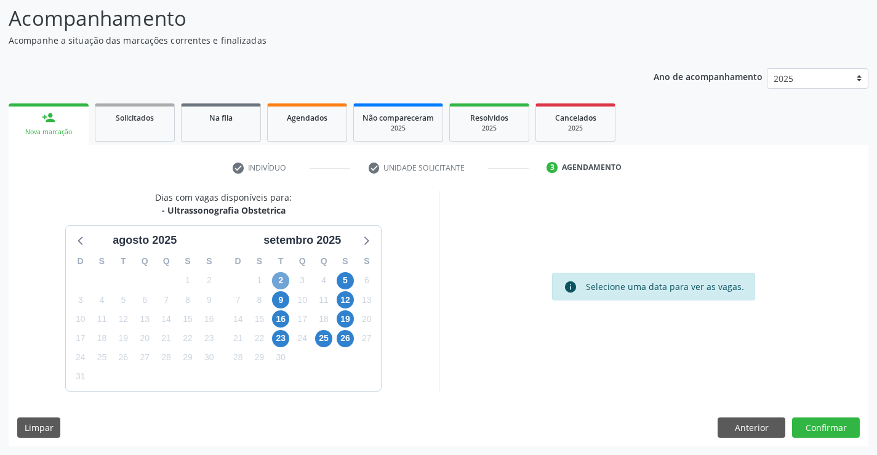
click at [279, 277] on span "2" at bounding box center [280, 280] width 17 height 17
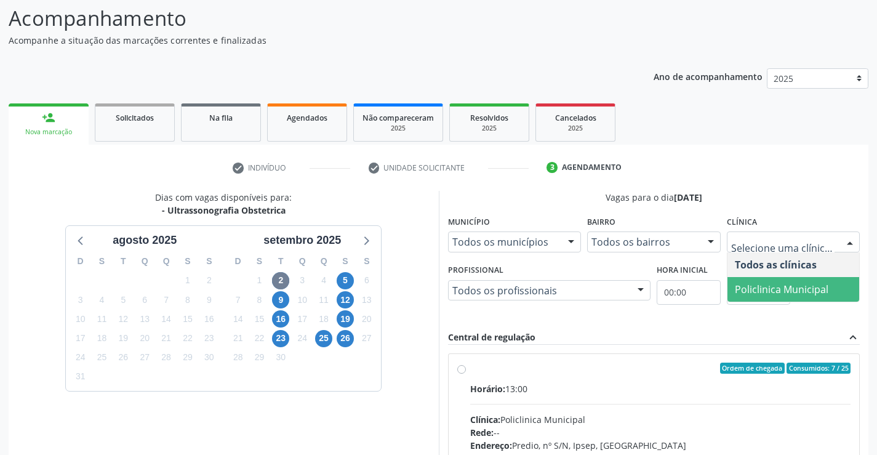
click at [758, 287] on span "Policlinica Municipal" at bounding box center [780, 289] width 93 height 14
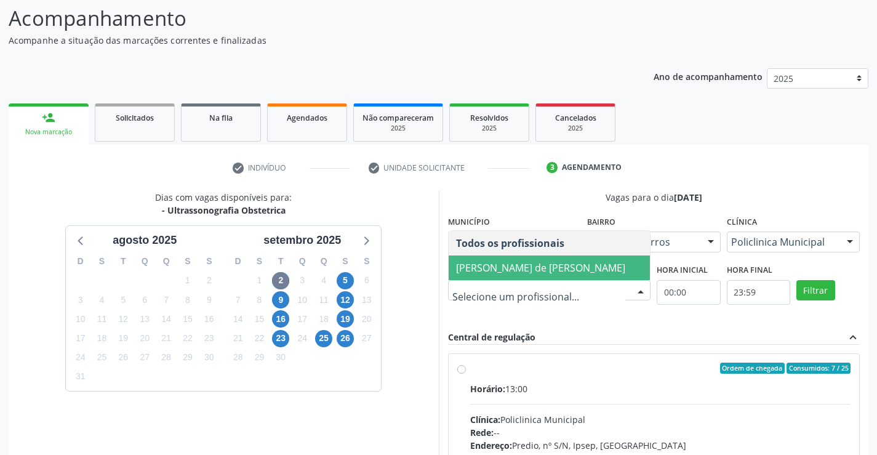
click at [474, 261] on span "[PERSON_NAME] de [PERSON_NAME]" at bounding box center [540, 268] width 169 height 14
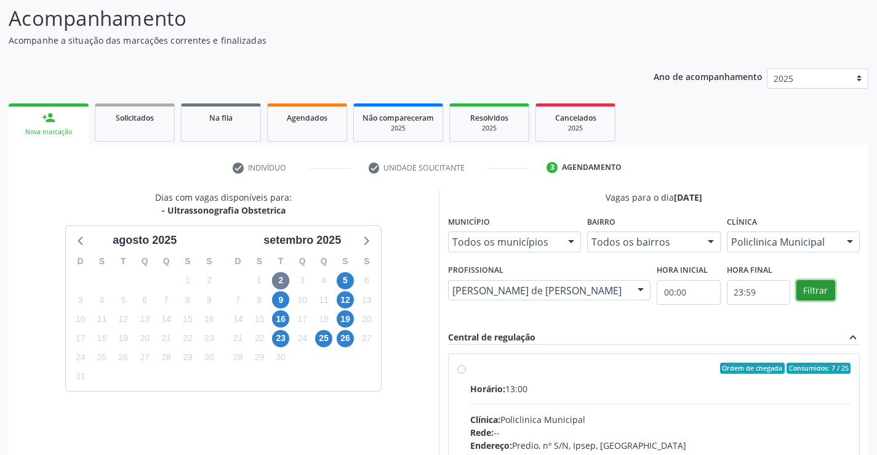
click at [816, 287] on button "Filtrar" at bounding box center [815, 290] width 39 height 21
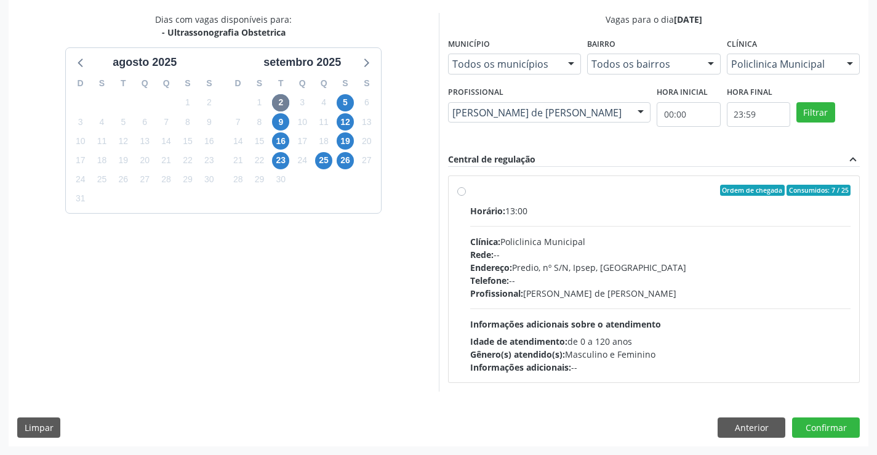
click at [479, 226] on hr at bounding box center [660, 226] width 381 height 1
click at [466, 196] on input "Ordem de chegada Consumidos: 7 / 25 Horário: 13:00 Clínica: Policlinica Municip…" at bounding box center [461, 190] width 9 height 11
radio input "true"
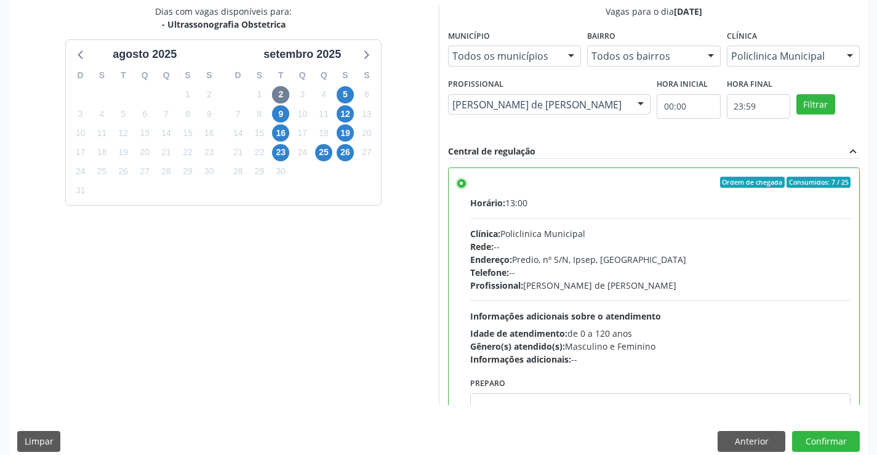
scroll to position [280, 0]
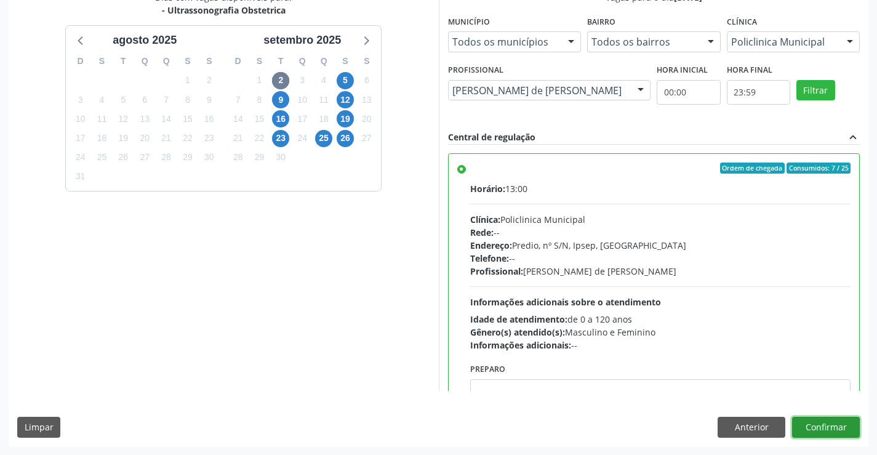
click at [846, 427] on button "Confirmar" at bounding box center [826, 426] width 68 height 21
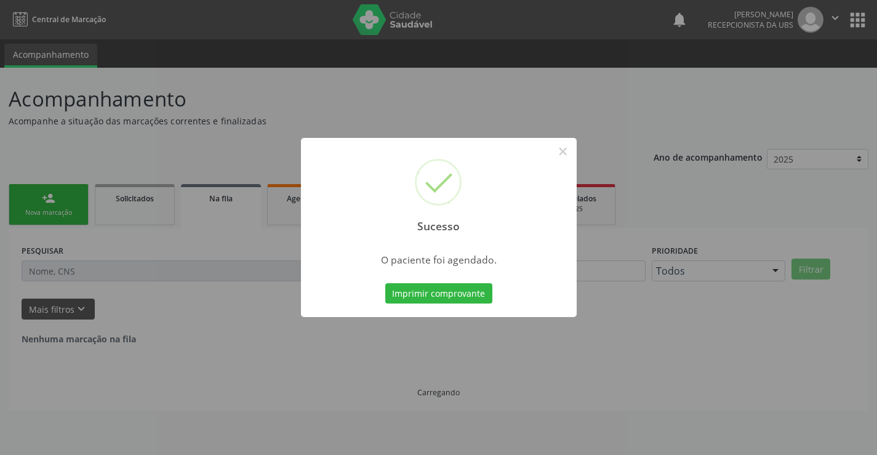
scroll to position [0, 0]
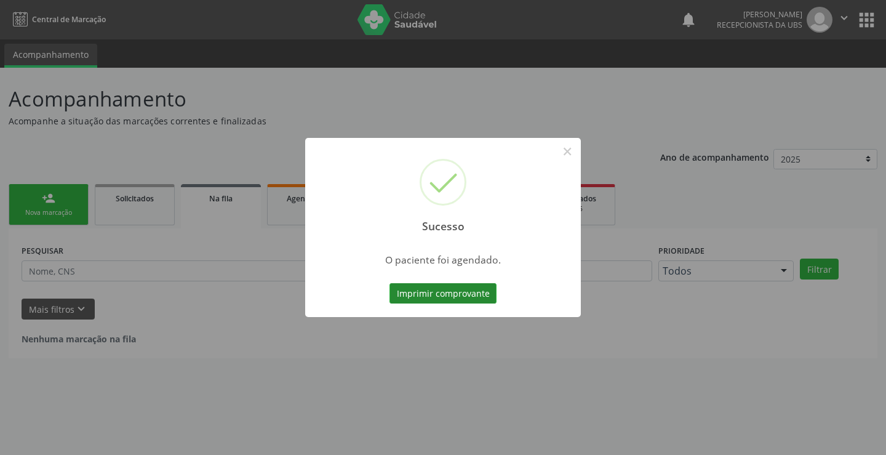
click at [474, 293] on button "Imprimir comprovante" at bounding box center [442, 293] width 107 height 21
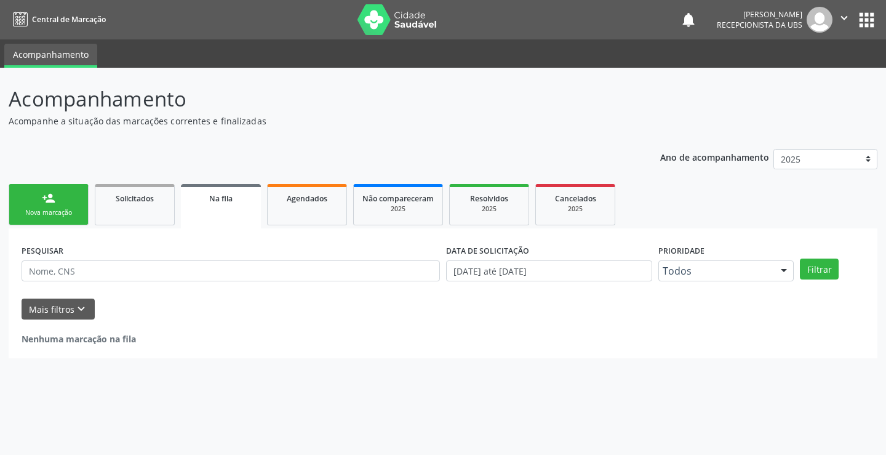
click at [51, 204] on div "person_add" at bounding box center [49, 198] width 14 height 14
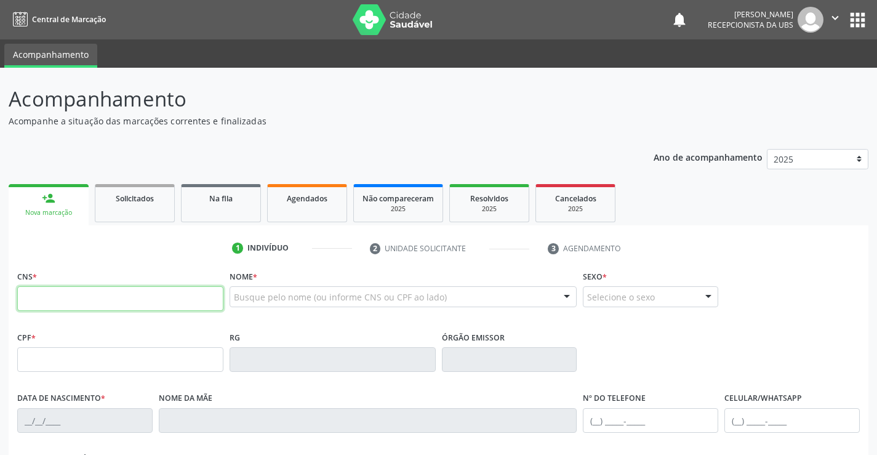
click at [141, 293] on input "text" at bounding box center [120, 298] width 206 height 25
type input "706 0053 8248 3144"
type input "[DATE]"
type input "[PERSON_NAME]"
type input "[PHONE_NUMBER]"
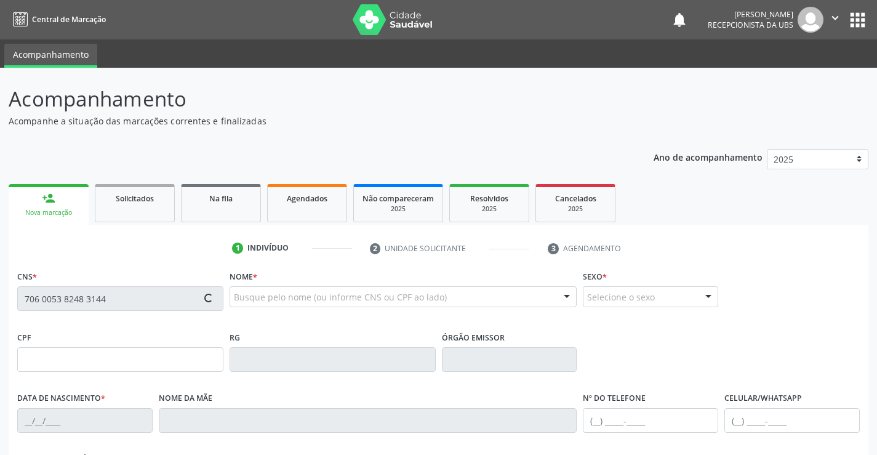
type input "[PHONE_NUMBER]"
type input "499"
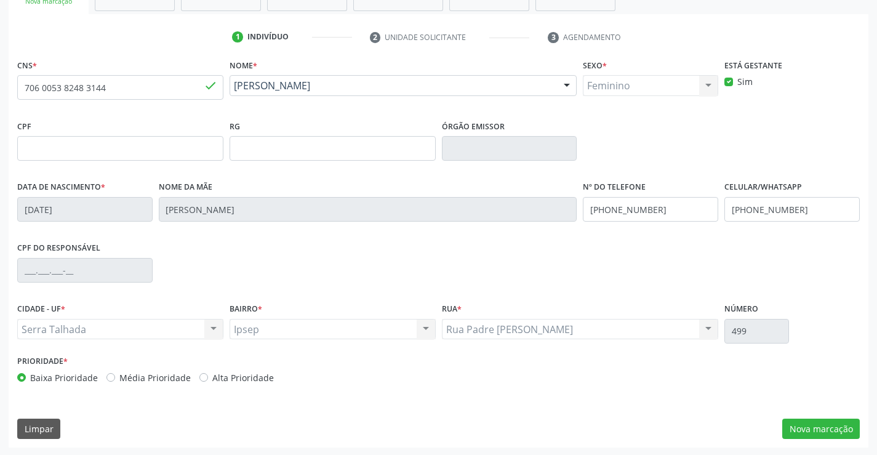
scroll to position [212, 0]
click at [816, 423] on button "Nova marcação" at bounding box center [821, 427] width 78 height 21
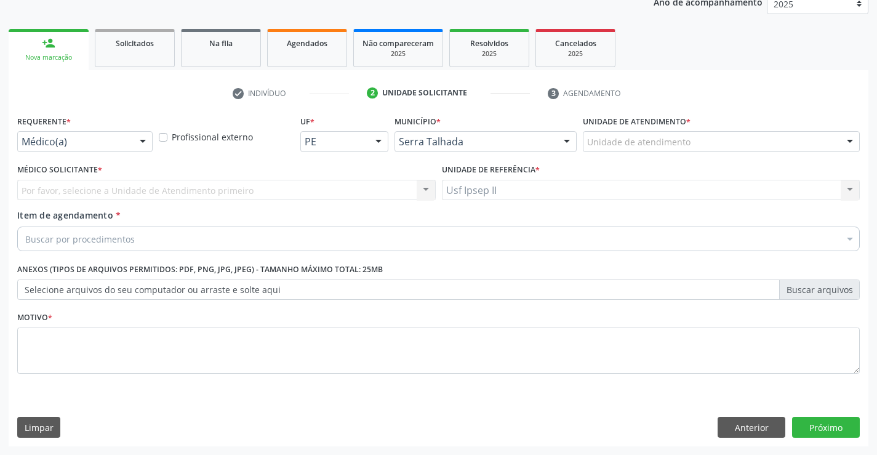
scroll to position [155, 0]
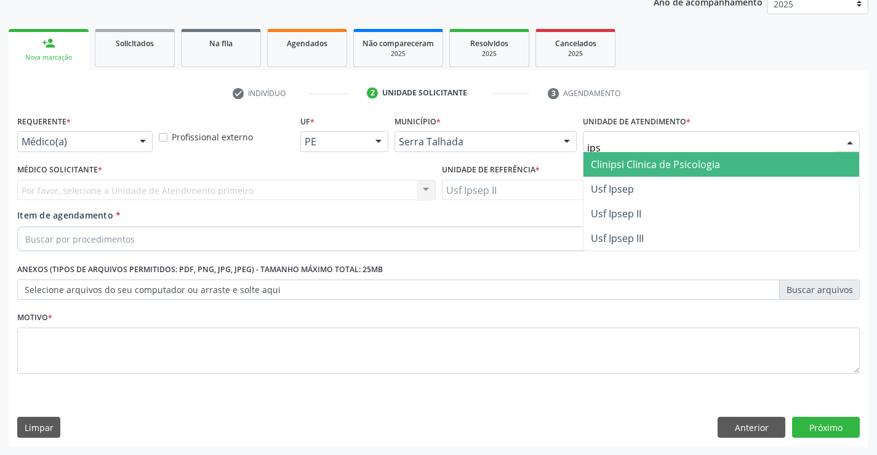
type input "ipse"
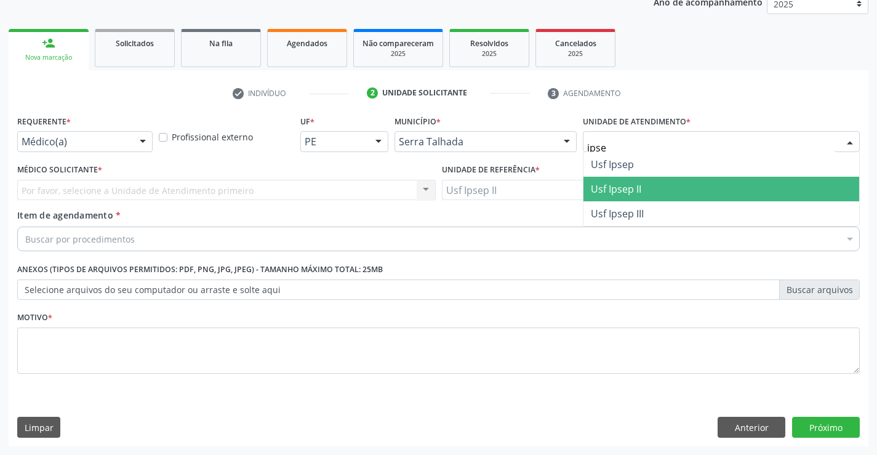
click at [660, 189] on span "Usf Ipsep II" at bounding box center [721, 189] width 276 height 25
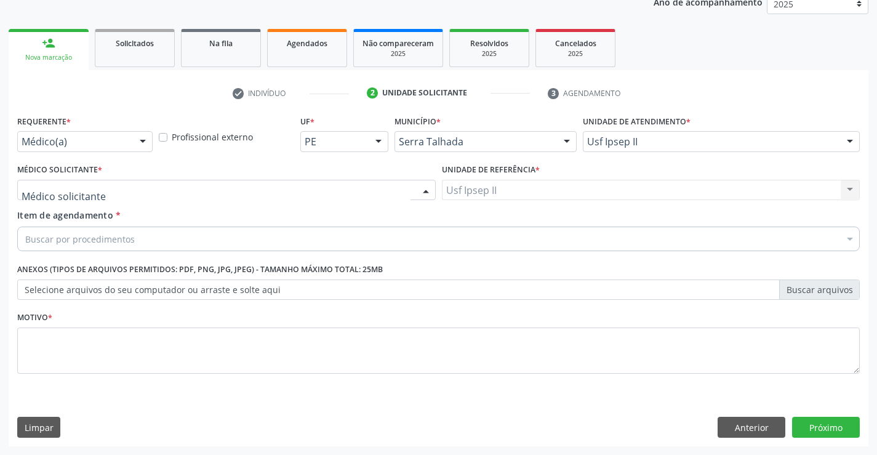
click at [105, 184] on div at bounding box center [226, 190] width 418 height 21
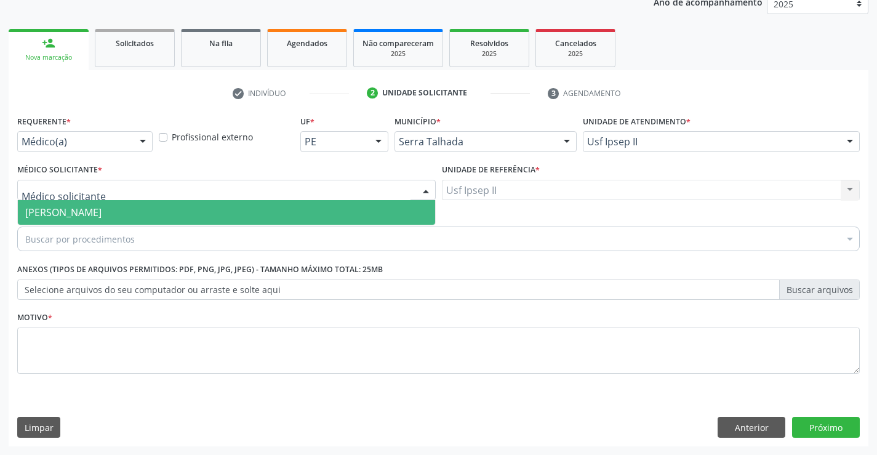
drag, startPoint x: 102, startPoint y: 204, endPoint x: 95, endPoint y: 220, distance: 17.1
click at [103, 204] on span "[PERSON_NAME]" at bounding box center [226, 212] width 417 height 25
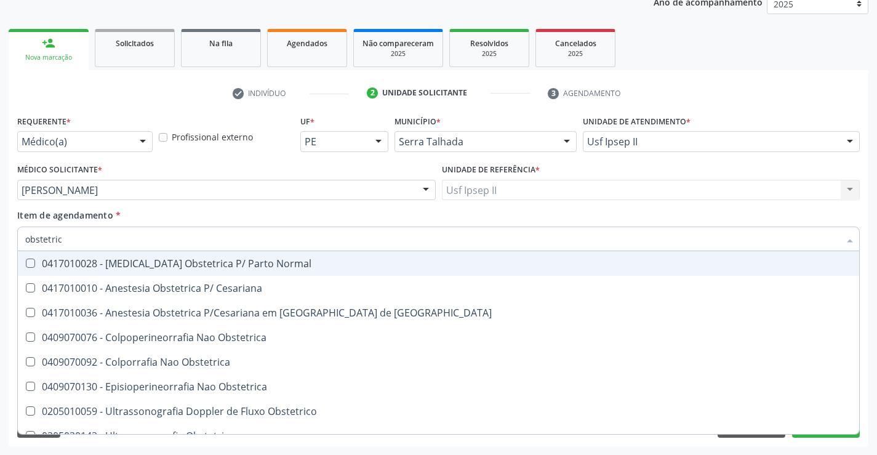
type input "obstetrica"
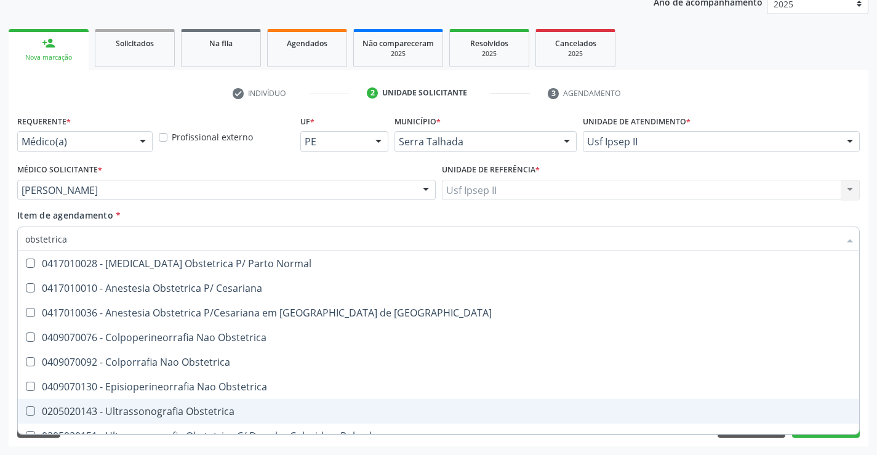
click at [135, 406] on div "0205020143 - Ultrassonografia Obstetrica" at bounding box center [438, 411] width 826 height 10
checkbox Obstetrica "true"
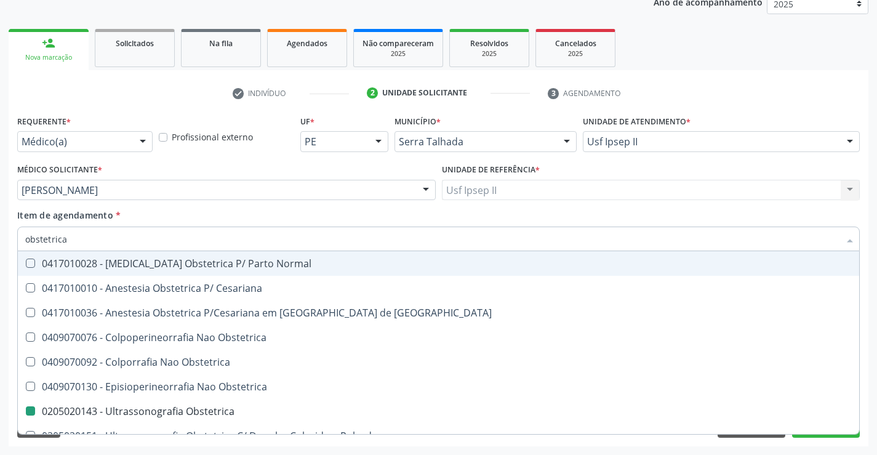
click at [197, 212] on div "Item de agendamento * obstetrica Desfazer seleção 0417010028 - [MEDICAL_DATA] O…" at bounding box center [438, 228] width 842 height 39
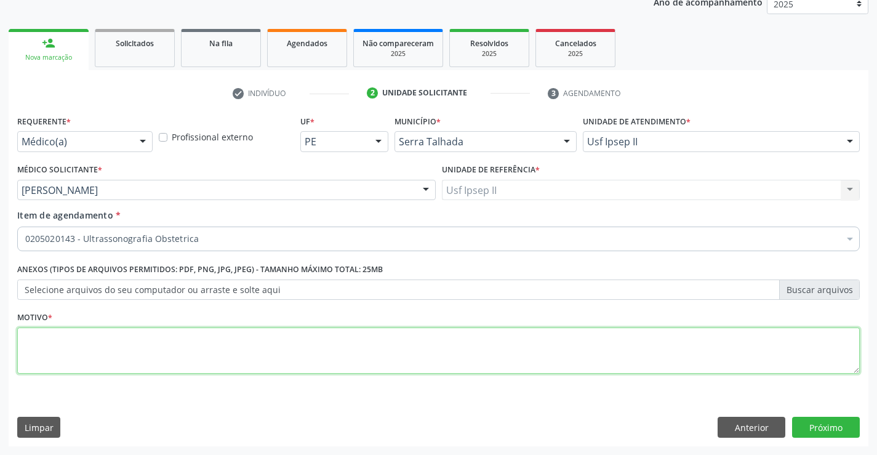
click at [124, 350] on textarea at bounding box center [438, 350] width 842 height 47
type textarea "gest"
click at [812, 429] on button "Próximo" at bounding box center [826, 426] width 68 height 21
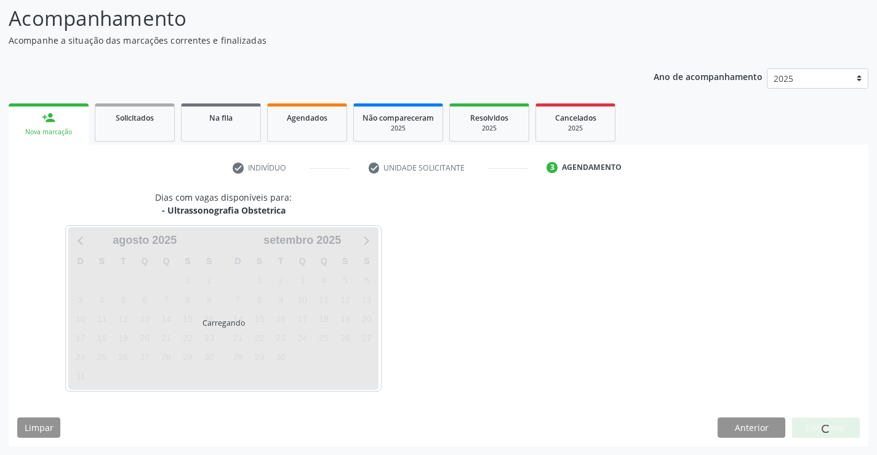
scroll to position [81, 0]
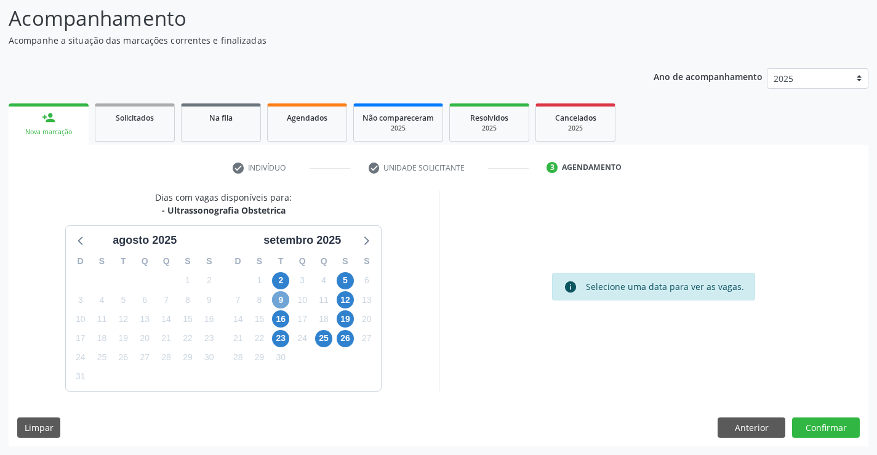
click at [281, 294] on span "9" at bounding box center [280, 299] width 17 height 17
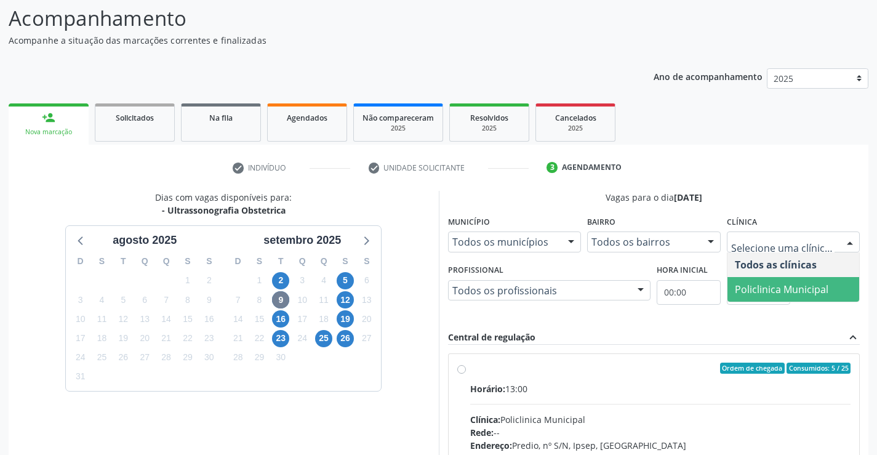
click at [763, 293] on span "Policlinica Municipal" at bounding box center [780, 289] width 93 height 14
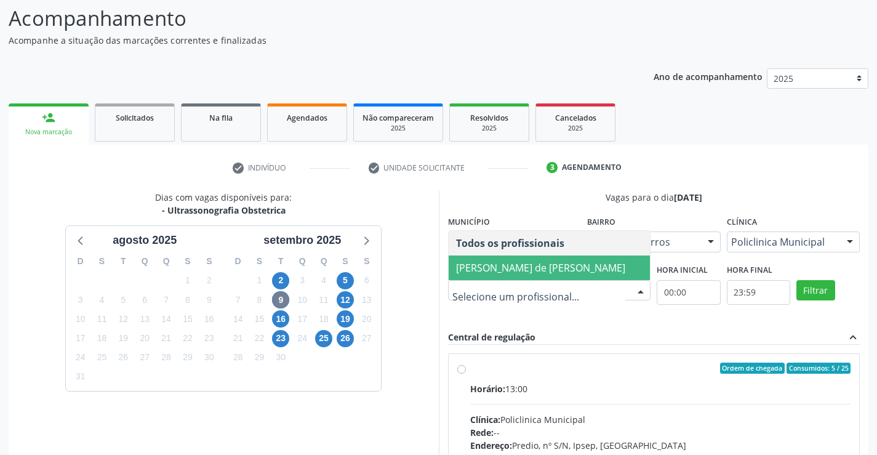
click at [530, 261] on span "[PERSON_NAME] de [PERSON_NAME]" at bounding box center [540, 268] width 169 height 14
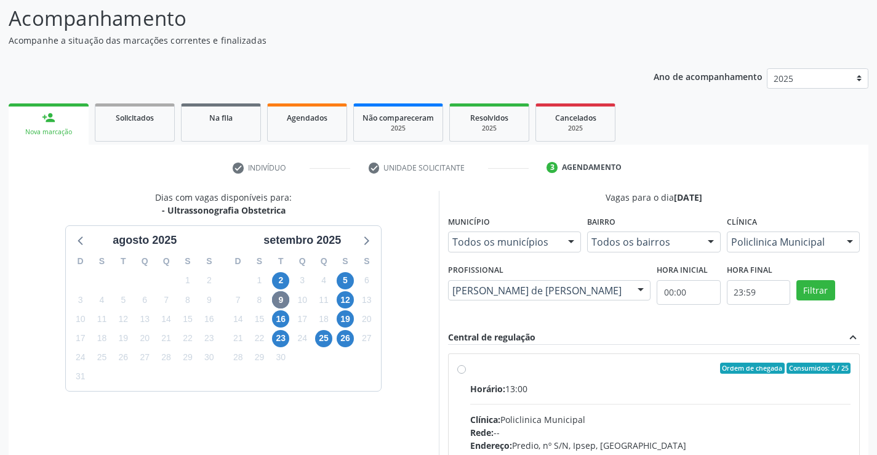
click at [414, 343] on div "Dias com vagas disponíveis para: - Ultrassonografia Obstetrica [DATE] D S T Q Q…" at bounding box center [224, 380] width 430 height 378
click at [342, 282] on span "5" at bounding box center [344, 280] width 17 height 17
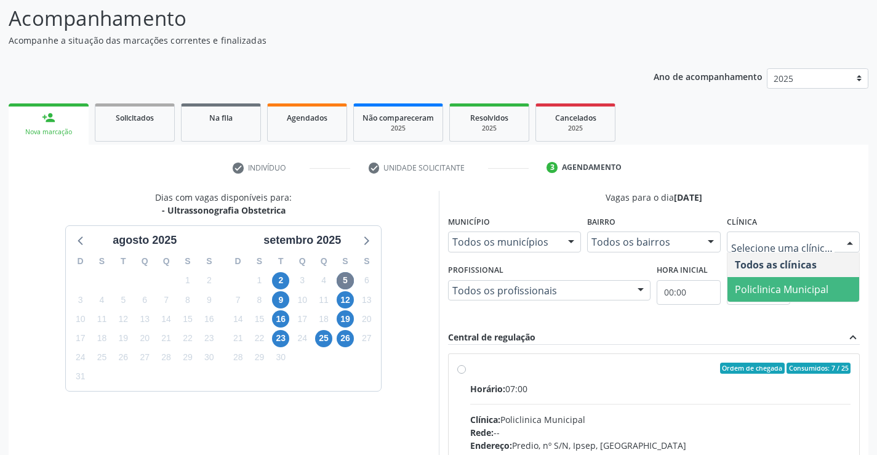
click at [754, 284] on span "Policlinica Municipal" at bounding box center [780, 289] width 93 height 14
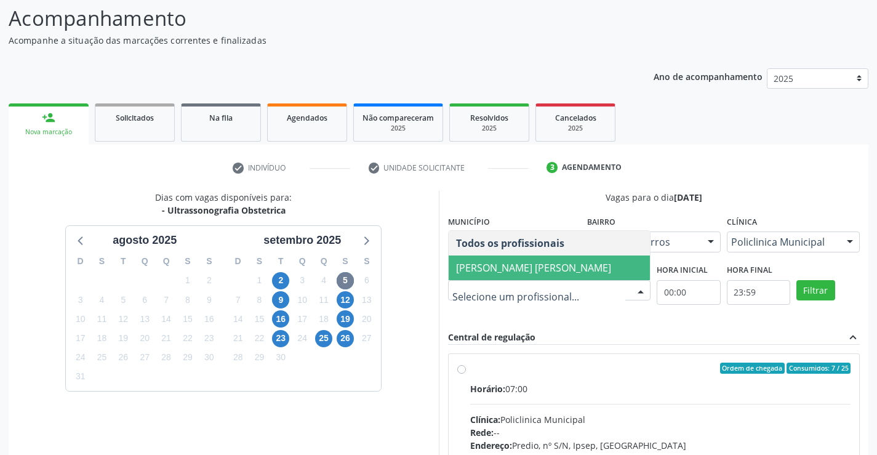
click at [515, 271] on span "[PERSON_NAME] [PERSON_NAME]" at bounding box center [533, 268] width 155 height 14
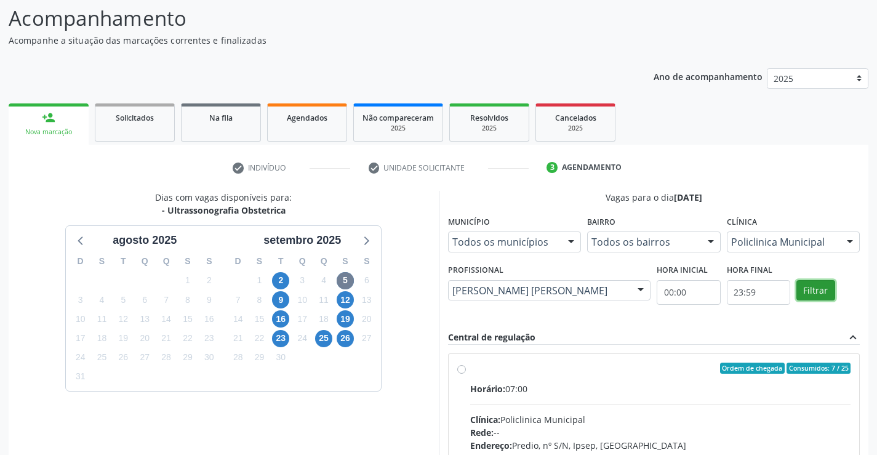
click at [803, 293] on button "Filtrar" at bounding box center [815, 290] width 39 height 21
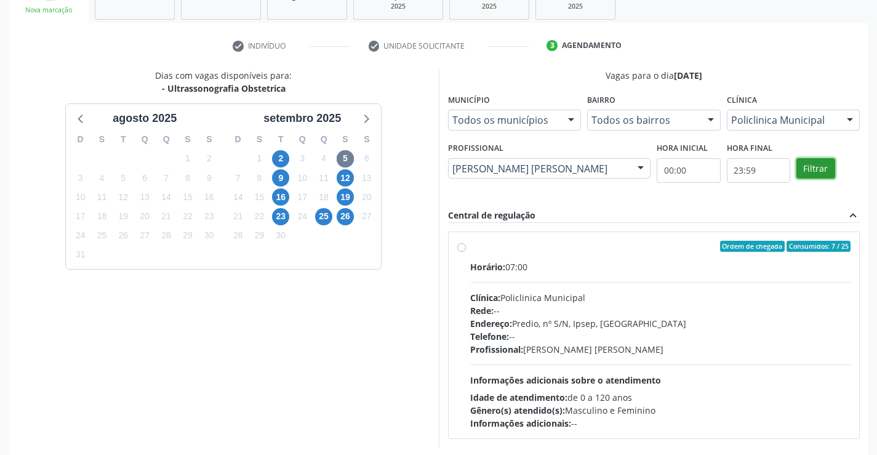
scroll to position [204, 0]
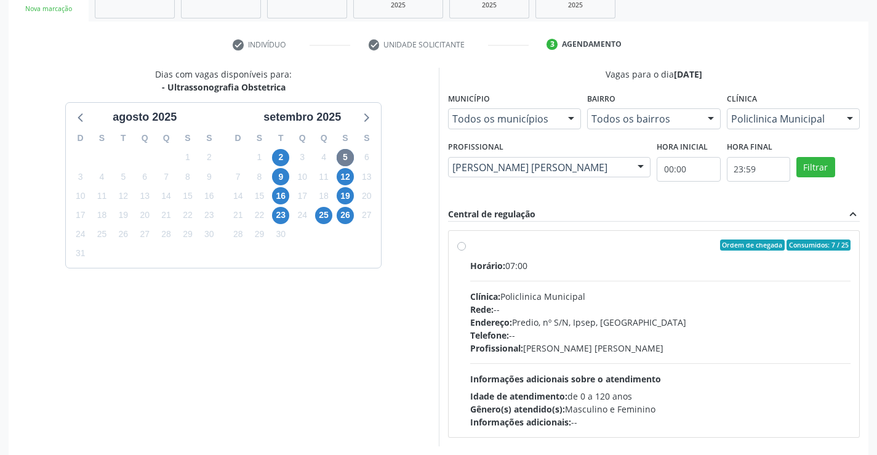
click at [509, 281] on div "Horário: 07:00 Clínica: Policlinica Municipal Rede: -- Endereço: Predio, nº S/N…" at bounding box center [660, 343] width 381 height 169
click at [466, 250] on input "Ordem de chegada Consumidos: 7 / 25 Horário: 07:00 Clínica: Policlinica Municip…" at bounding box center [461, 244] width 9 height 11
radio input "true"
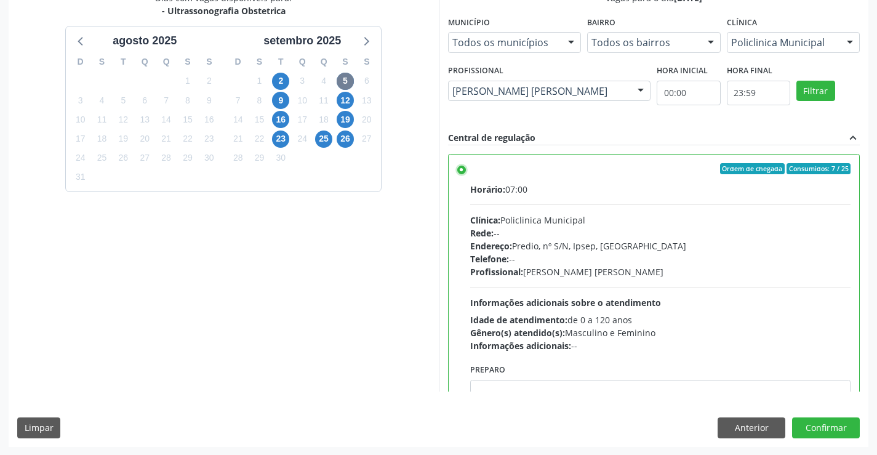
scroll to position [280, 0]
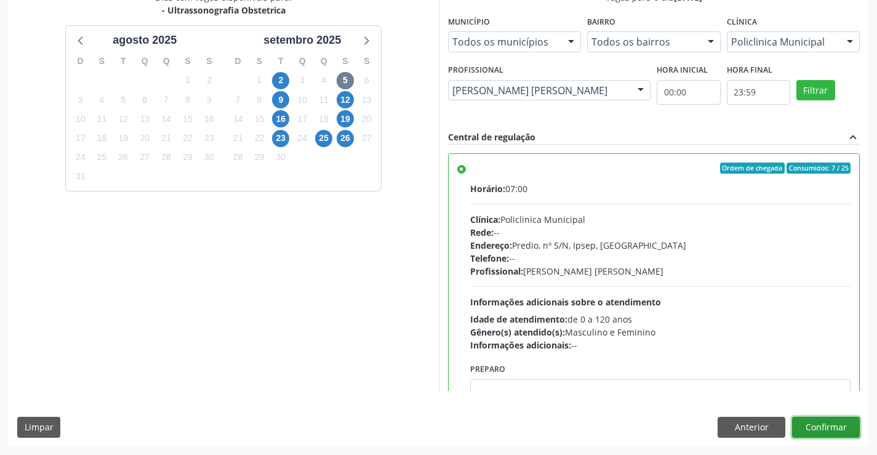
click at [829, 426] on button "Confirmar" at bounding box center [826, 426] width 68 height 21
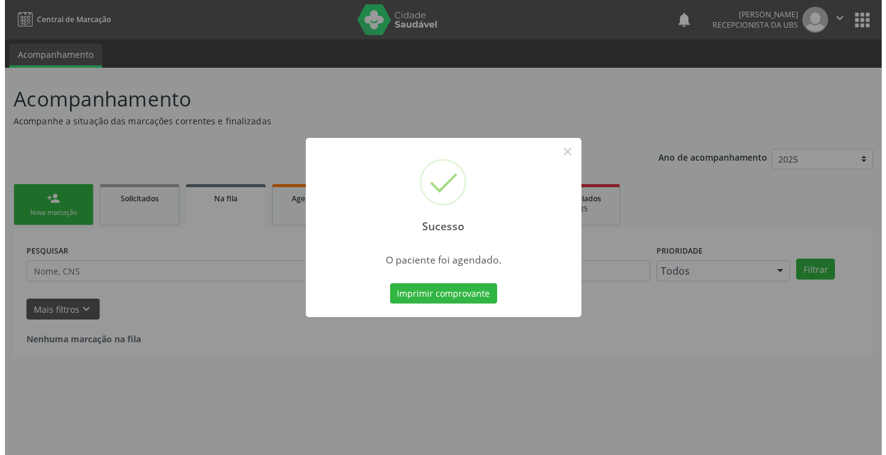
scroll to position [0, 0]
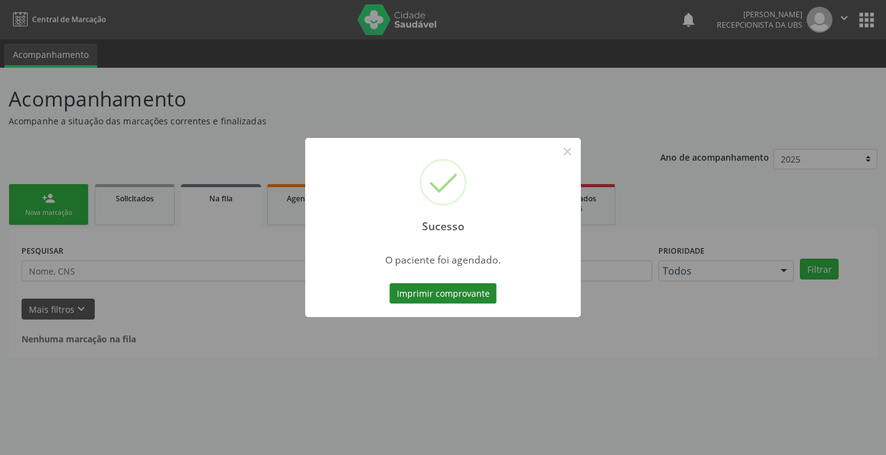
click at [480, 296] on button "Imprimir comprovante" at bounding box center [442, 293] width 107 height 21
